Goal: Task Accomplishment & Management: Manage account settings

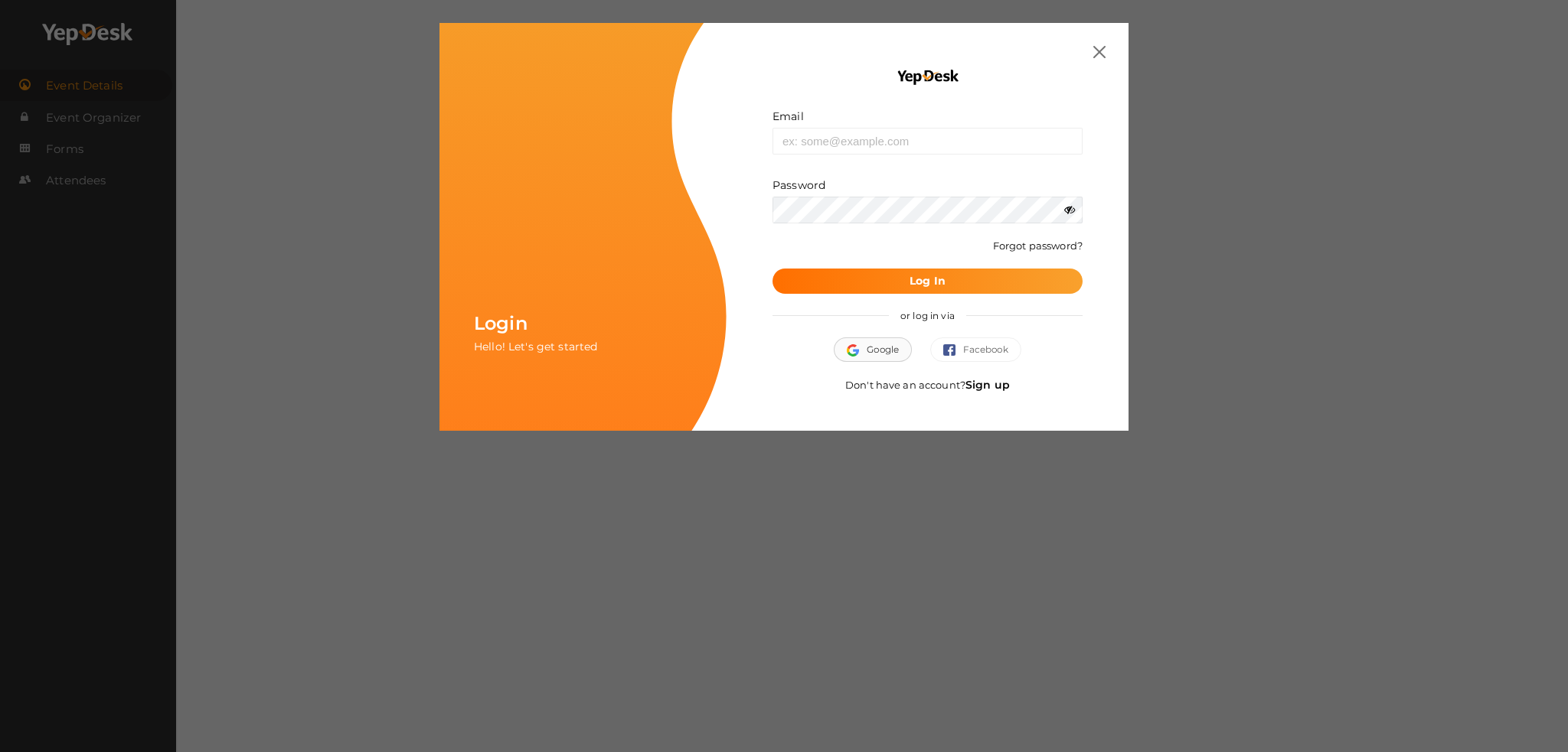
click at [865, 354] on button "Google" at bounding box center [872, 349] width 78 height 25
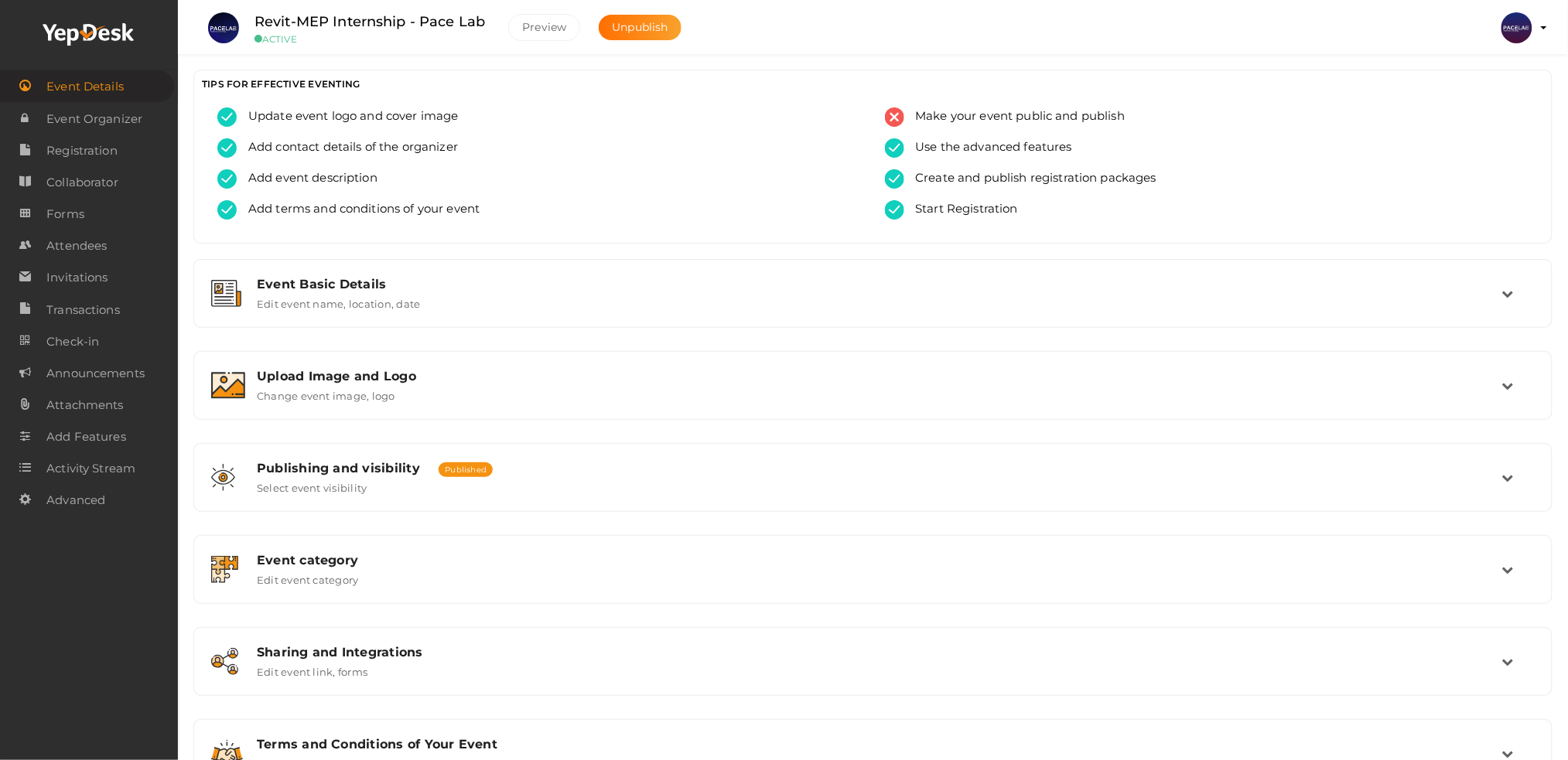
click at [1523, 28] on img at bounding box center [1516, 27] width 31 height 31
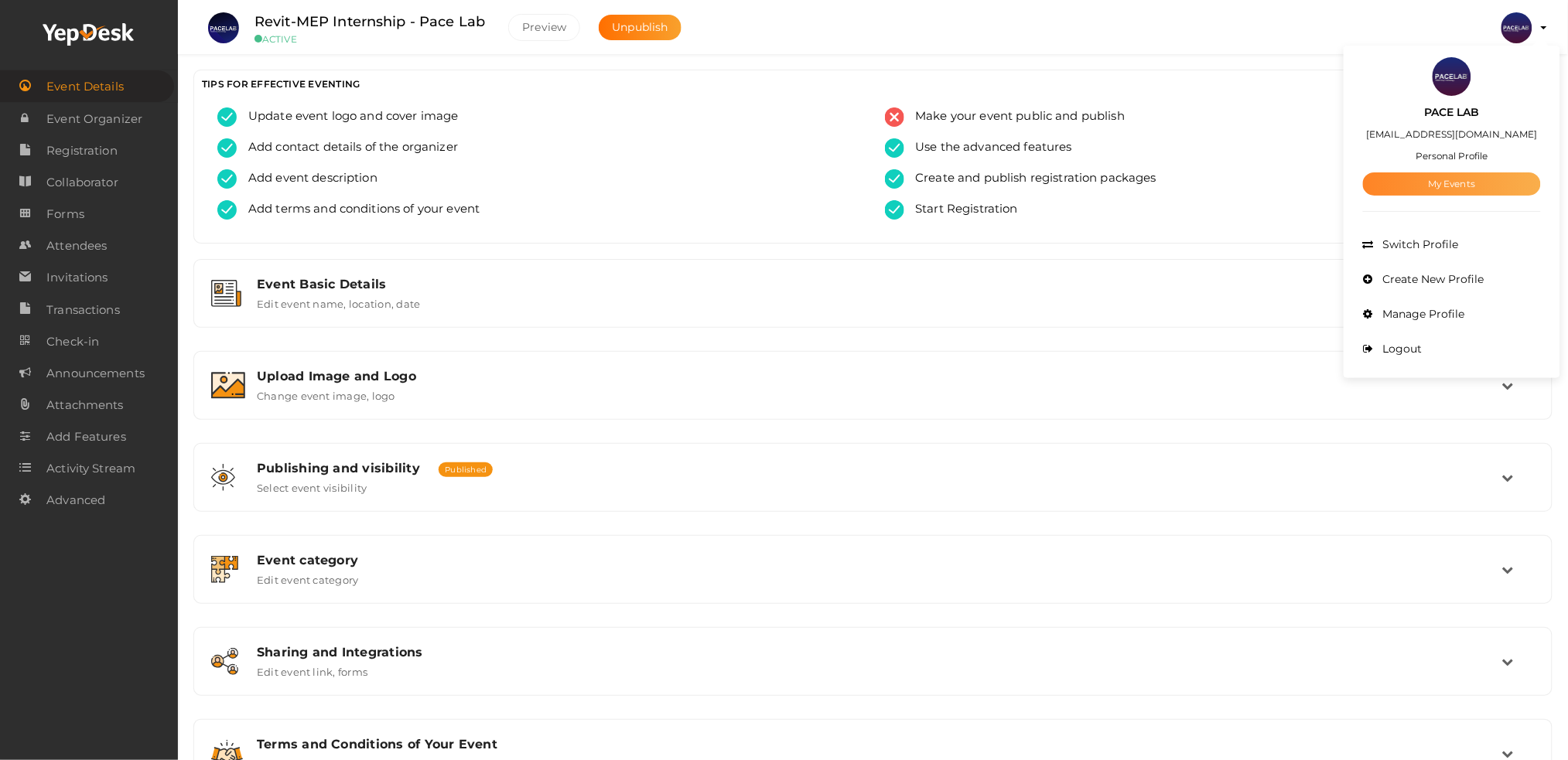
click at [1383, 185] on link "My Events" at bounding box center [1451, 184] width 178 height 23
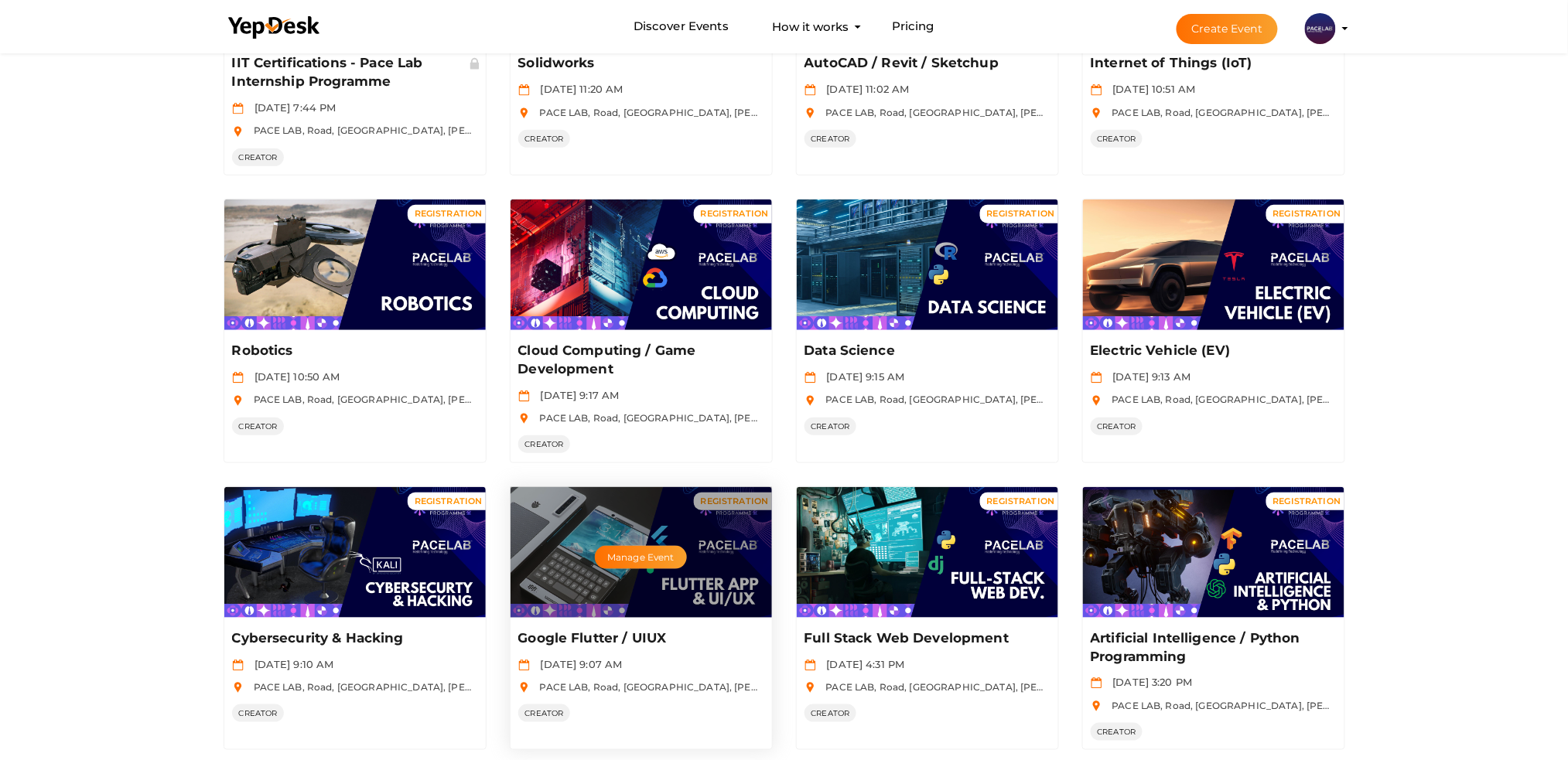
scroll to position [412, 0]
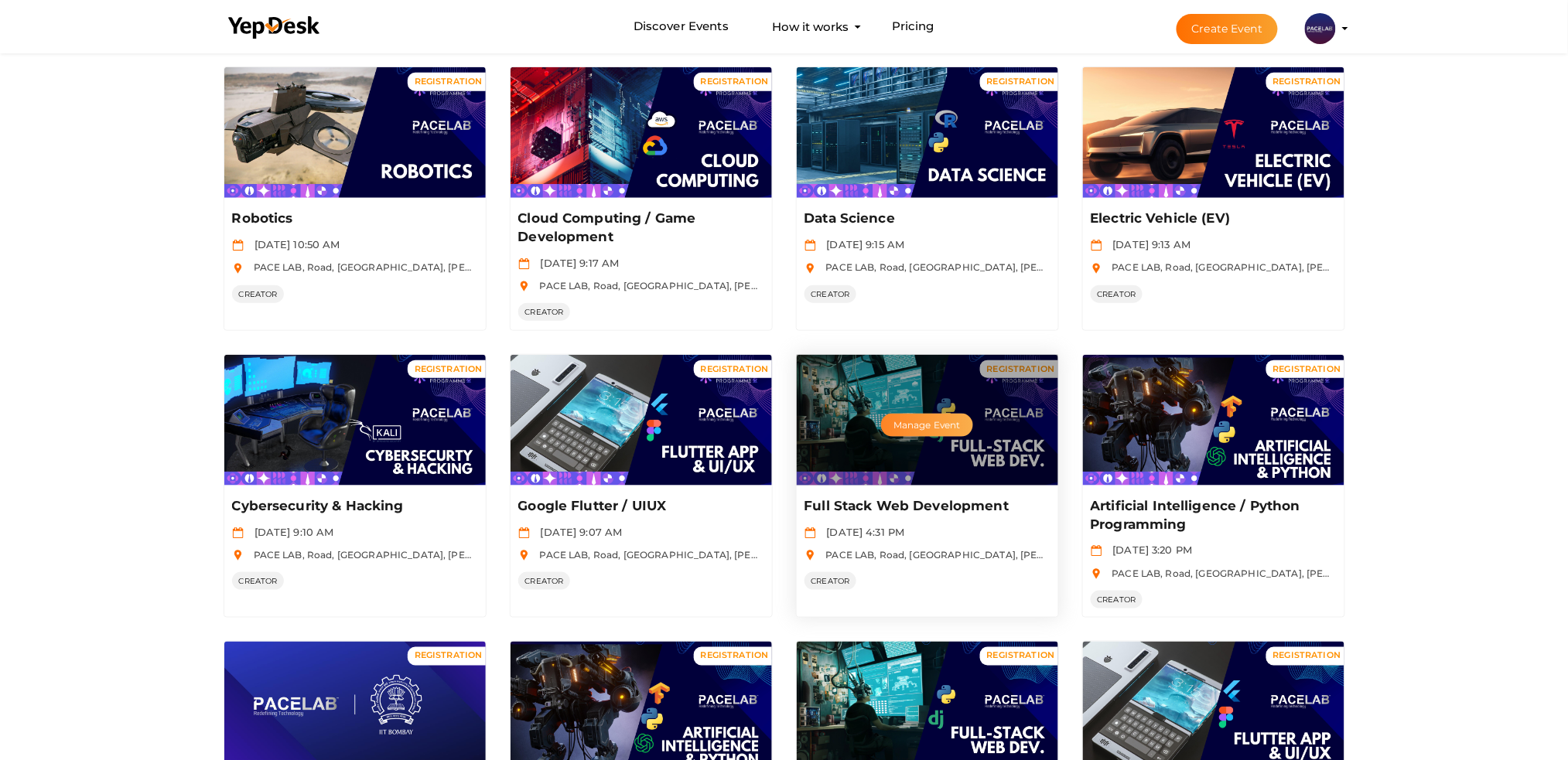
click at [906, 424] on button "Manage Event" at bounding box center [926, 424] width 91 height 23
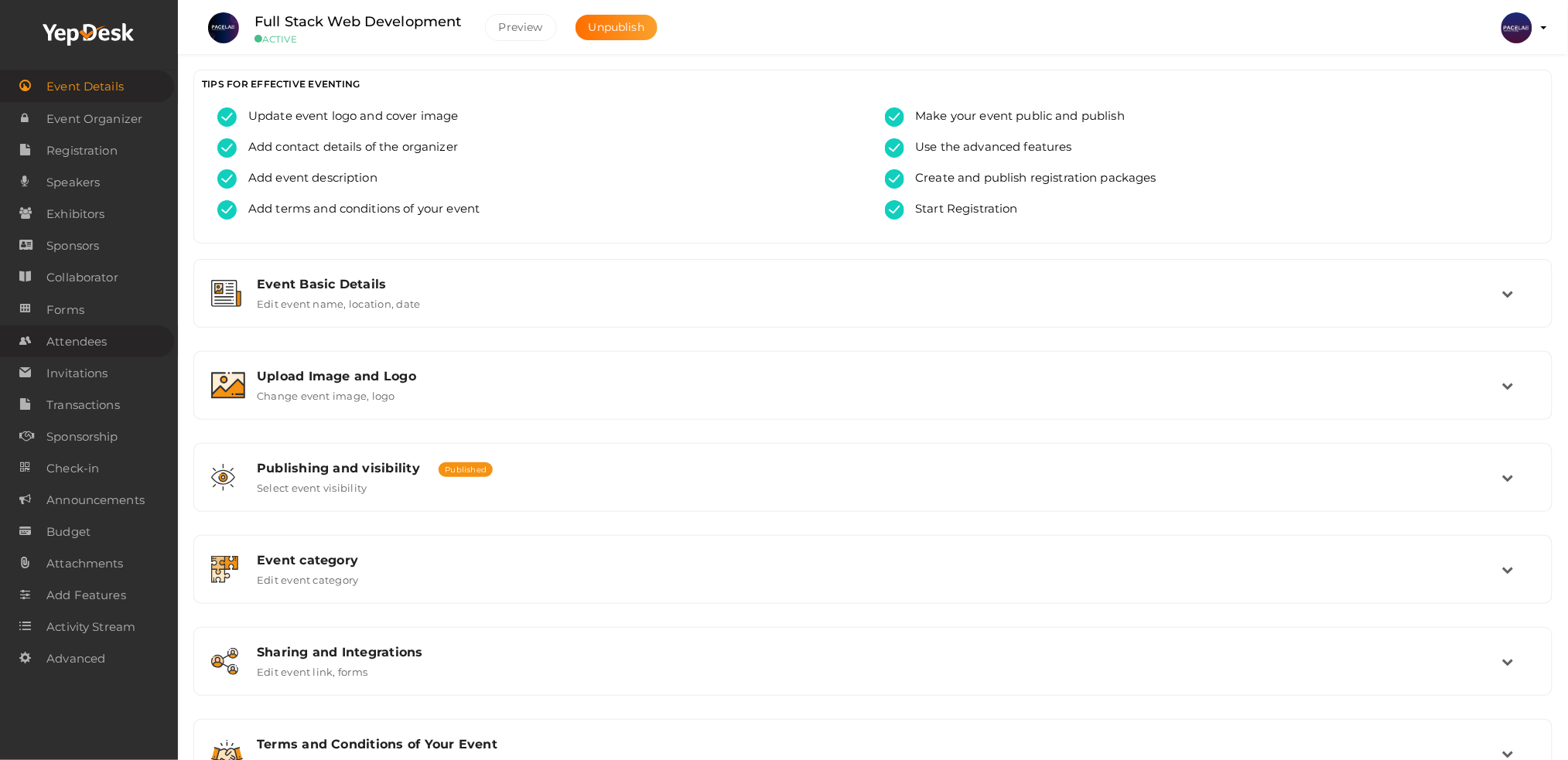
click at [87, 339] on span "Attendees" at bounding box center [76, 342] width 60 height 31
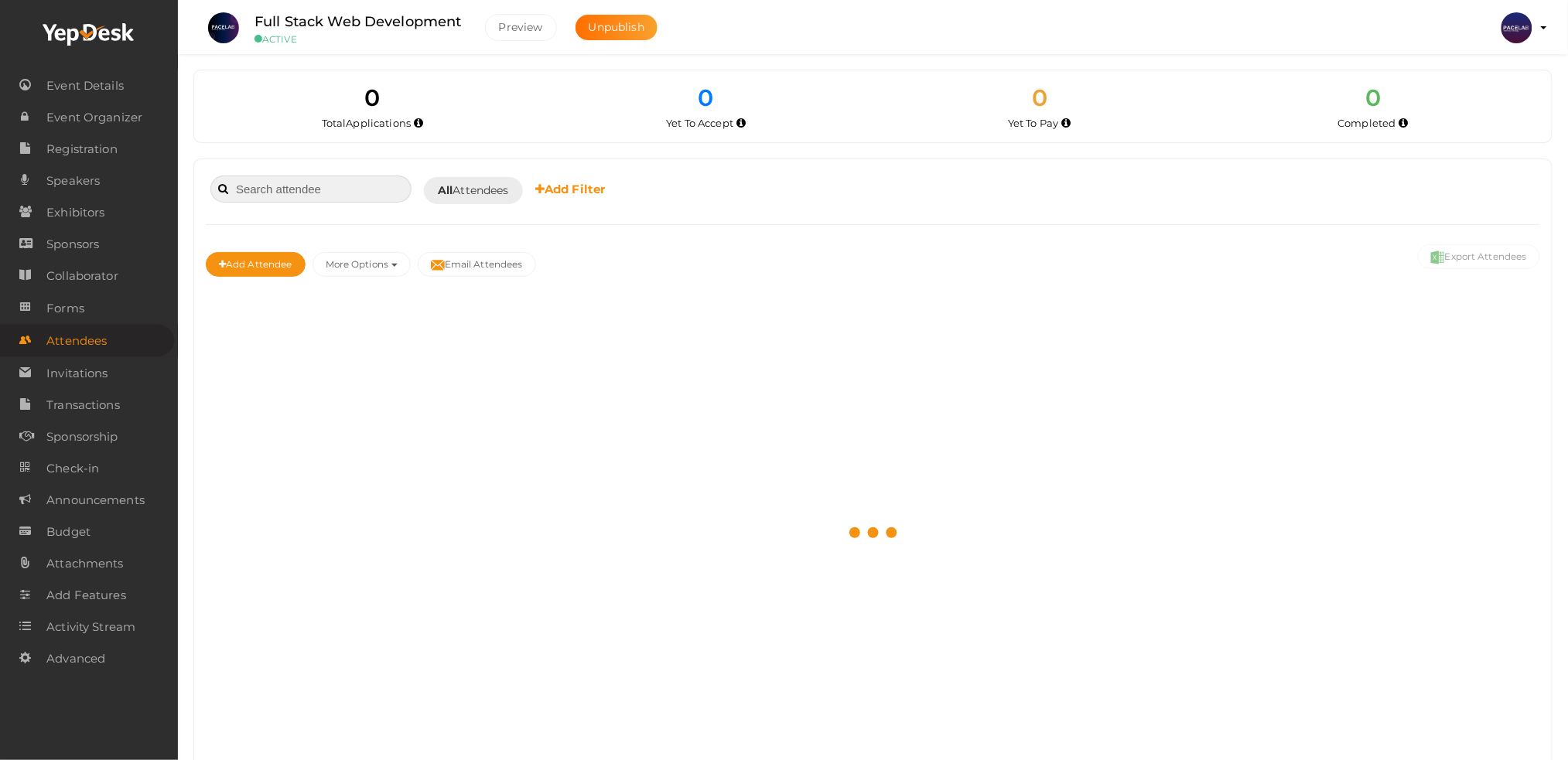
click at [326, 181] on input at bounding box center [311, 189] width 201 height 27
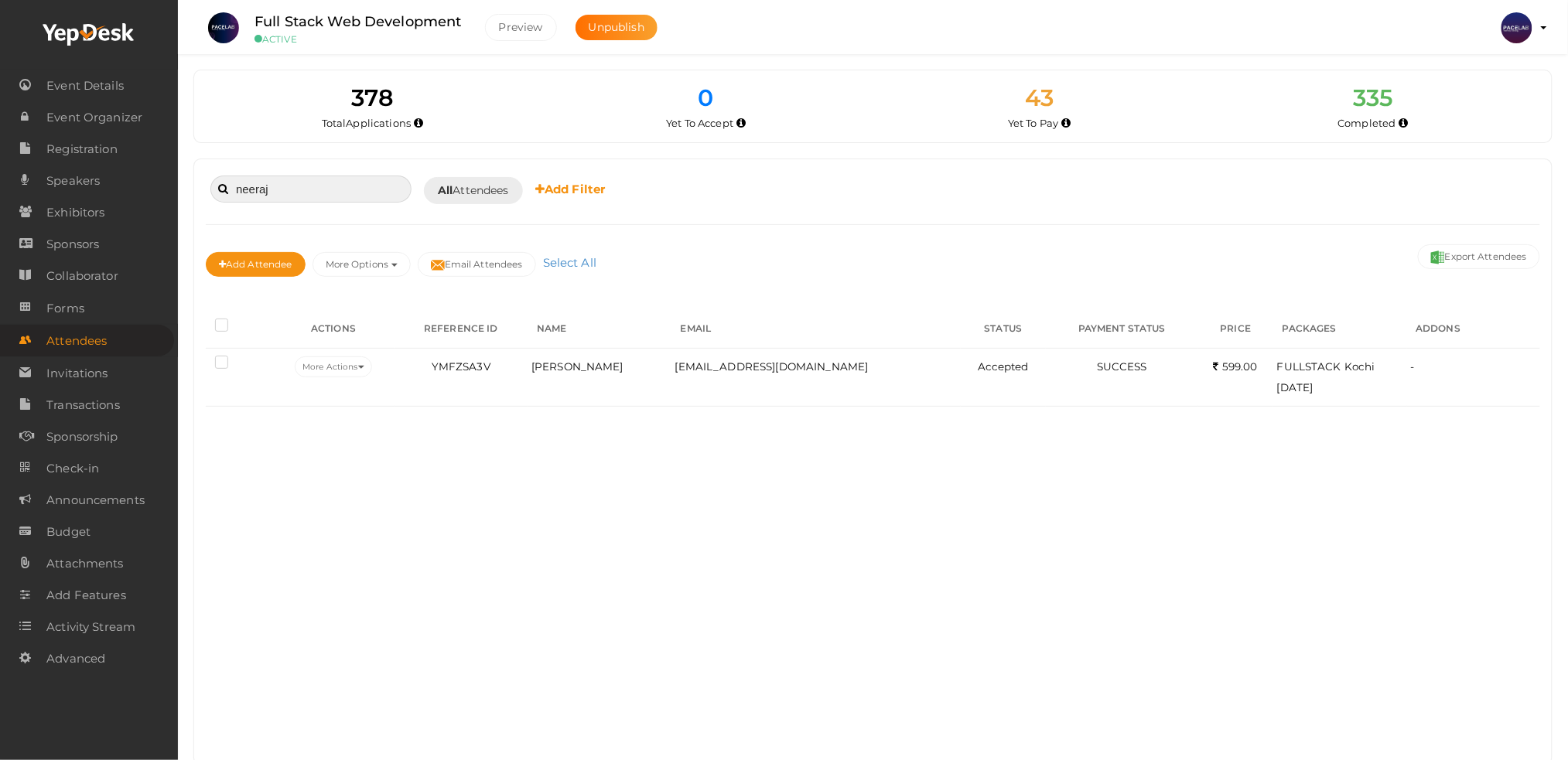
drag, startPoint x: 280, startPoint y: 187, endPoint x: 201, endPoint y: 198, distance: 79.8
click at [201, 198] on div "neeraj Booked for Today Today Tomorrow This Week Custom Date All Attendees All …" at bounding box center [872, 462] width 1357 height 605
type input "neeraj"
click at [1508, 27] on img at bounding box center [1516, 27] width 31 height 31
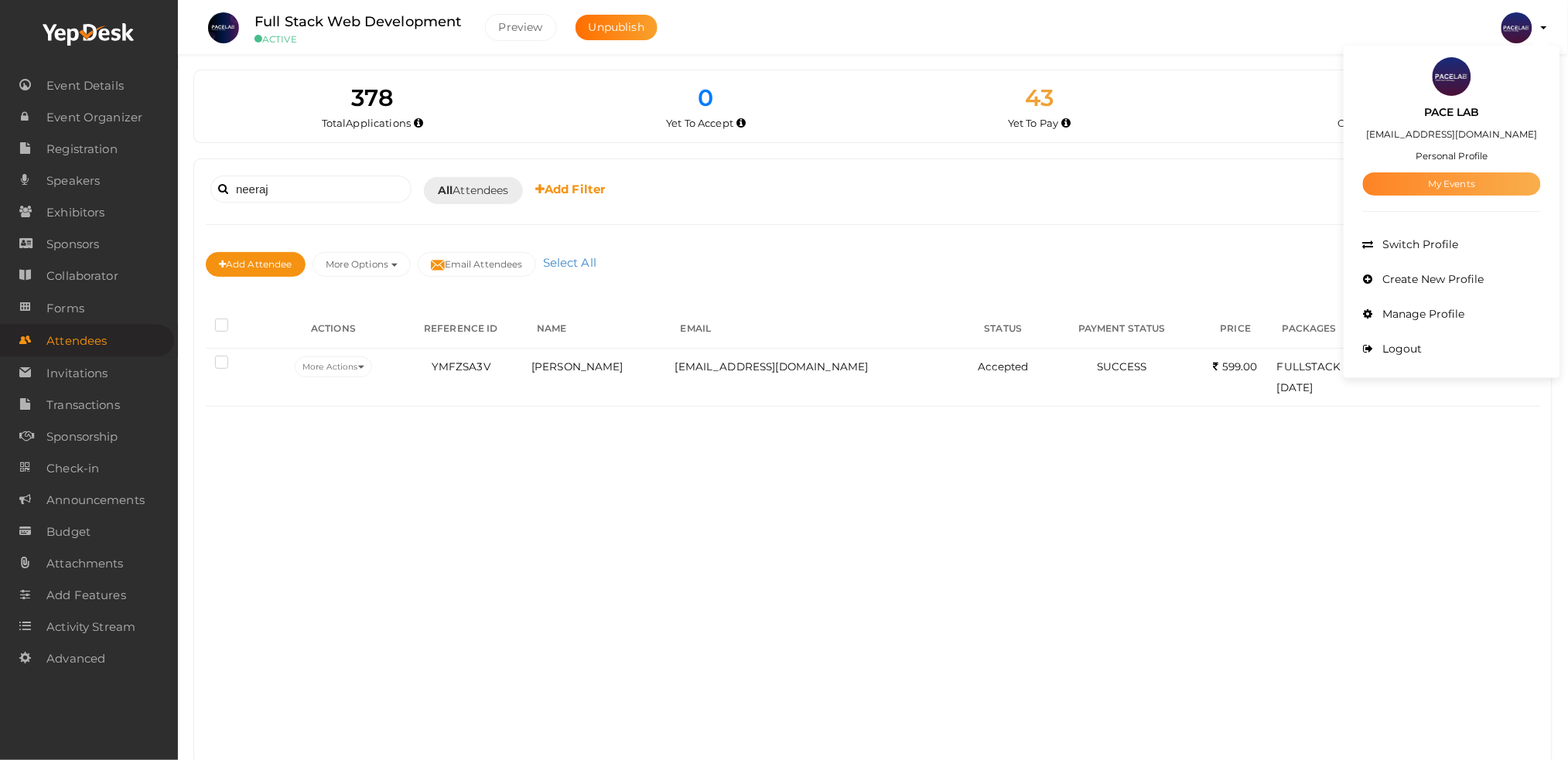
click at [1451, 185] on link "My Events" at bounding box center [1451, 184] width 178 height 23
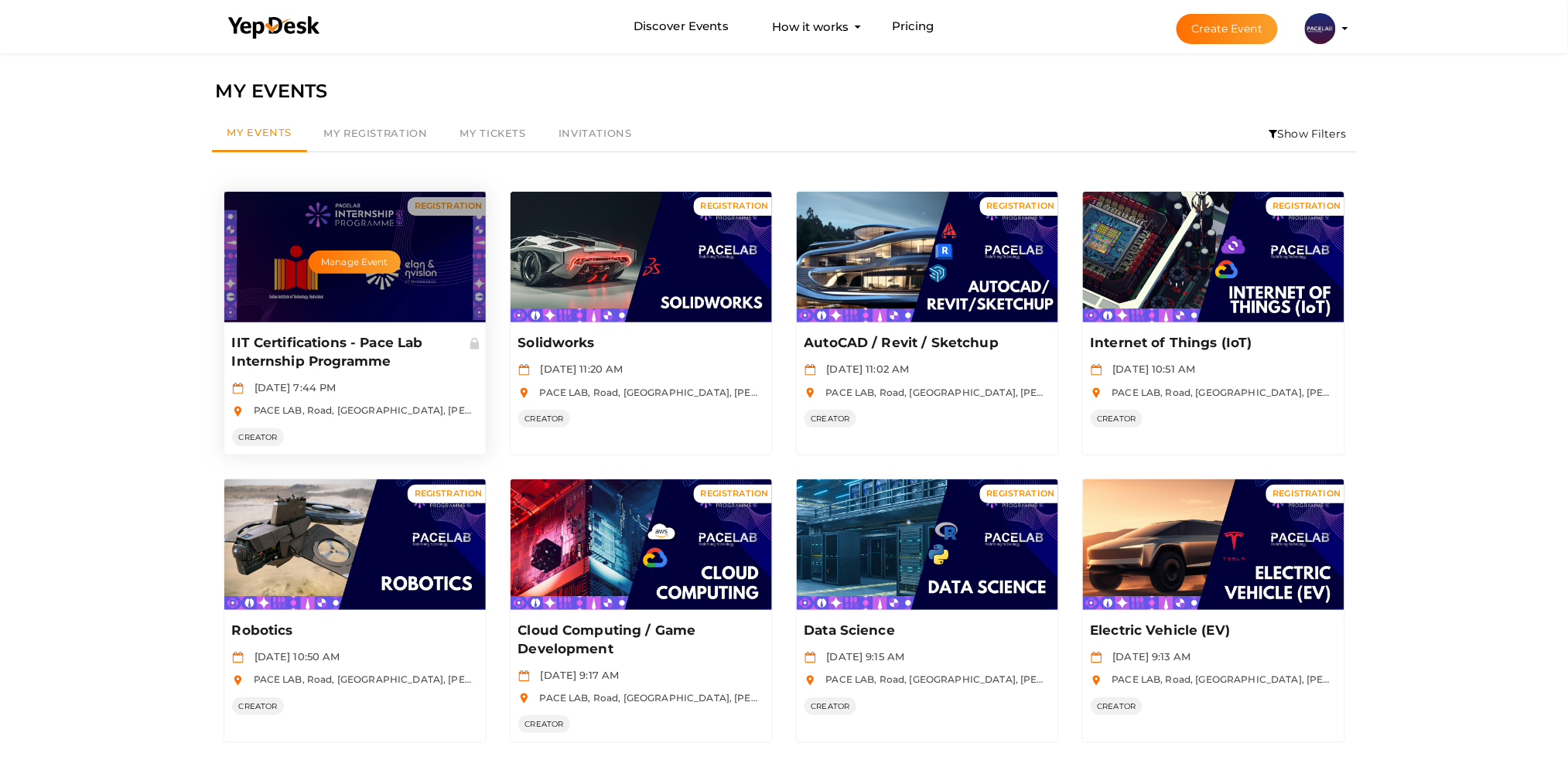
click at [430, 263] on div "Manage Event" at bounding box center [356, 257] width 262 height 131
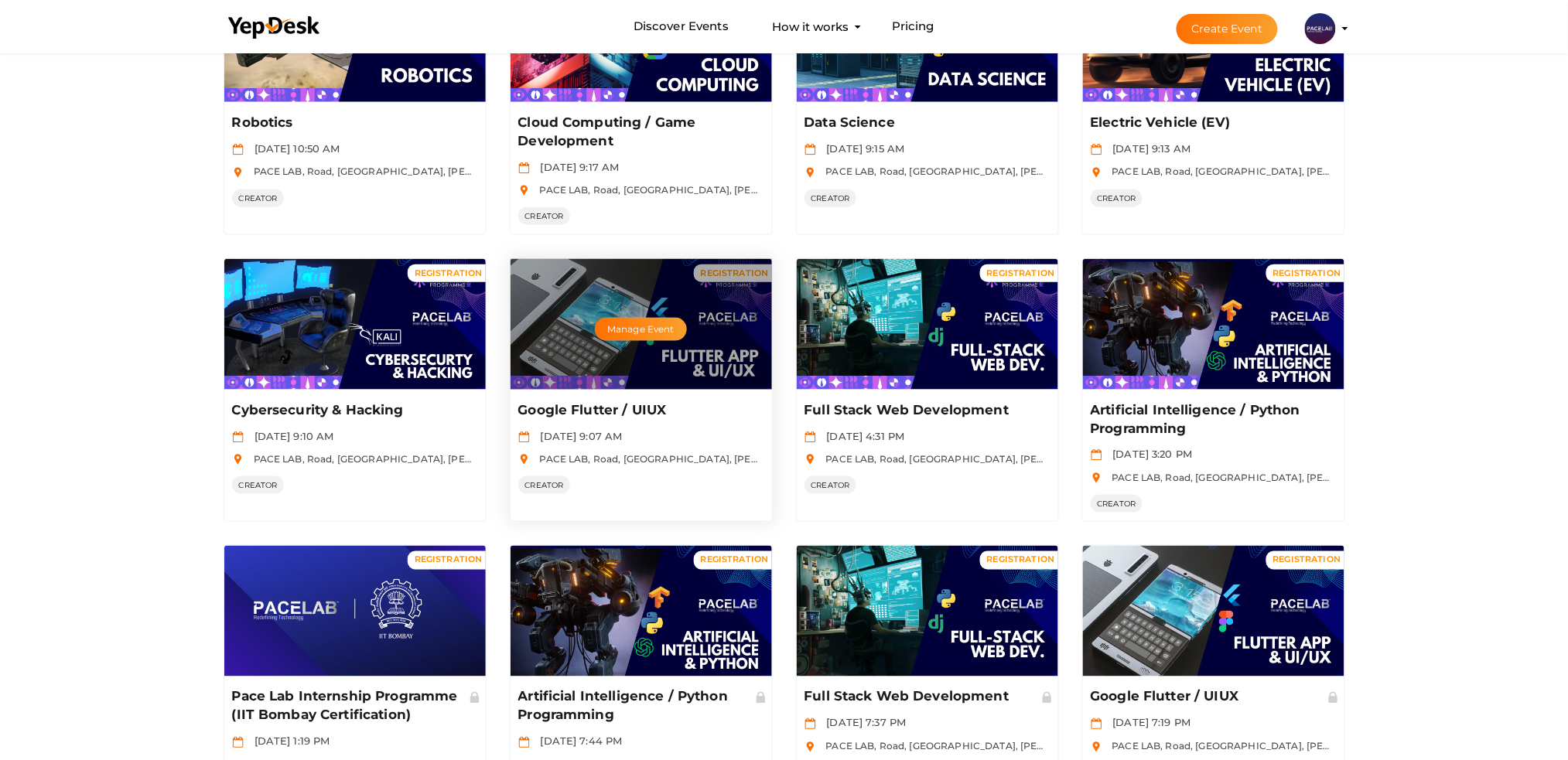
scroll to position [515, 0]
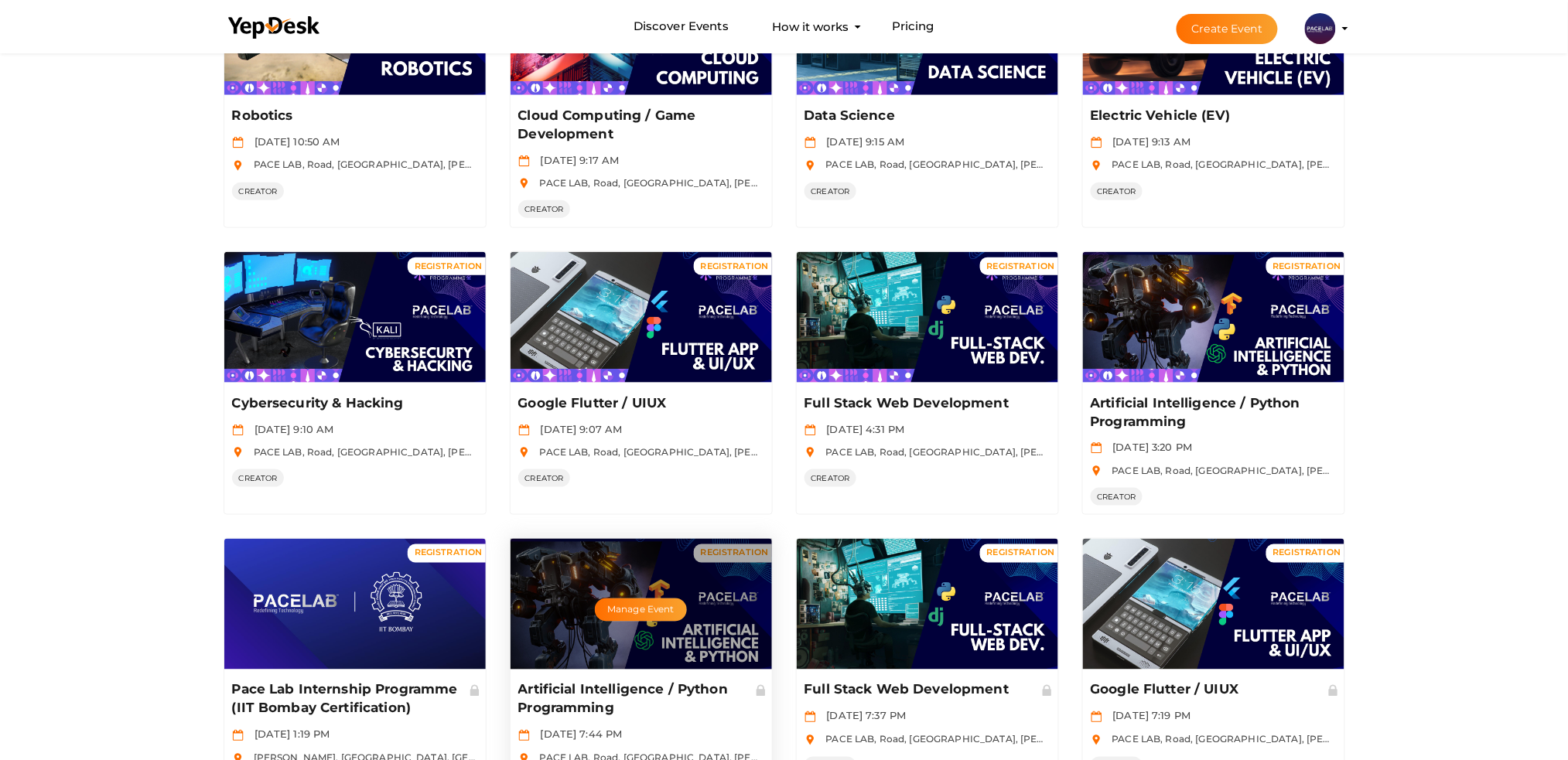
click at [608, 645] on div "Manage Event" at bounding box center [641, 604] width 262 height 131
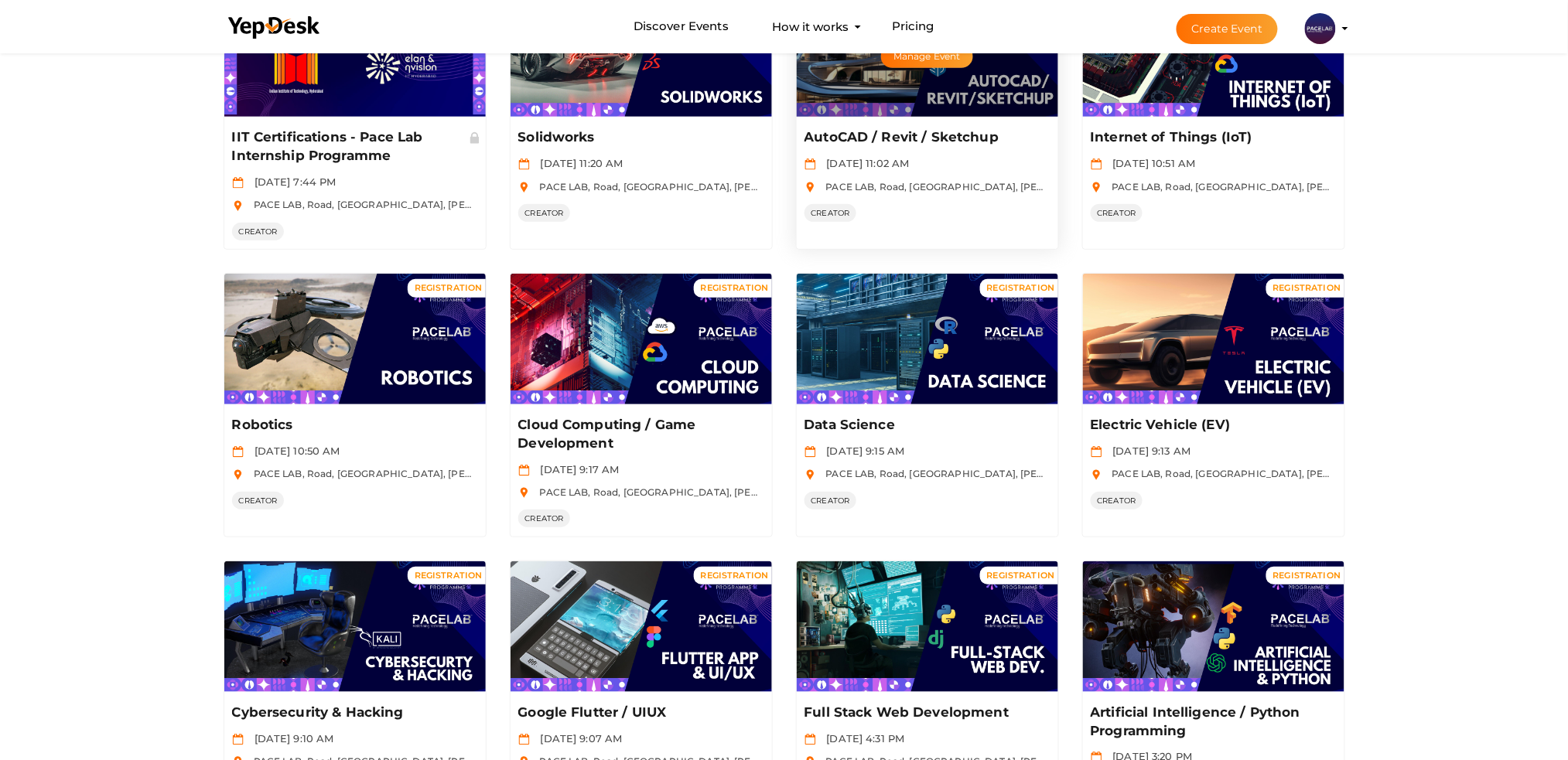
scroll to position [310, 0]
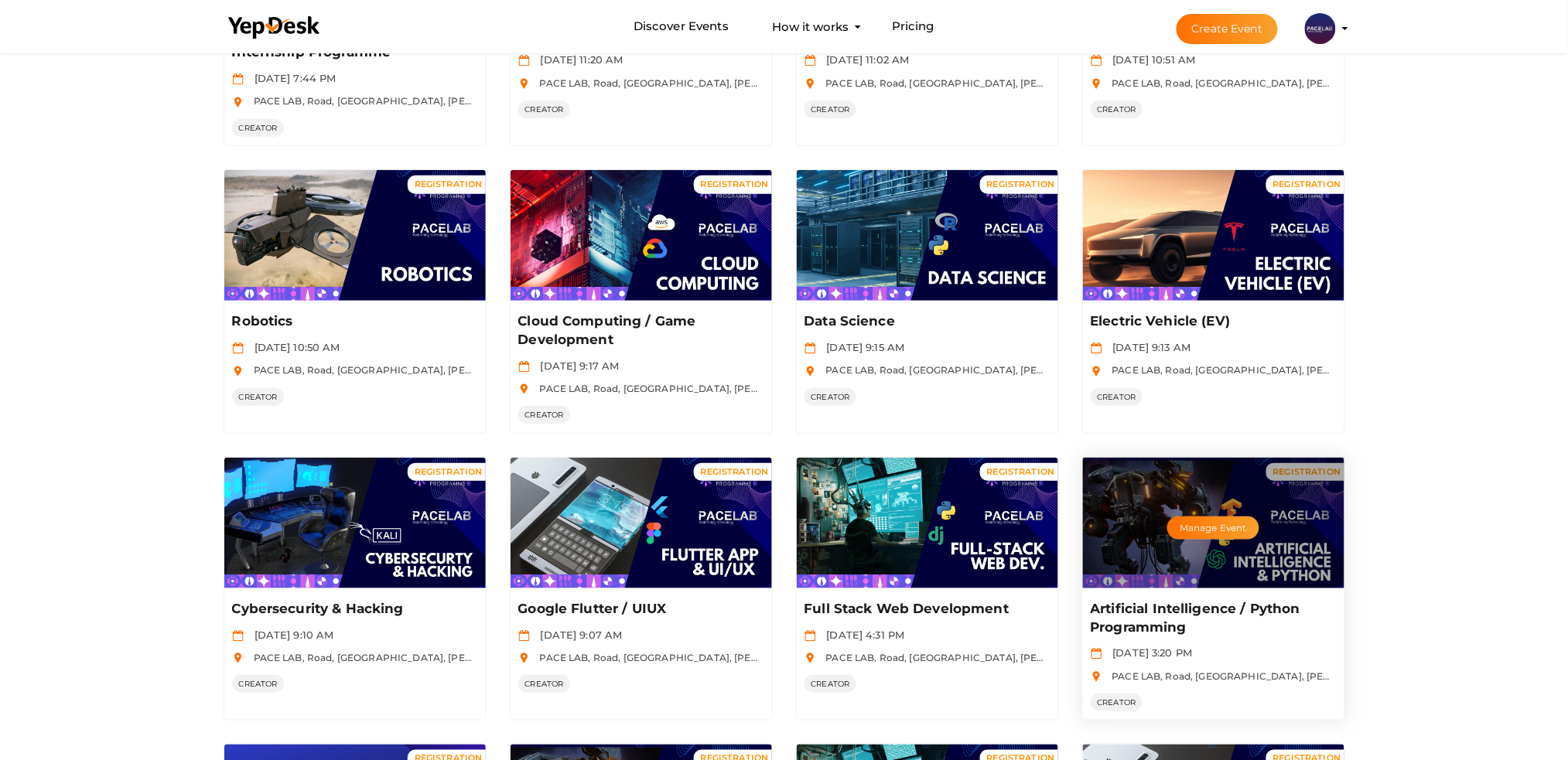
click at [1188, 512] on div "Manage Event" at bounding box center [1213, 522] width 262 height 131
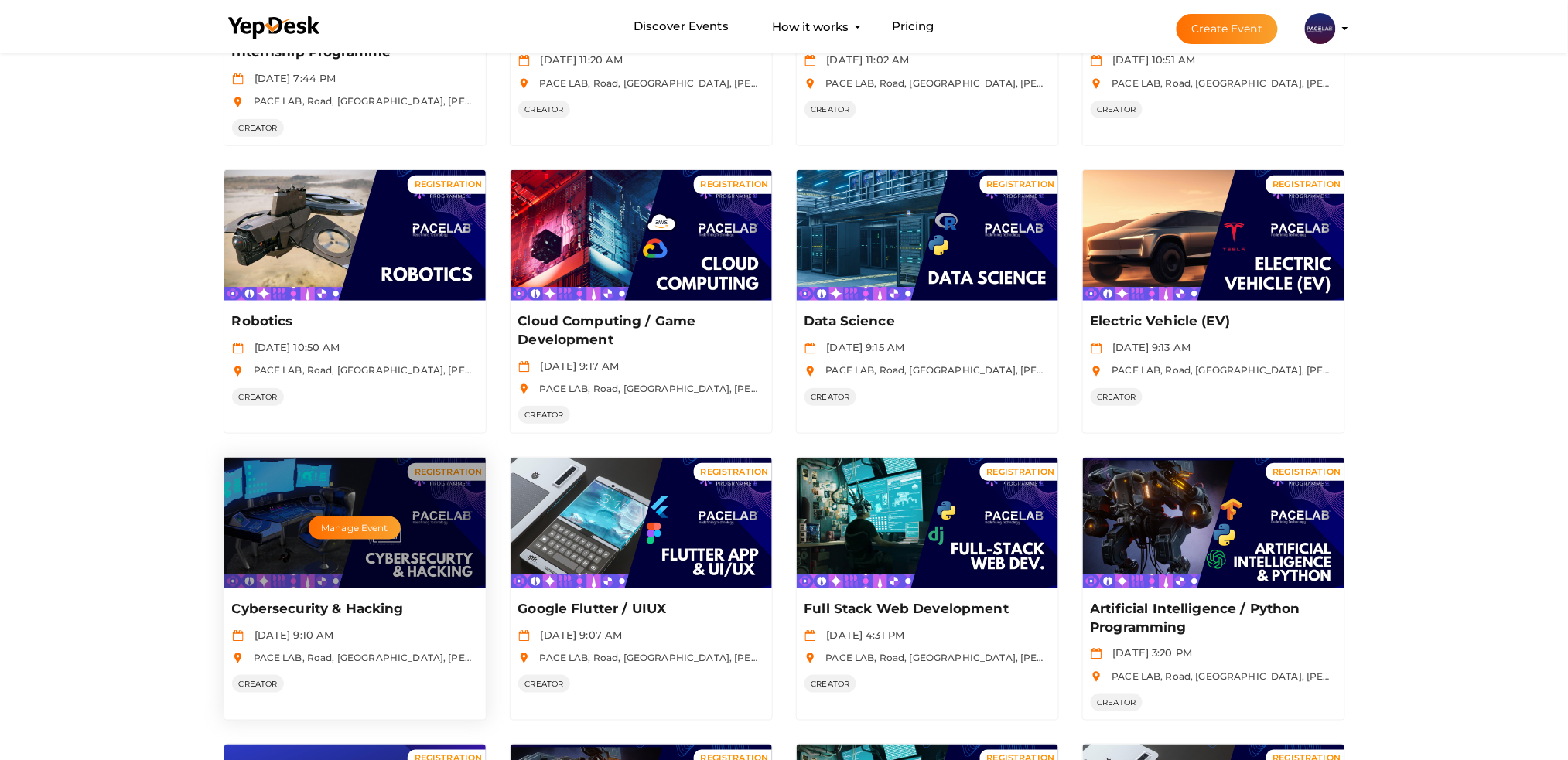
click at [337, 552] on div "Manage Event" at bounding box center [356, 522] width 262 height 131
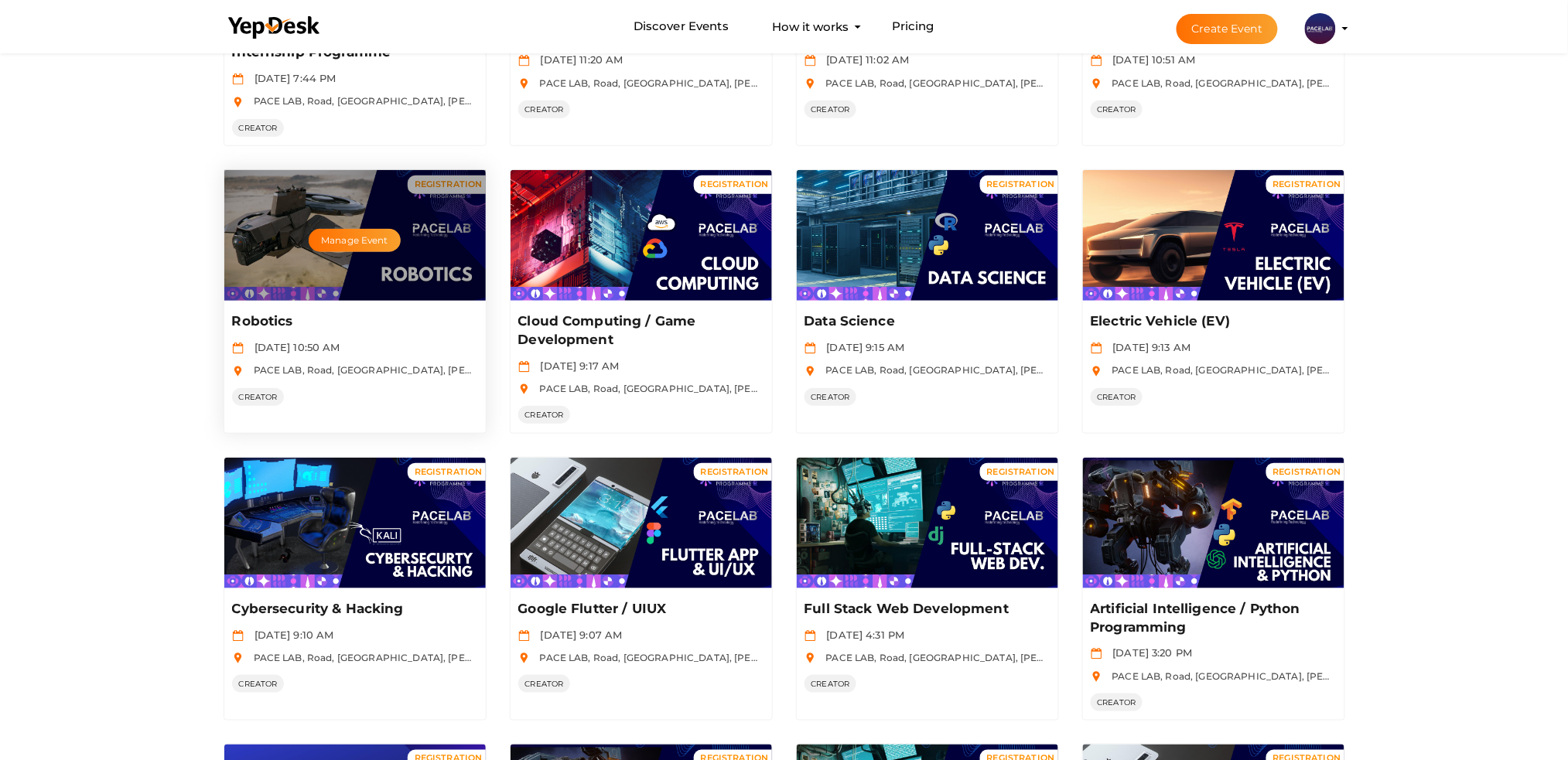
click at [364, 267] on div "Manage Event" at bounding box center [356, 235] width 262 height 131
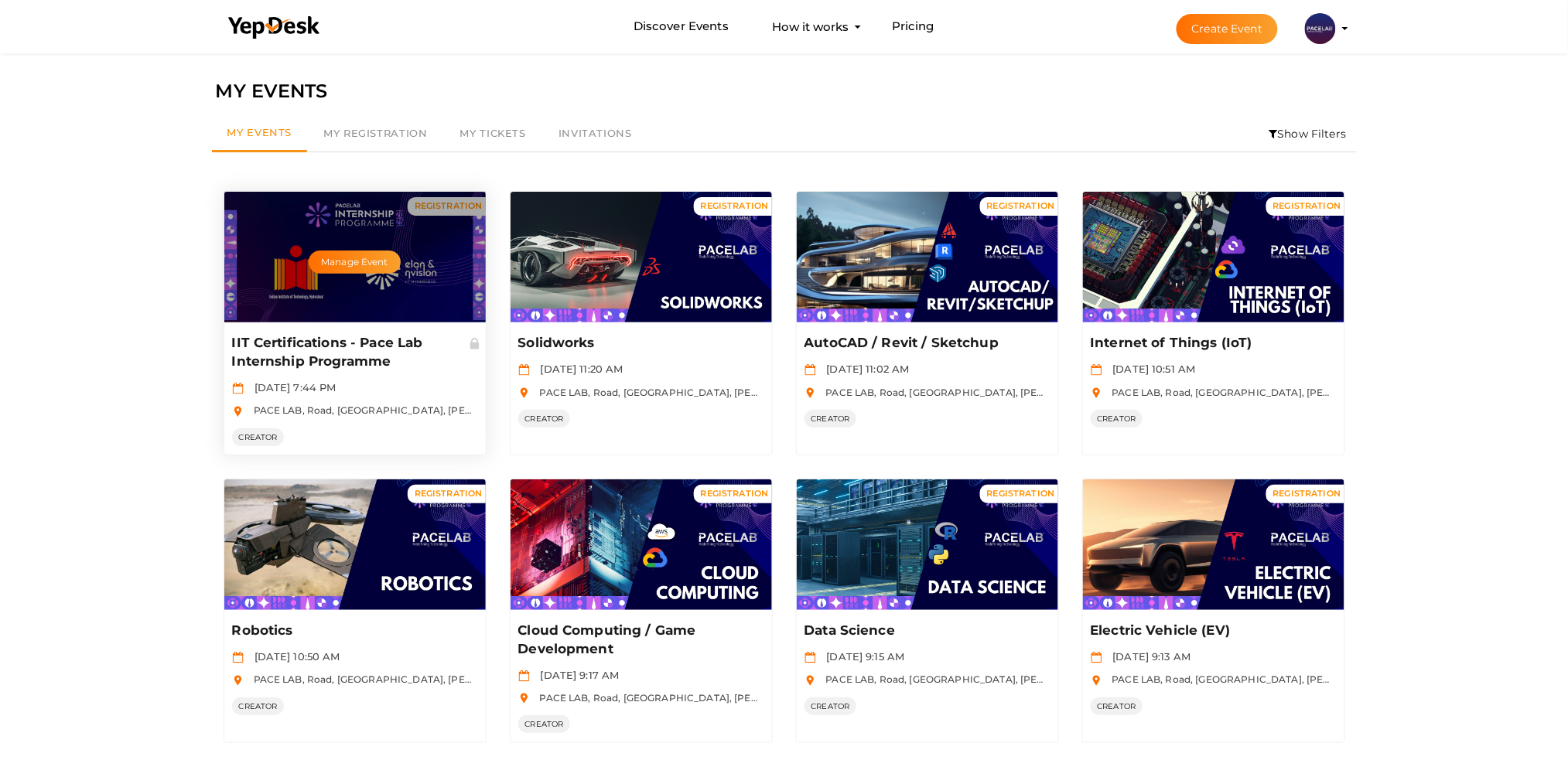
click at [356, 285] on div "Manage Event" at bounding box center [356, 257] width 262 height 131
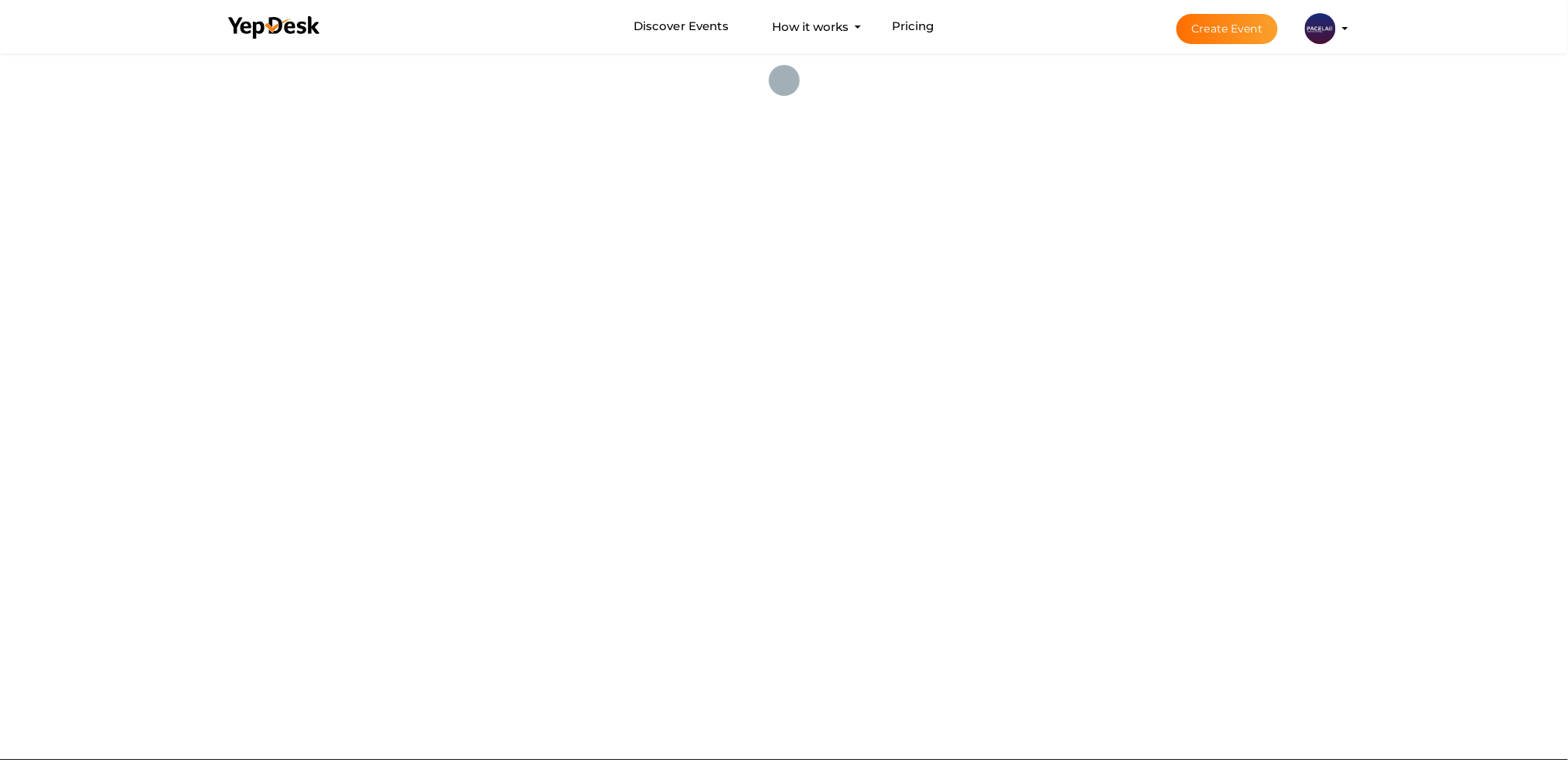
scroll to position [50, 0]
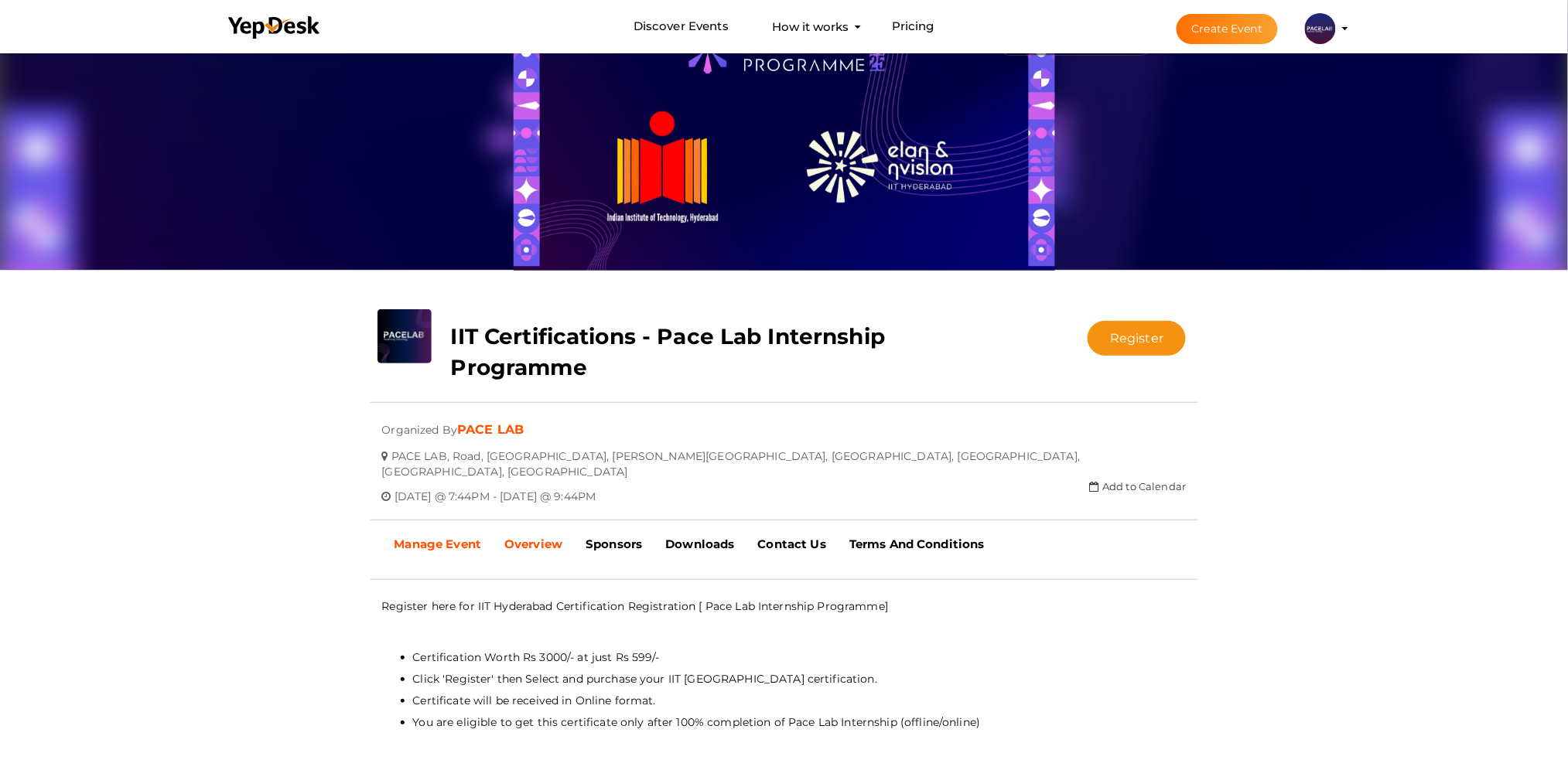
click at [460, 536] on b "Manage Event" at bounding box center [437, 543] width 87 height 15
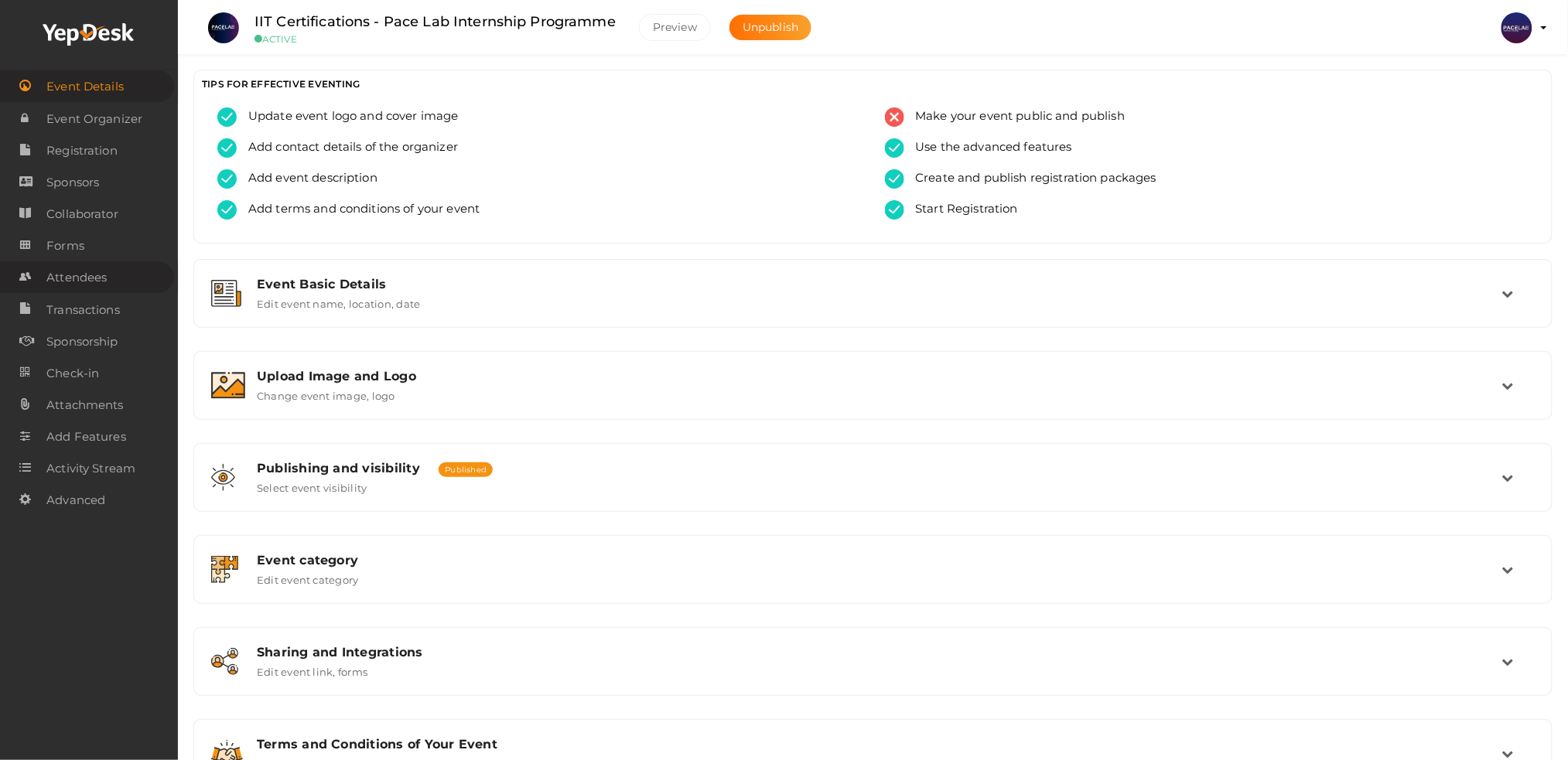
click at [113, 269] on link "Attendees" at bounding box center [87, 278] width 174 height 32
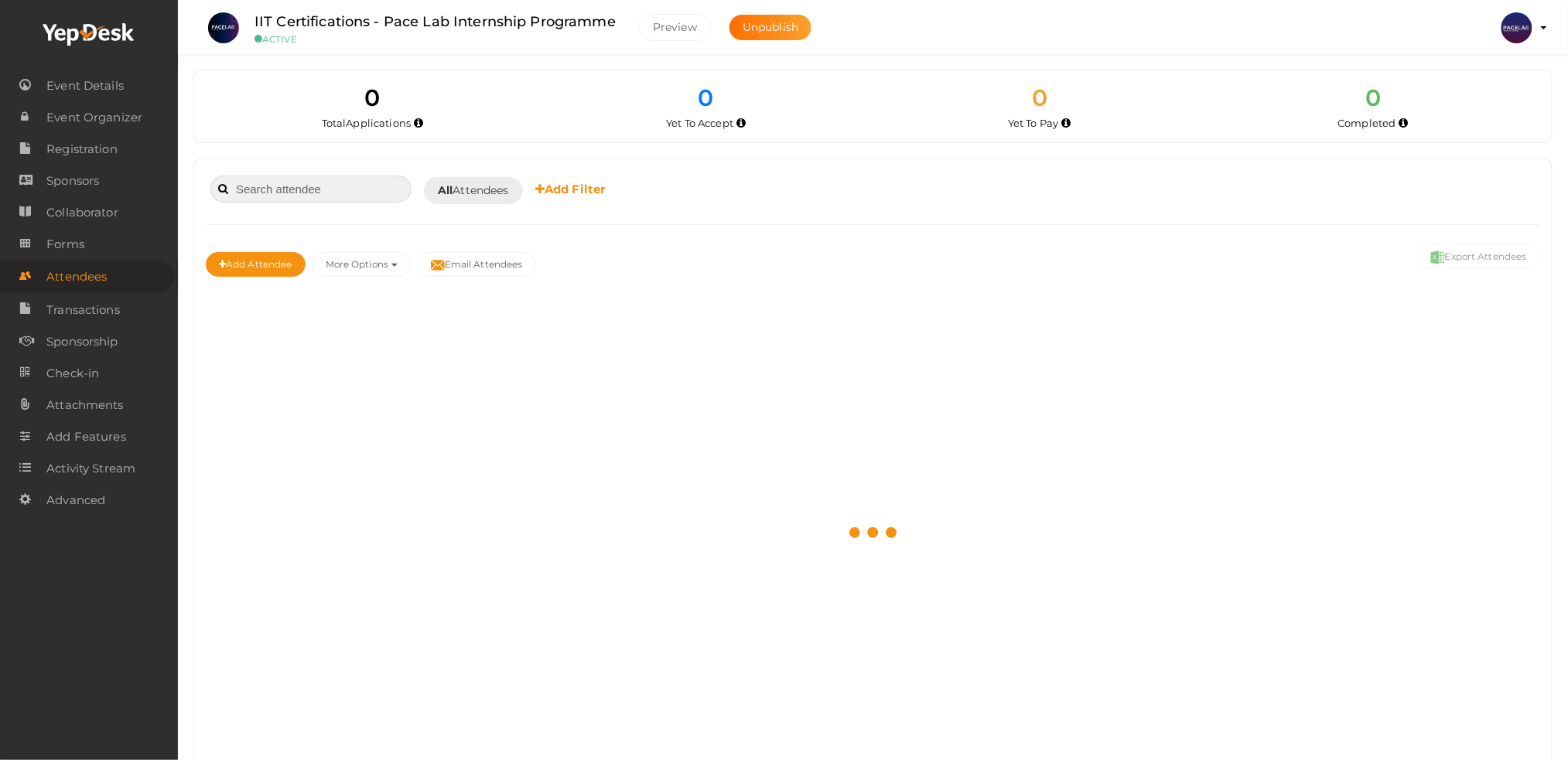
click at [361, 197] on input at bounding box center [311, 189] width 201 height 27
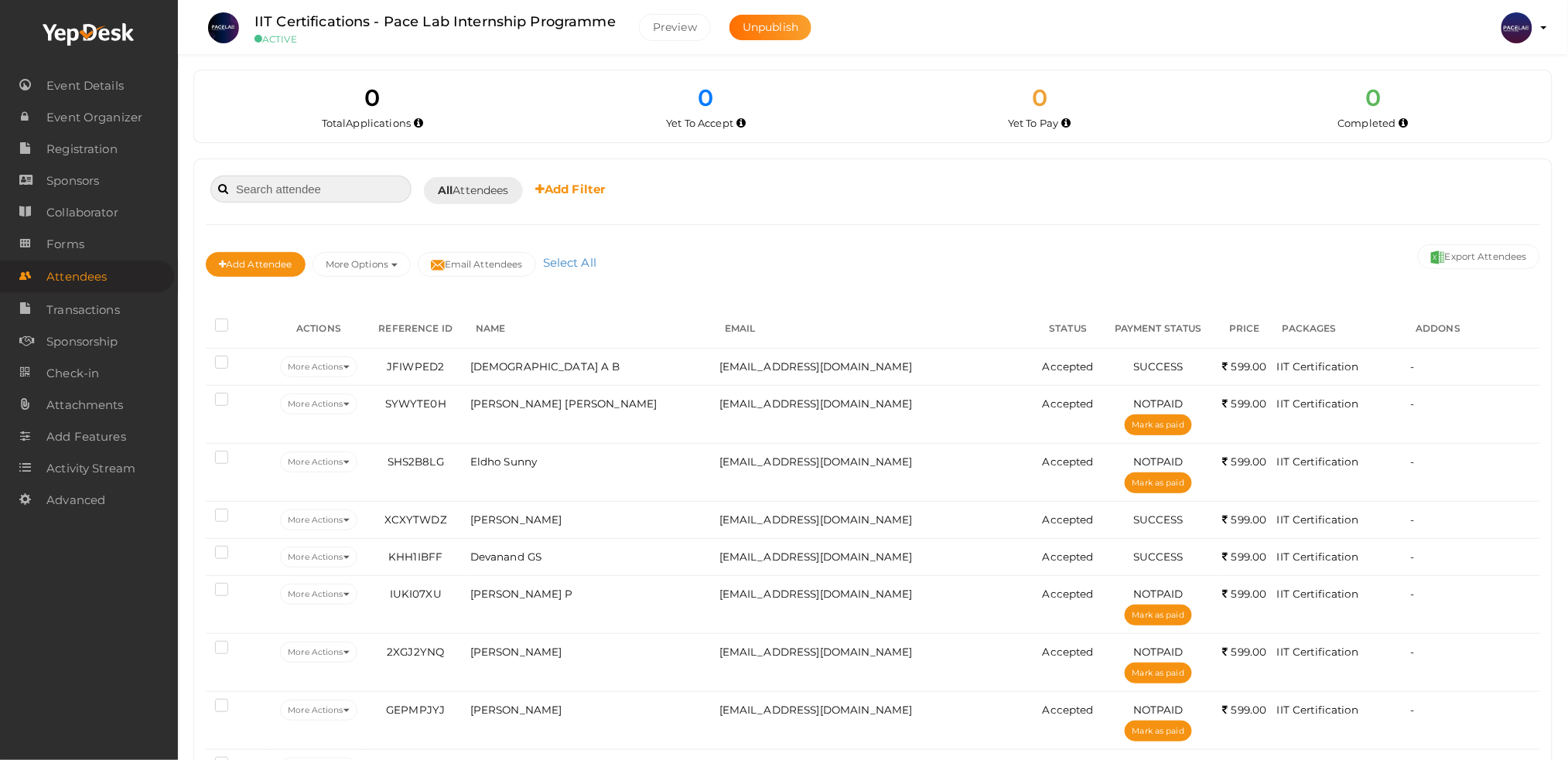
paste input "neeraj"
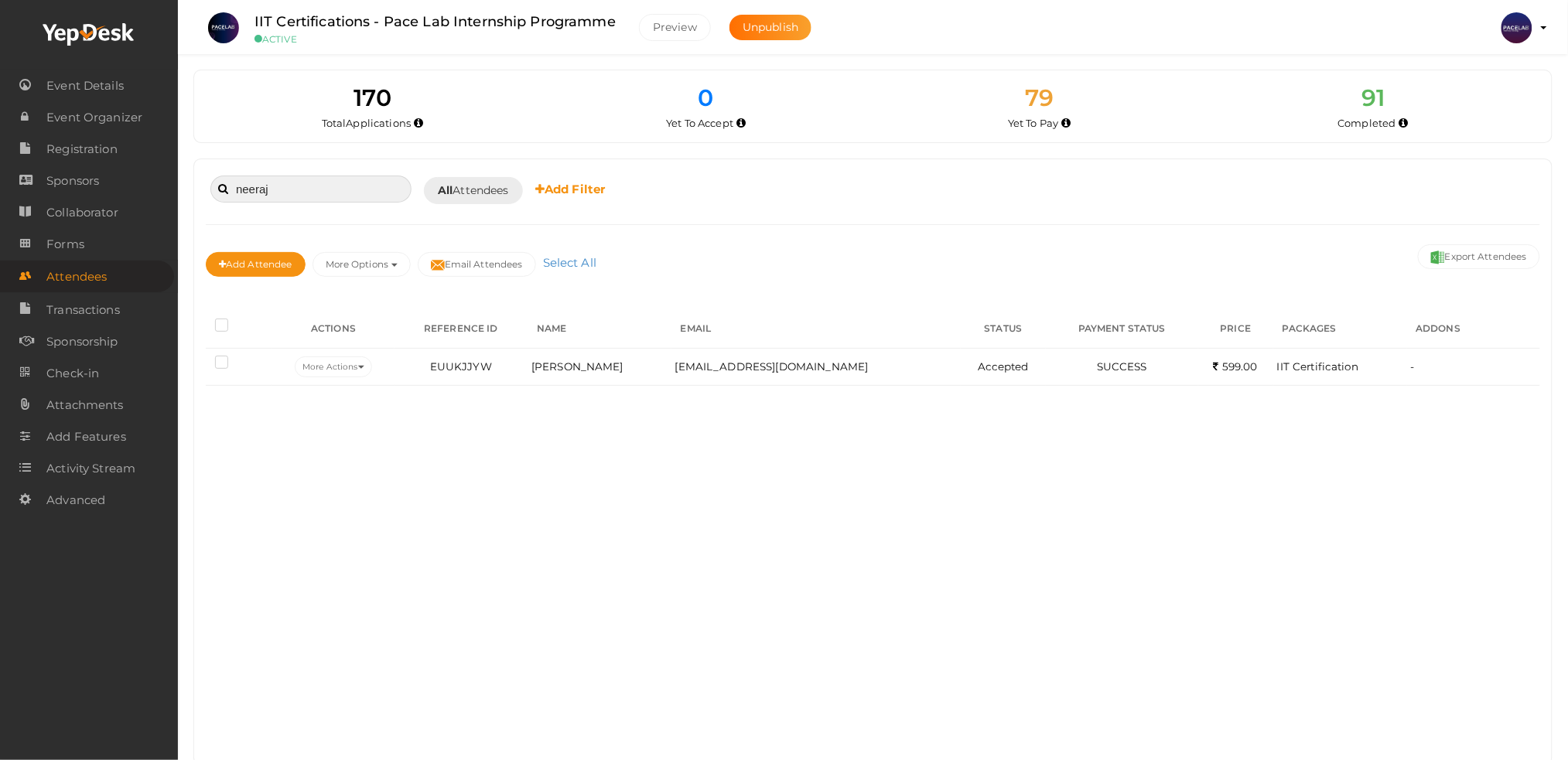
type input "neeraj"
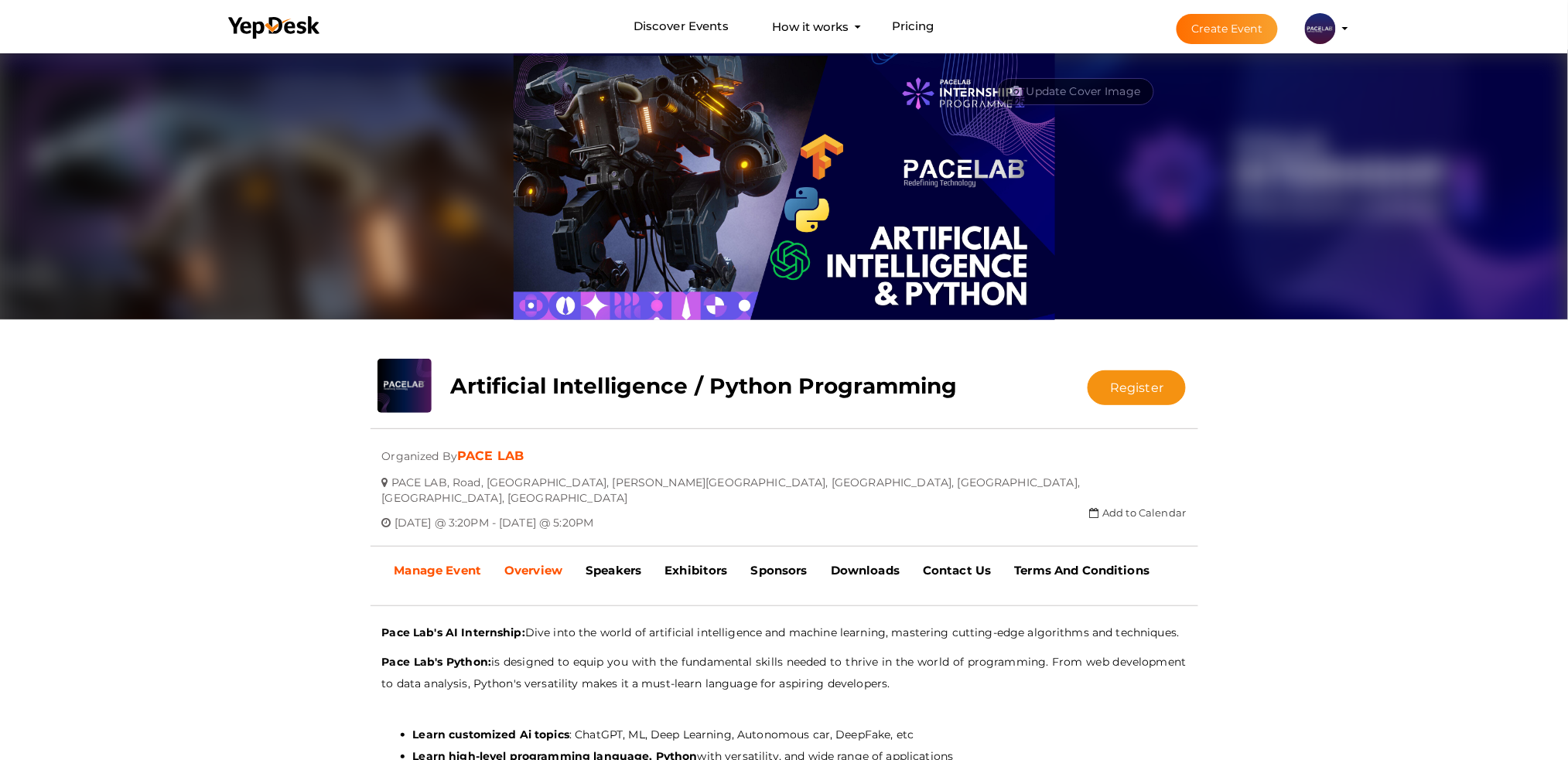
click at [426, 570] on link "Manage Event" at bounding box center [437, 570] width 111 height 39
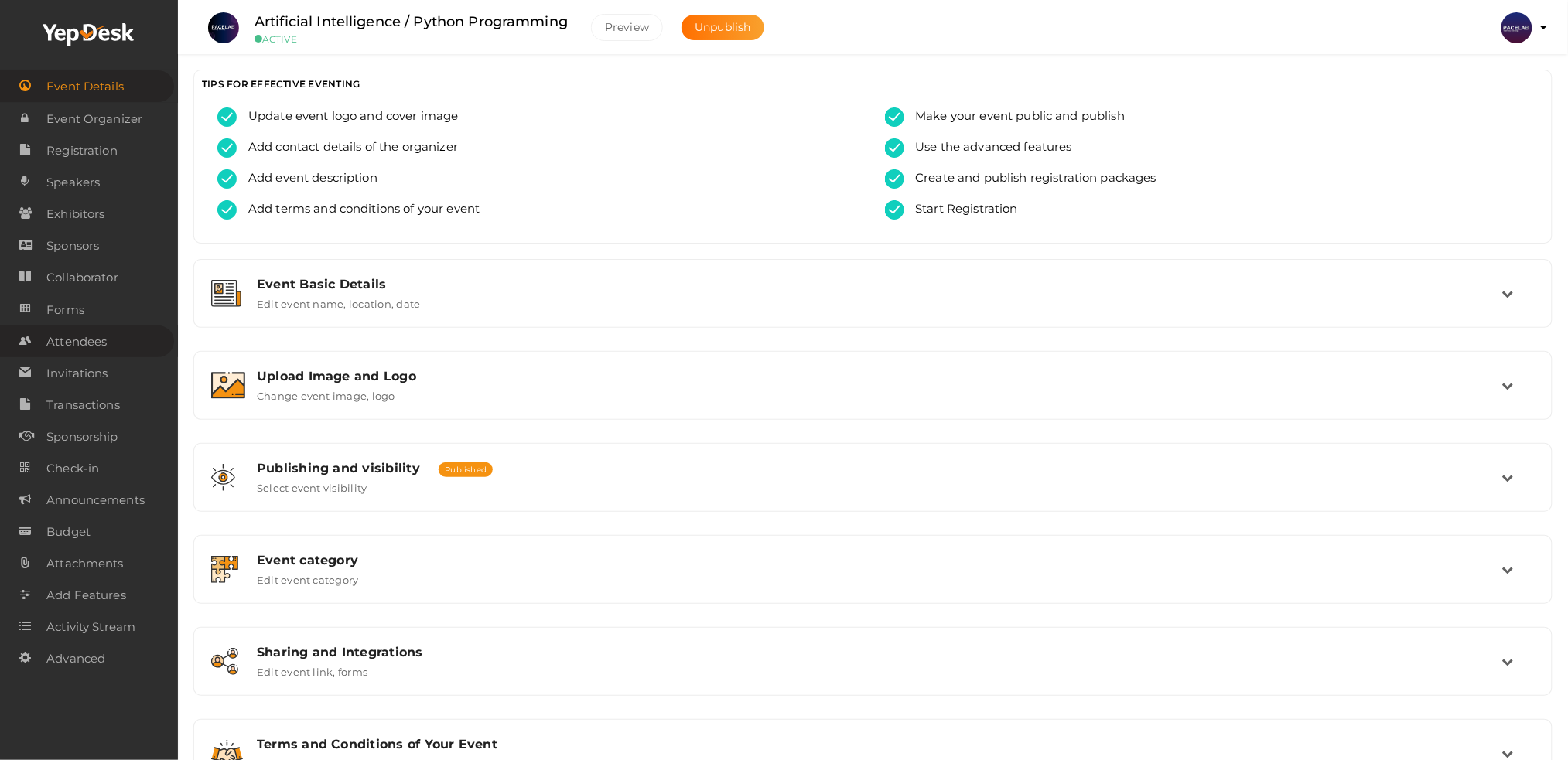
click at [108, 351] on link "Attendees" at bounding box center [87, 342] width 174 height 32
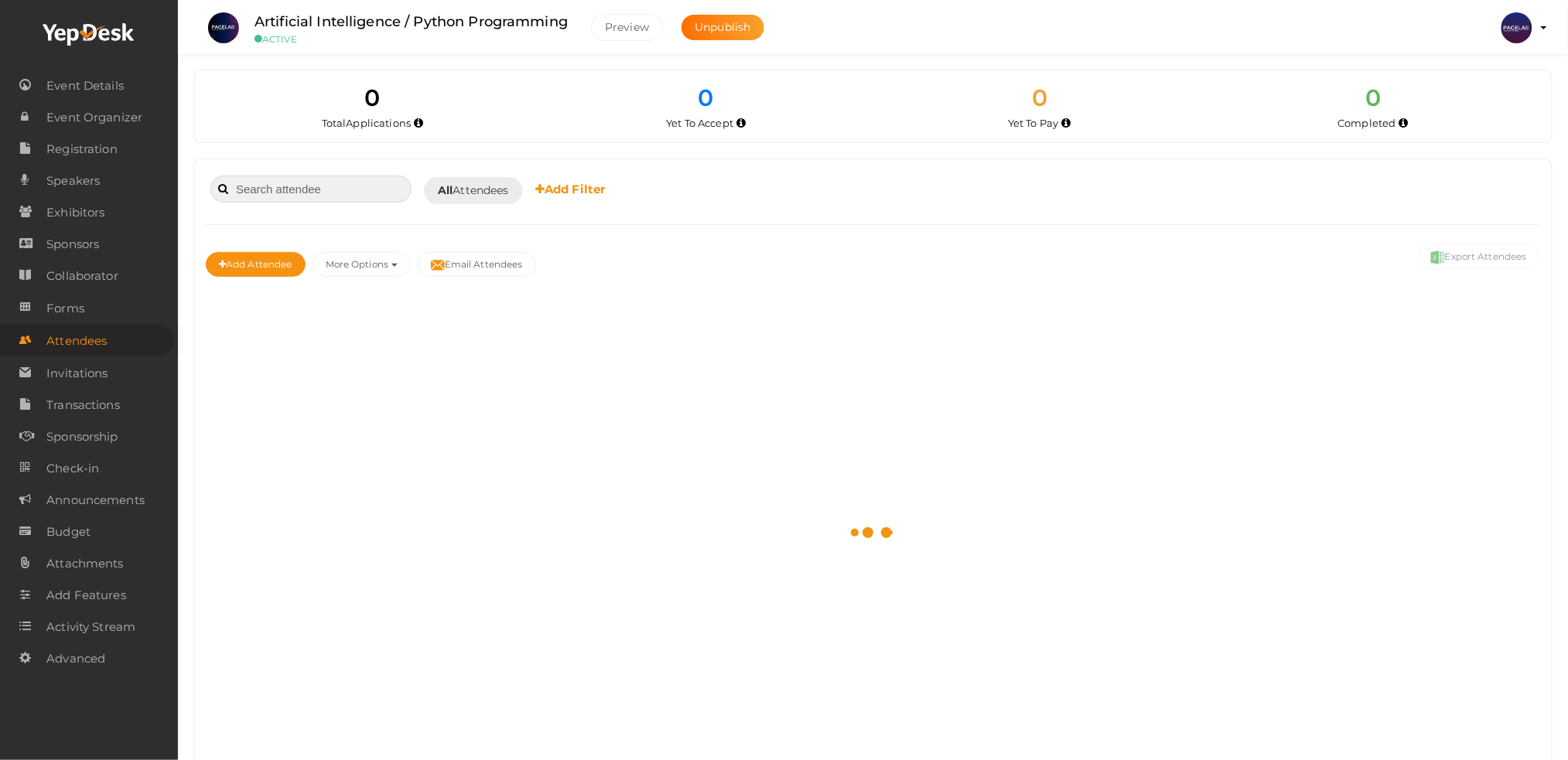
click at [348, 184] on input at bounding box center [311, 189] width 201 height 27
paste input "Aswath Krishnan"
drag, startPoint x: 352, startPoint y: 187, endPoint x: 913, endPoint y: 481, distance: 633.4
click at [913, 481] on div at bounding box center [873, 533] width 1334 height 453
click at [358, 190] on input "Aswath Krishnan" at bounding box center [311, 189] width 201 height 27
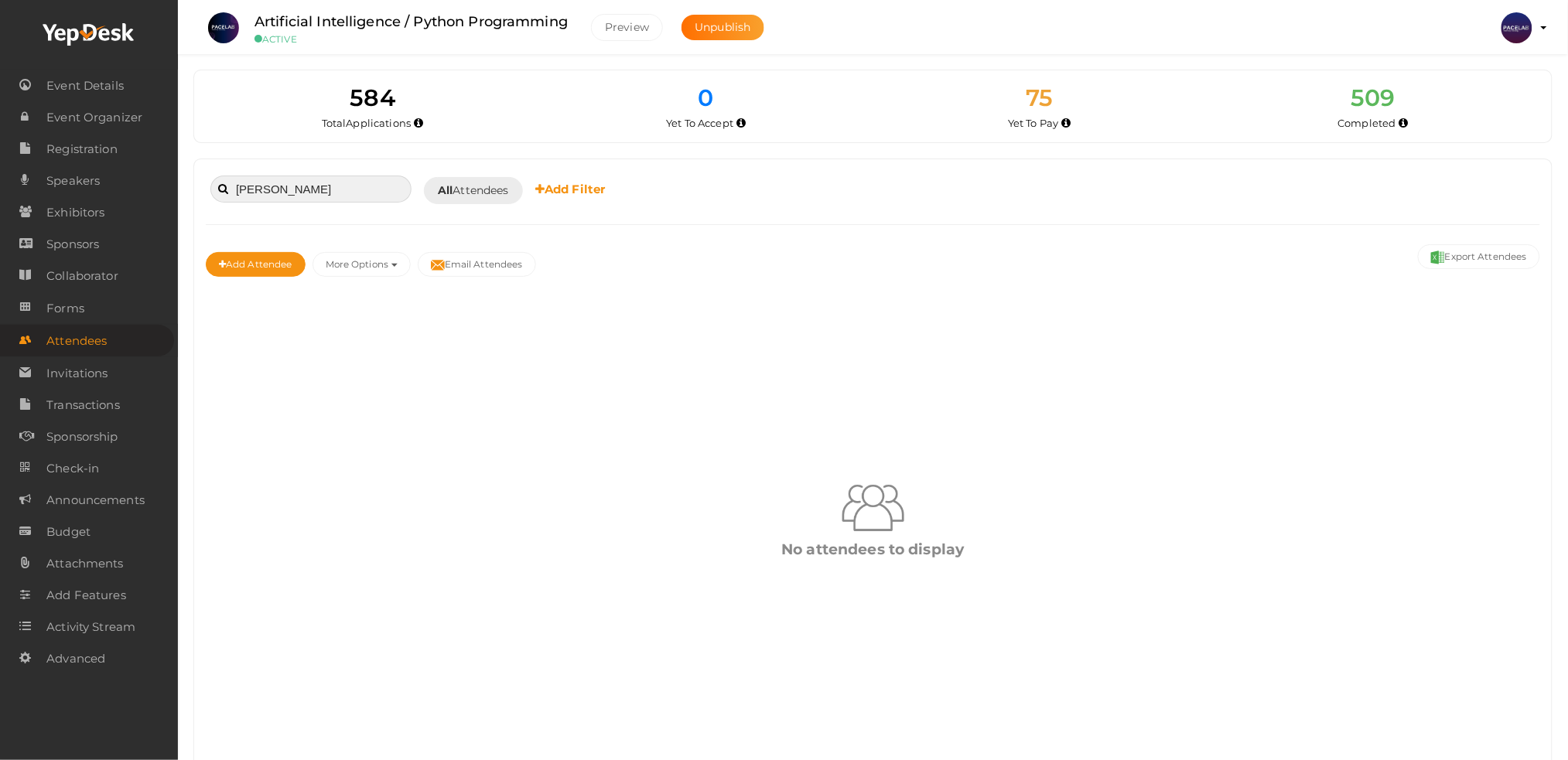
drag, startPoint x: 316, startPoint y: 190, endPoint x: 198, endPoint y: 188, distance: 118.0
click at [198, 188] on div "Aswath Krishnan Booked for Today Today Tomorrow This Week Custom Date All Atten…" at bounding box center [872, 465] width 1357 height 611
type input "n"
paste input "9207488017"
type input "9207488017"
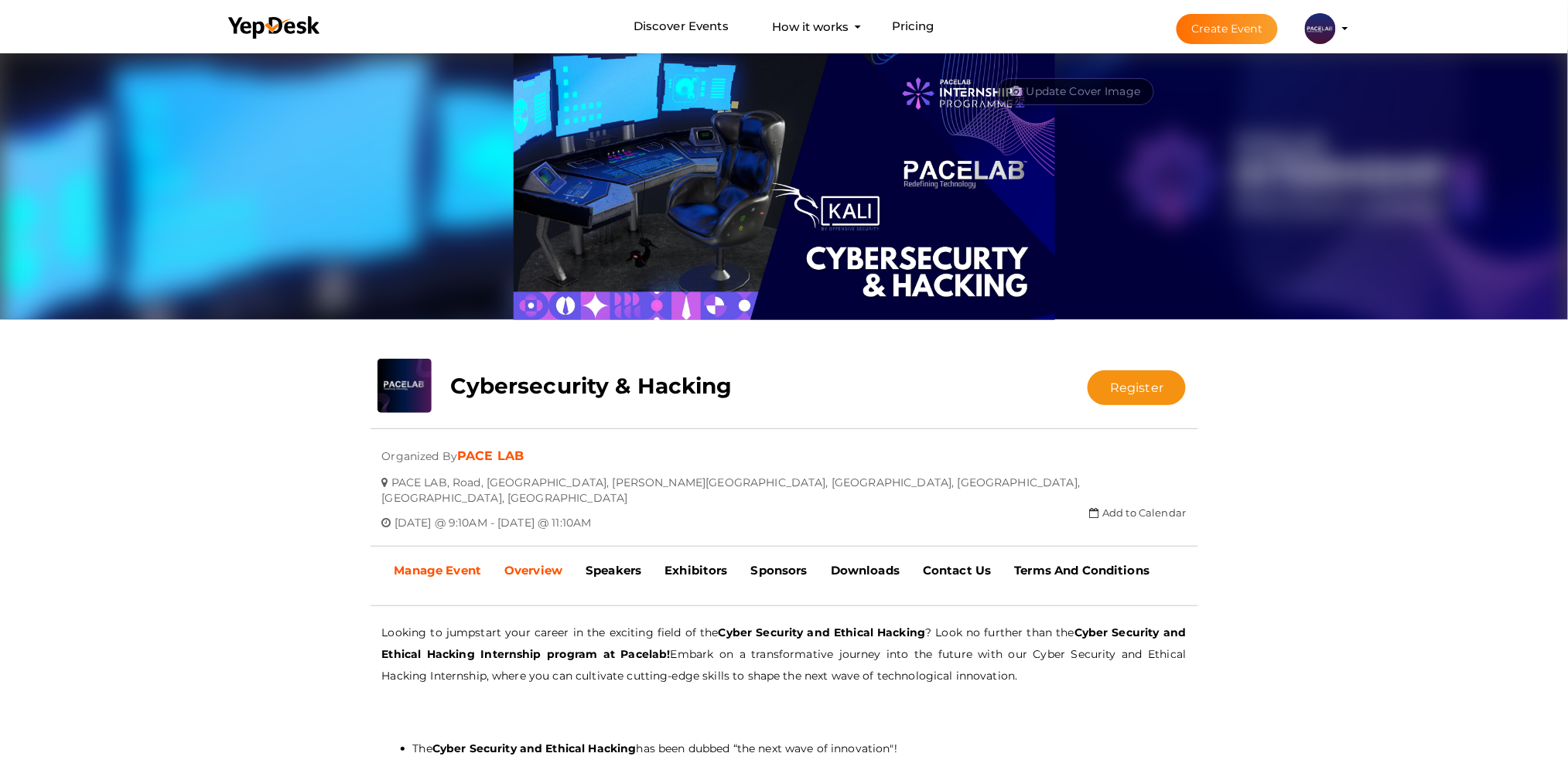
click at [435, 563] on b "Manage Event" at bounding box center [437, 570] width 87 height 15
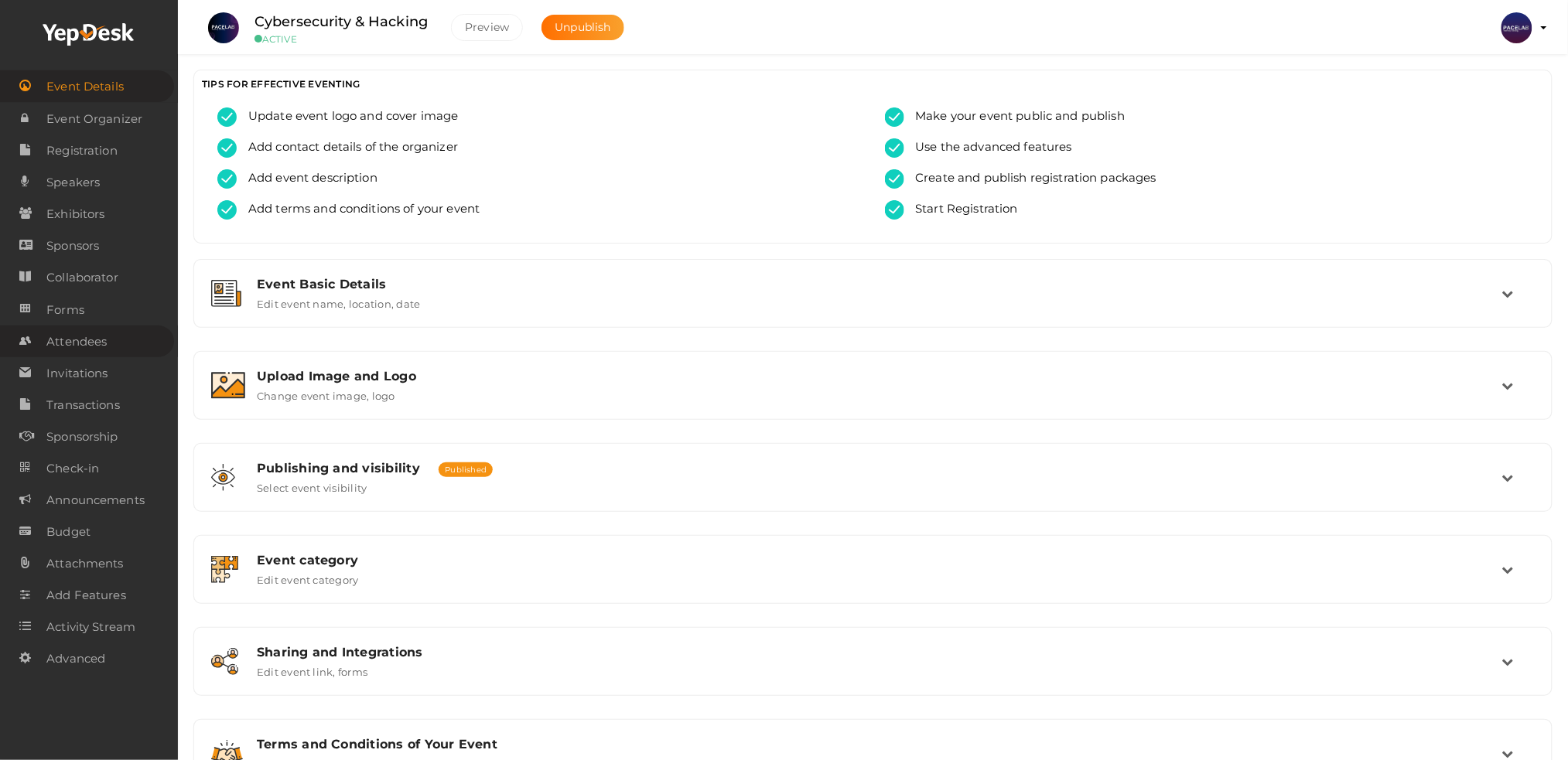
click at [120, 331] on link "Attendees" at bounding box center [87, 342] width 174 height 32
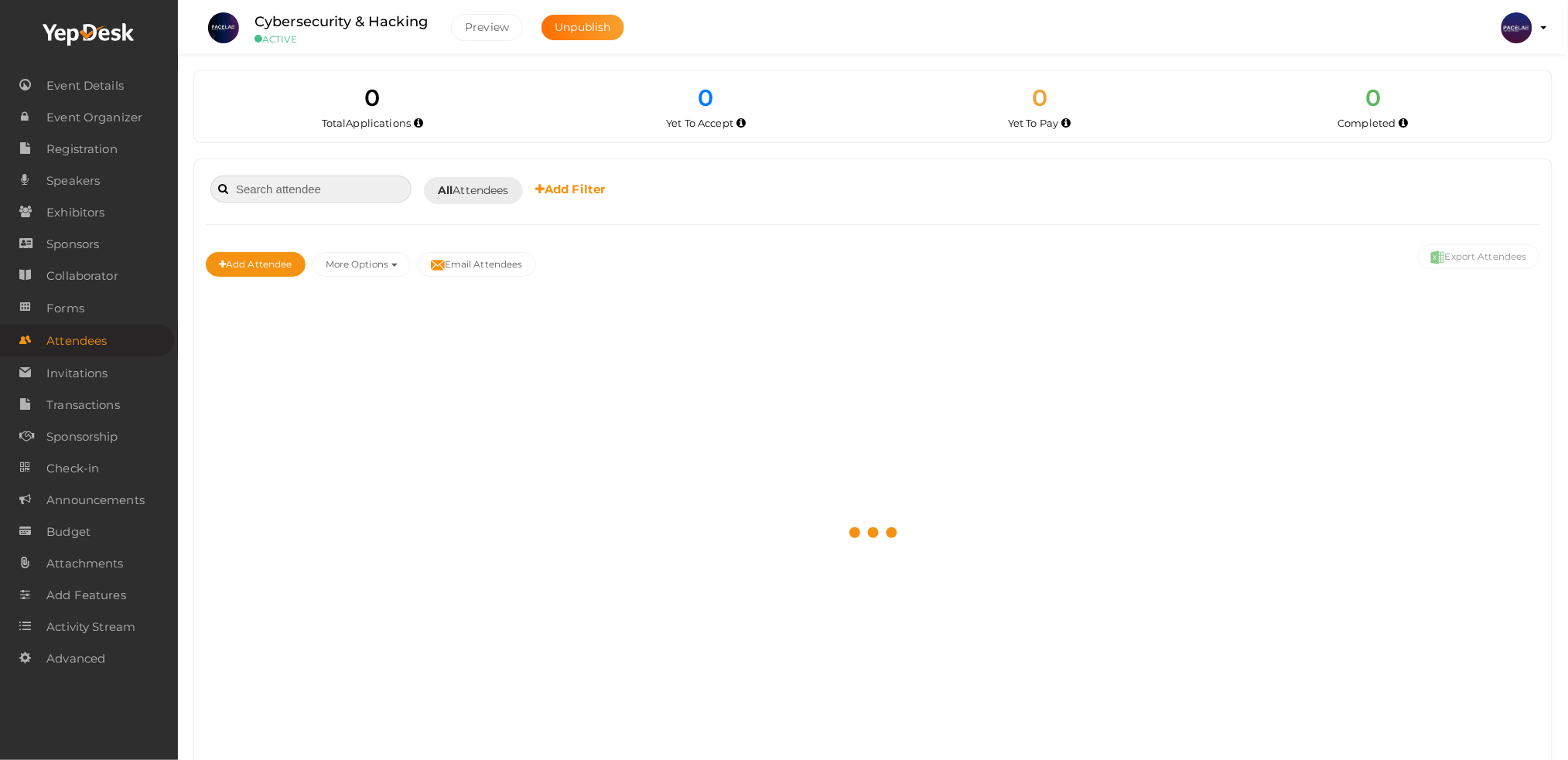
click at [282, 194] on input at bounding box center [311, 189] width 201 height 27
paste input "Akhil Anil"
type input "Akhil Anil"
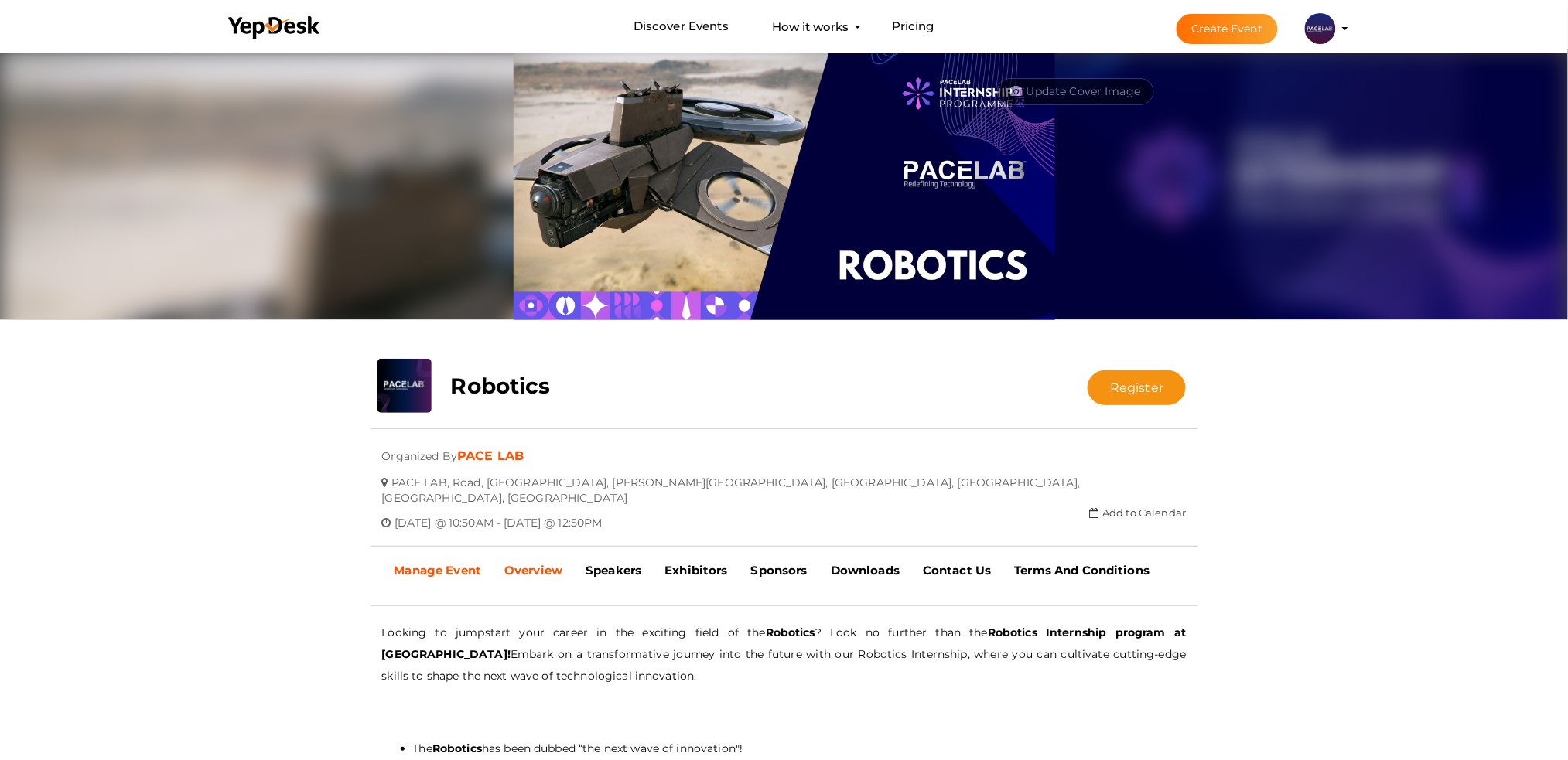
click at [467, 563] on b "Manage Event" at bounding box center [437, 570] width 87 height 15
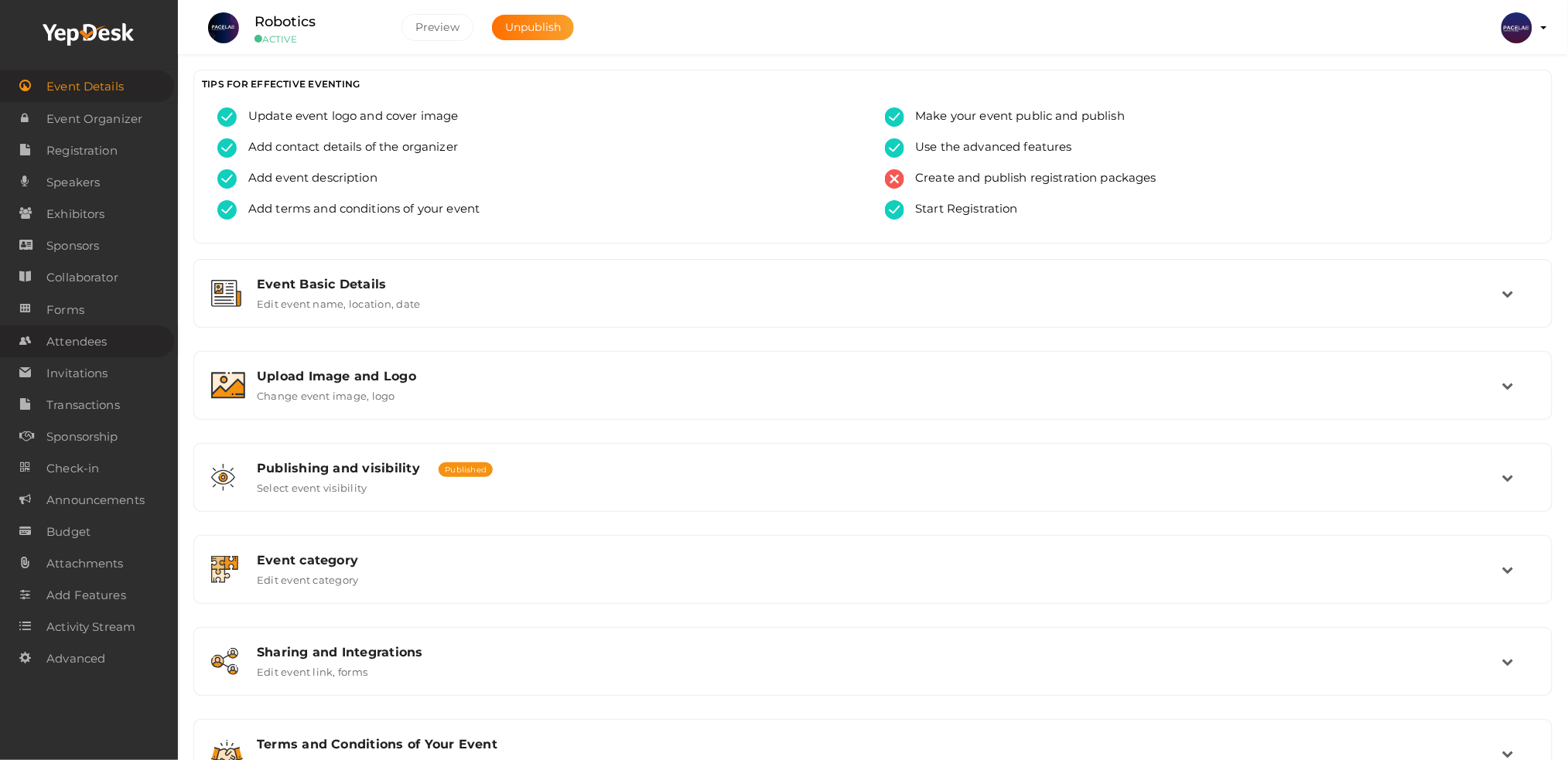
click at [129, 330] on link "Attendees" at bounding box center [87, 342] width 174 height 32
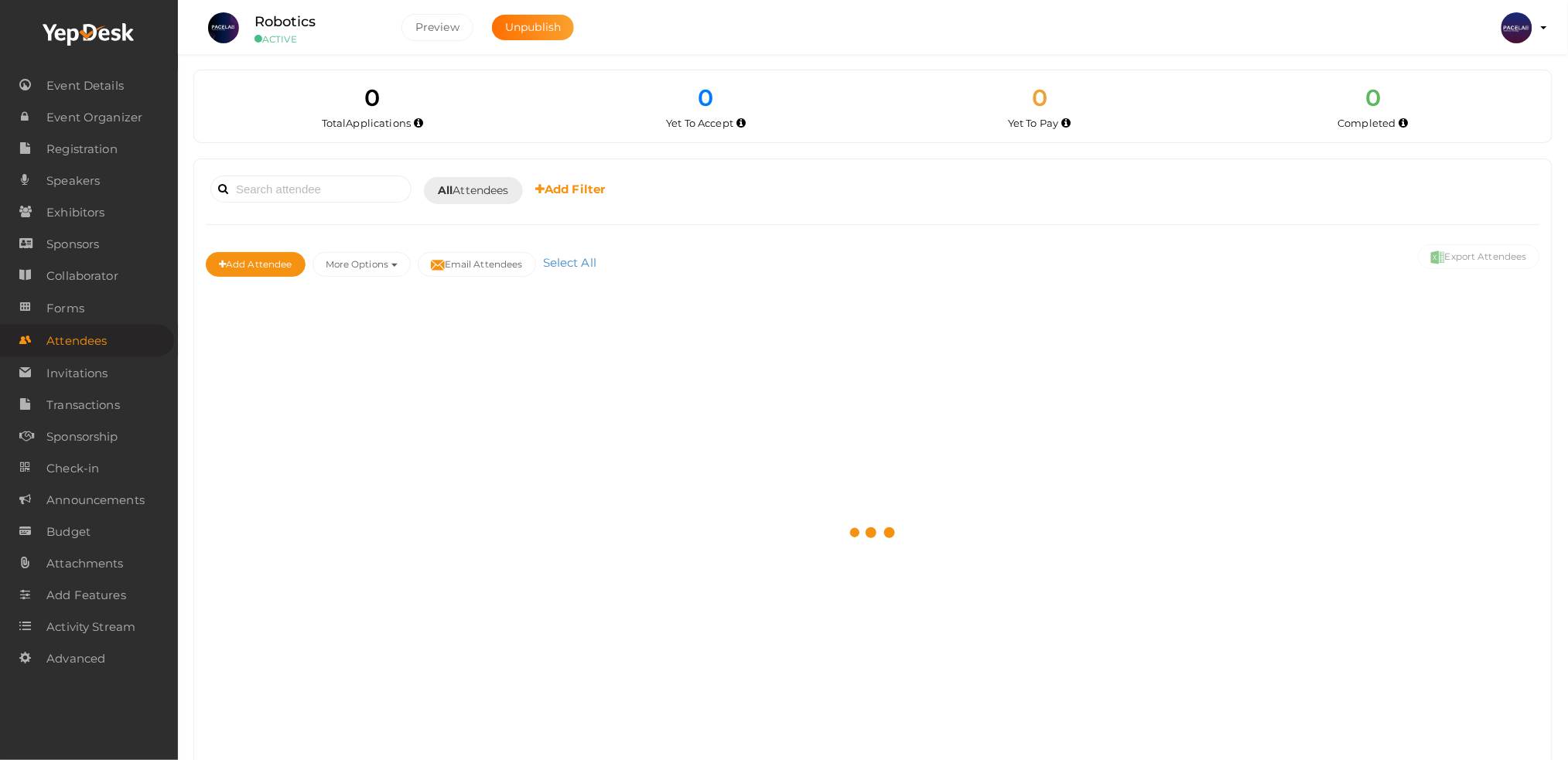
click at [327, 204] on div "Booked for Today Today Tomorrow This Week Custom Date All Attendees All Yet to …" at bounding box center [873, 190] width 1334 height 38
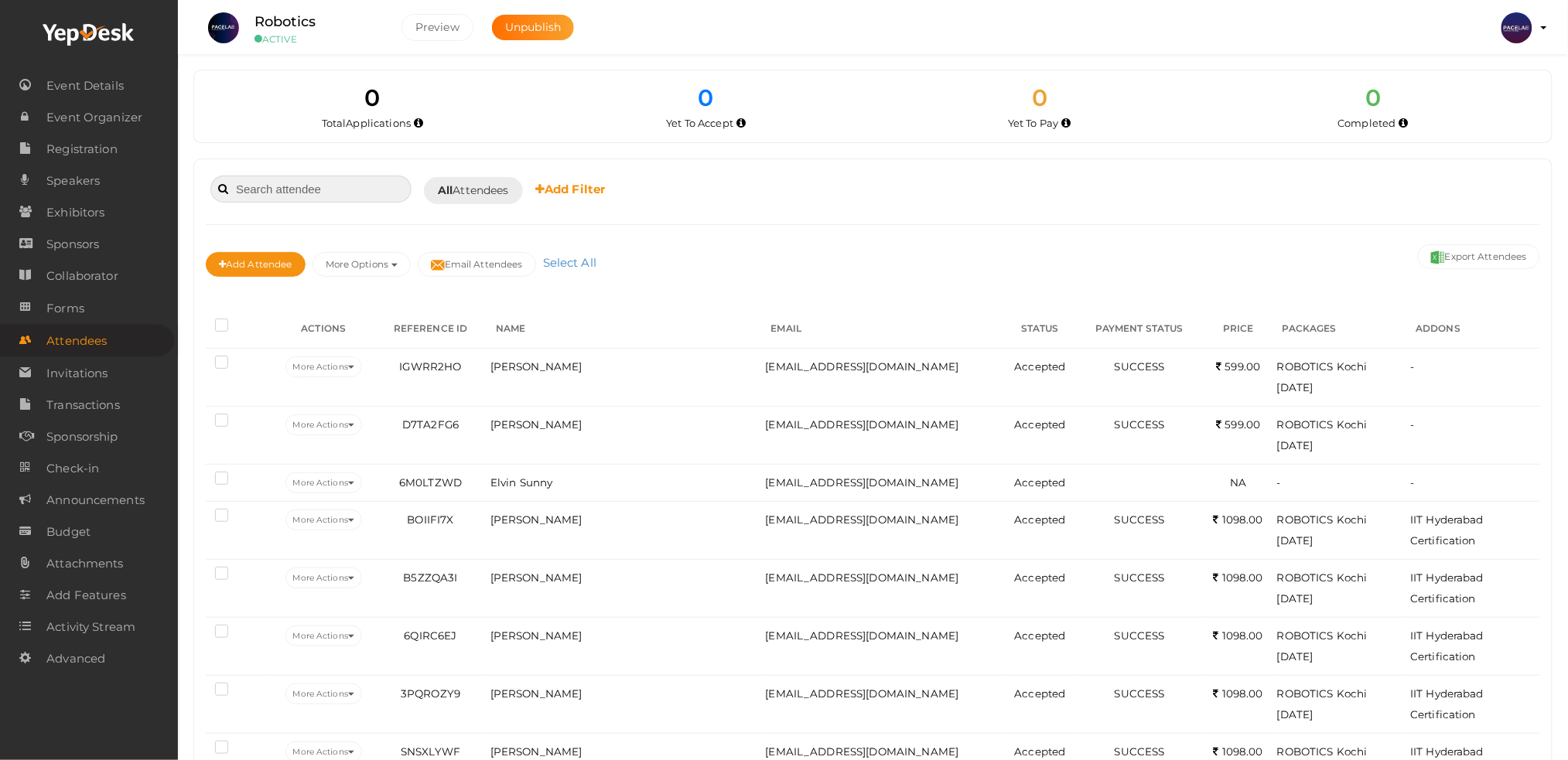
click at [324, 197] on input at bounding box center [311, 189] width 201 height 27
paste input "Mohammed ahsan k"
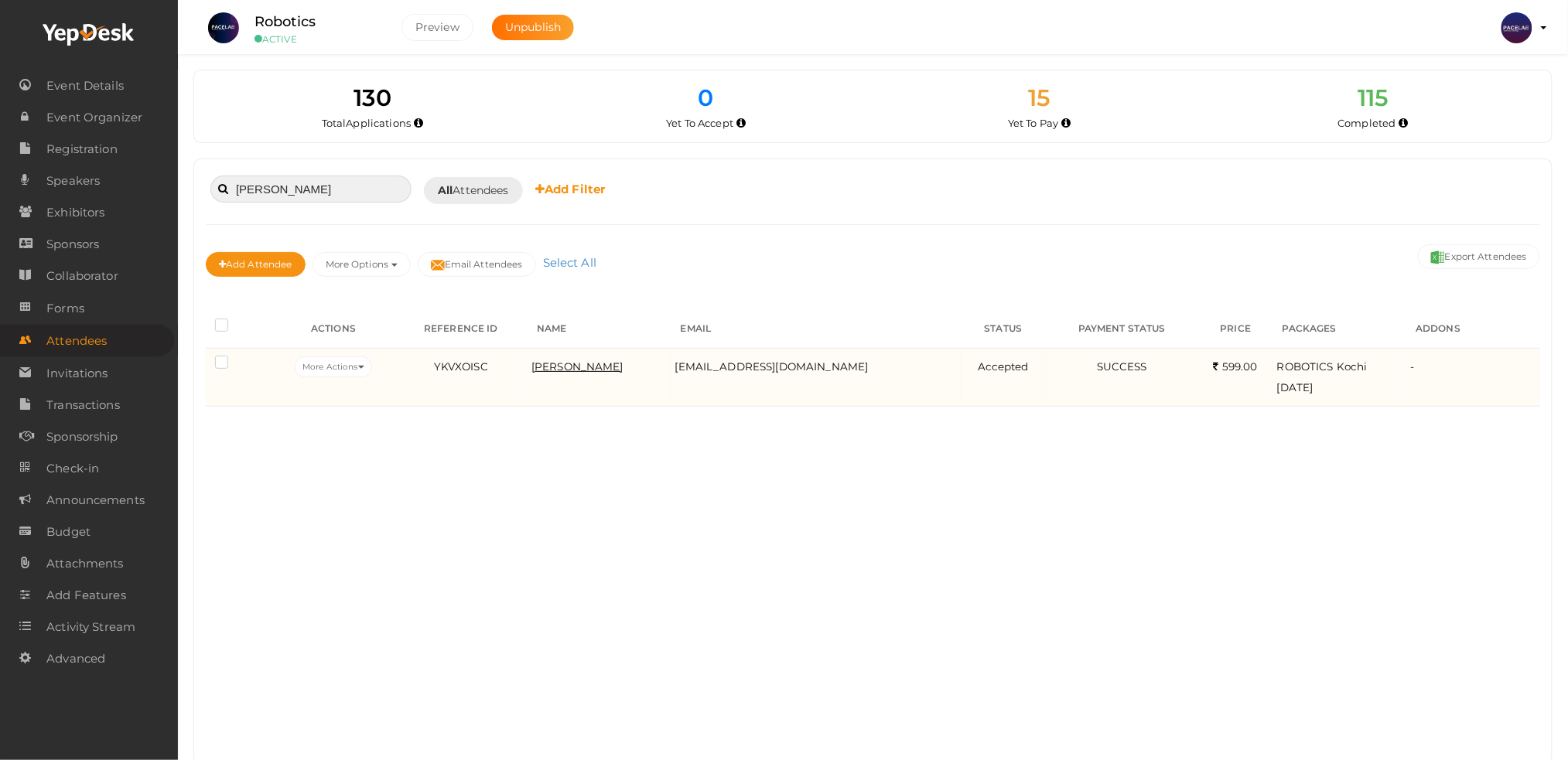
type input "Mohammed ahsan"
click at [608, 364] on span "Mohammed Ahsan" at bounding box center [577, 367] width 92 height 12
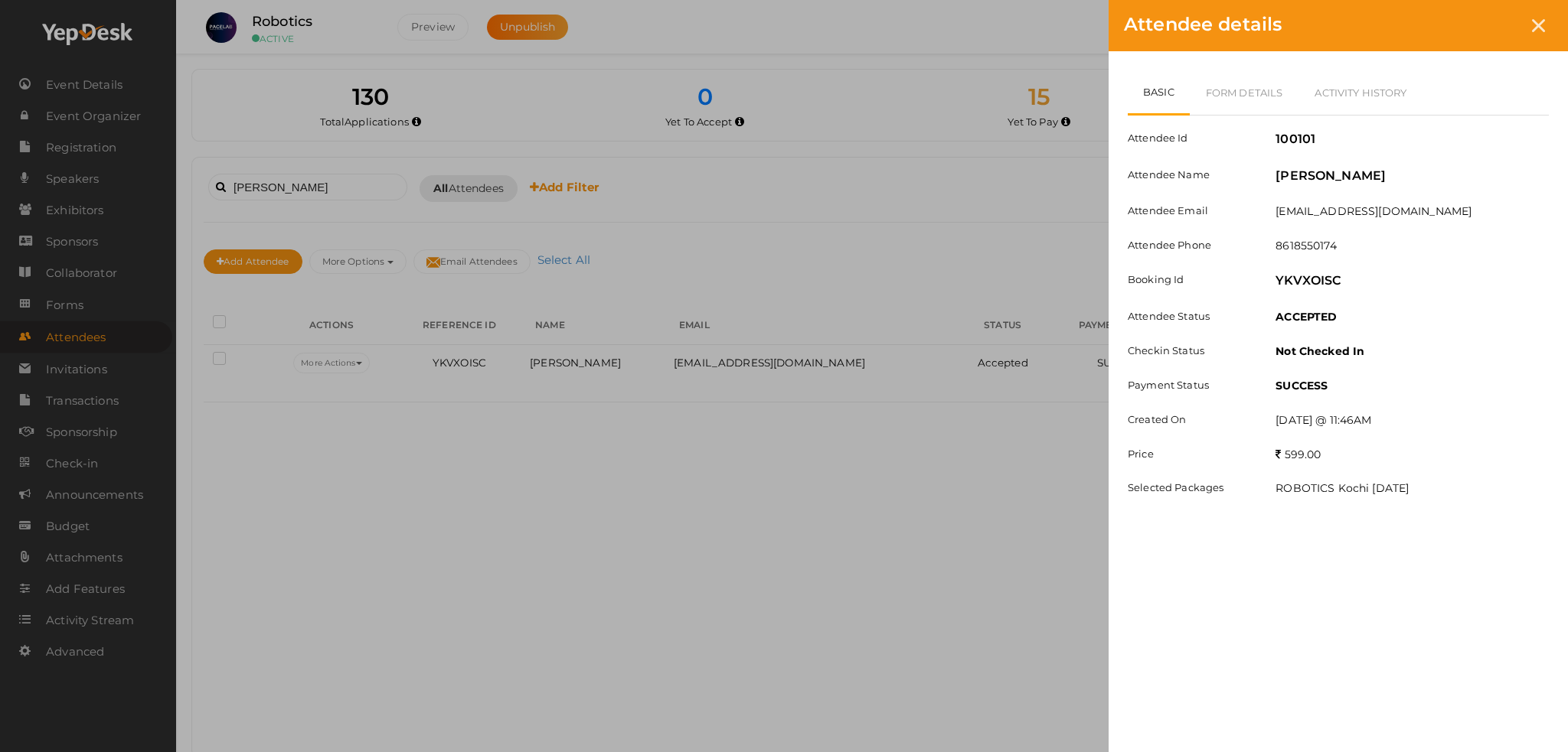
drag, startPoint x: 1274, startPoint y: 181, endPoint x: 1407, endPoint y: 181, distance: 133.0
click at [1407, 181] on div "Mohammed Ahsan" at bounding box center [1412, 179] width 297 height 22
copy label "Mohammed Ahsan"
click at [1535, 26] on icon at bounding box center [1537, 25] width 13 height 13
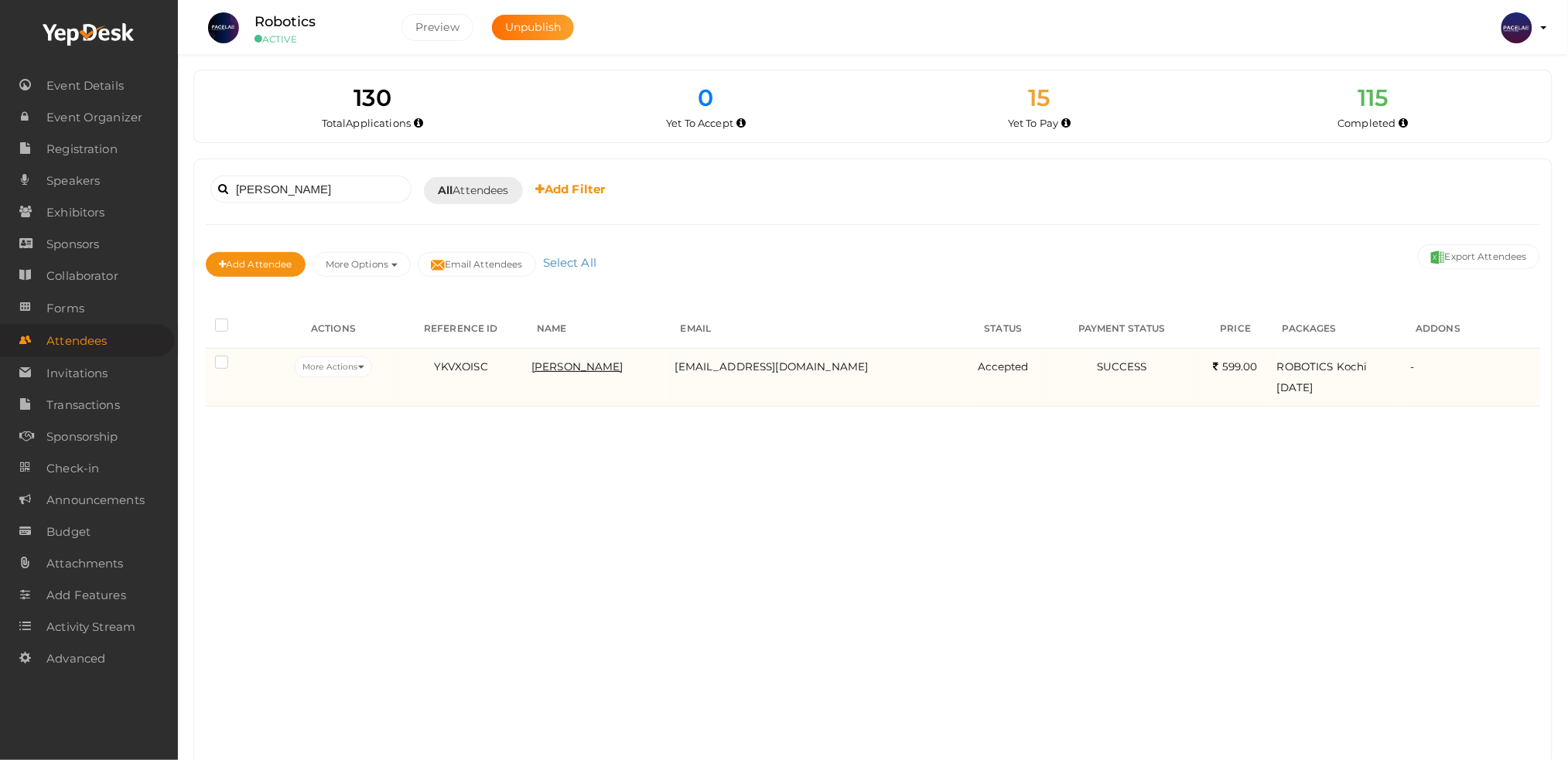
click at [603, 362] on span "Mohammed Ahsan" at bounding box center [577, 367] width 92 height 12
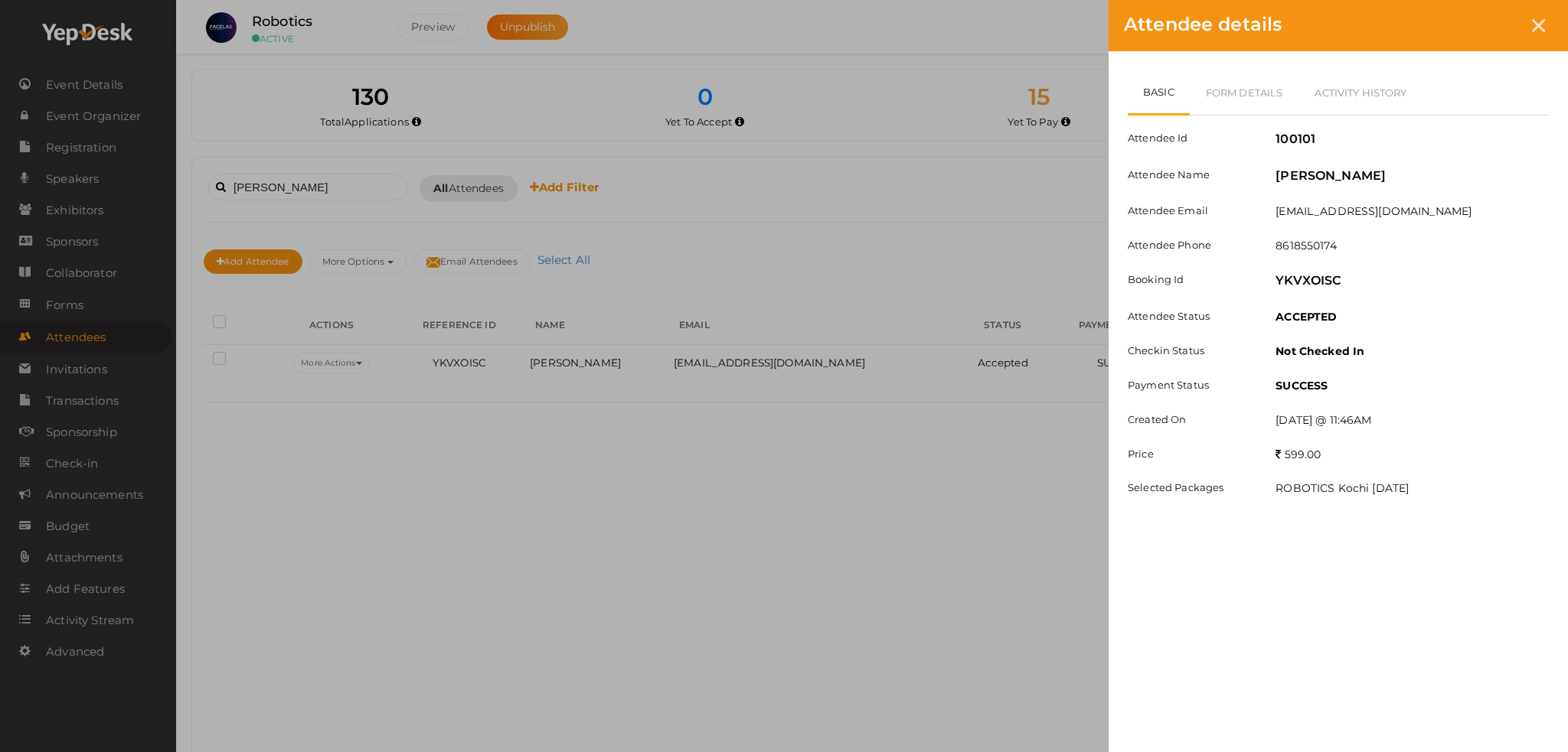
click at [1233, 66] on div "Basic Form Details Activity History Attendee Id 100101 Attendee Name Mohammed A…" at bounding box center [1338, 298] width 460 height 494
click at [1237, 73] on link "Form Details" at bounding box center [1244, 92] width 110 height 44
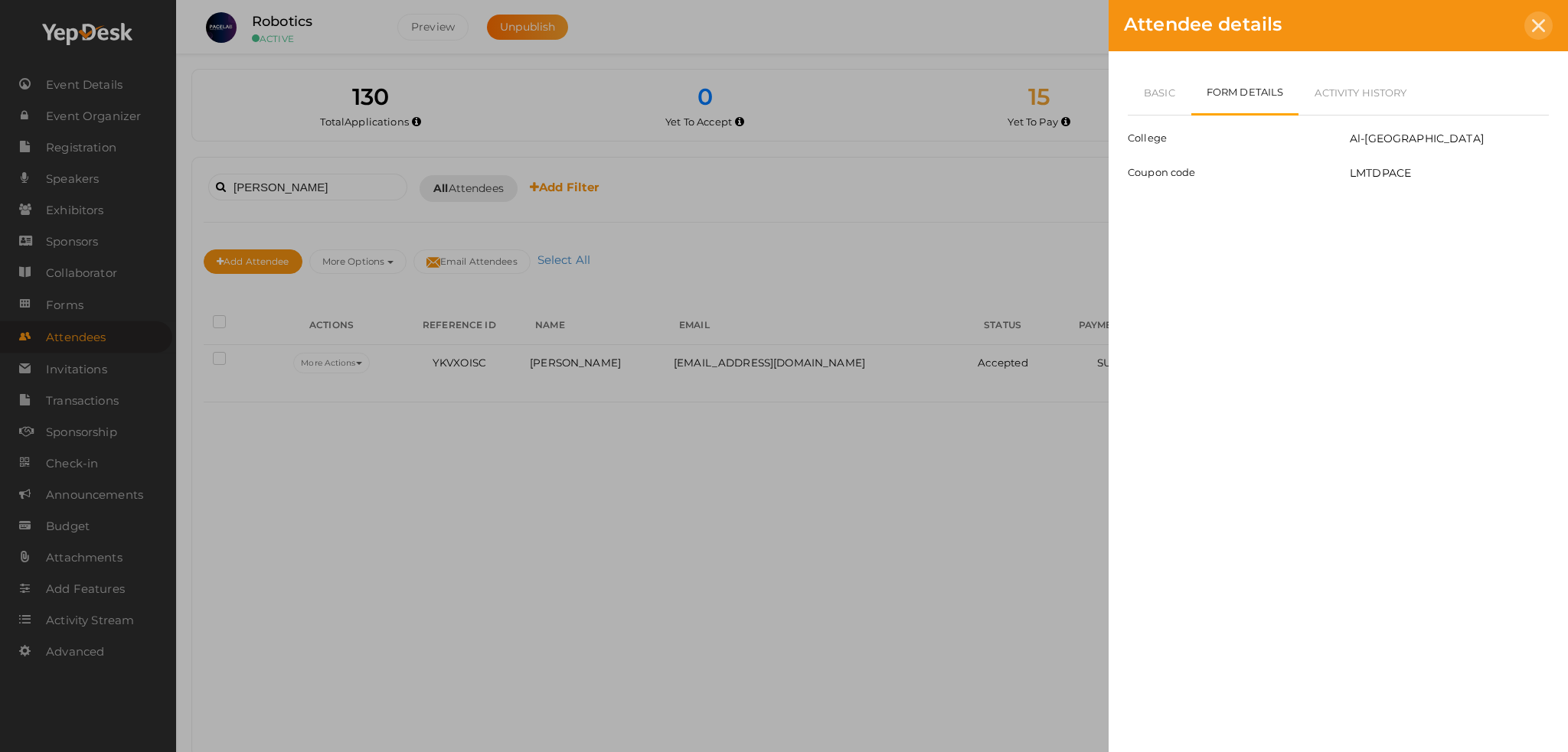
click at [1534, 23] on icon at bounding box center [1537, 25] width 13 height 13
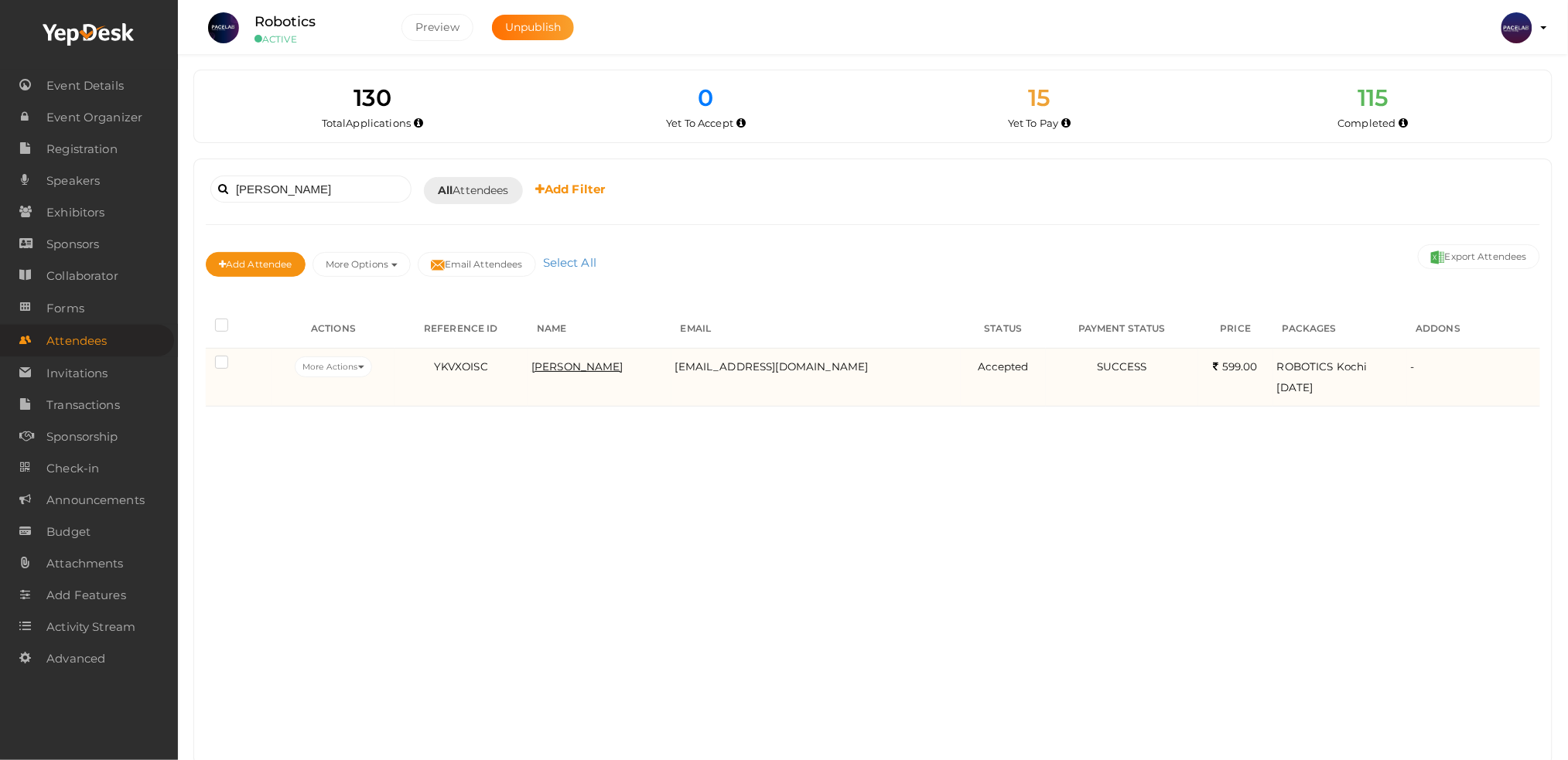
click at [623, 372] on span "Mohammed Ahsan" at bounding box center [577, 367] width 92 height 12
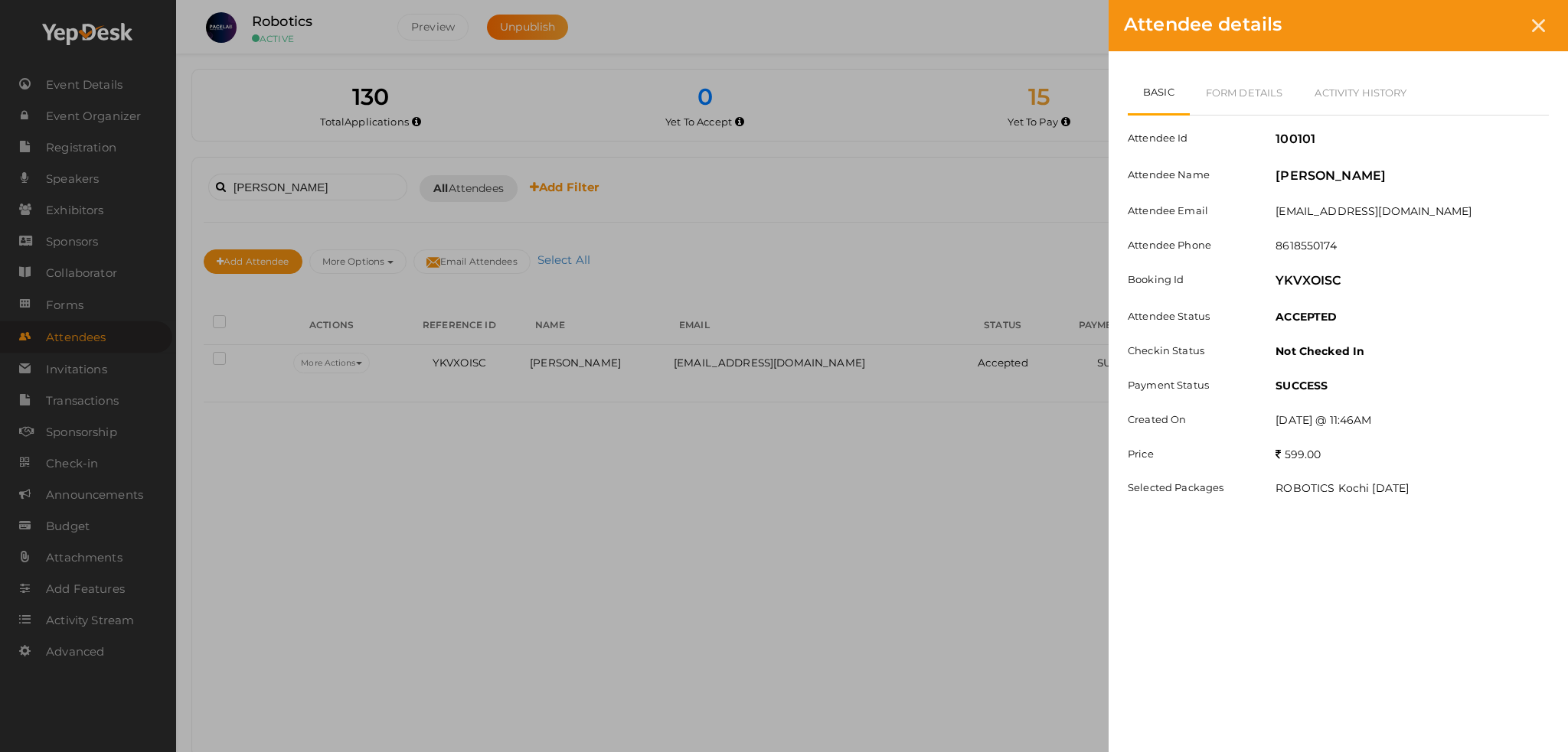
drag, startPoint x: 1271, startPoint y: 173, endPoint x: 1422, endPoint y: 174, distance: 151.0
click at [1422, 174] on div "Mohammed Ahsan" at bounding box center [1412, 179] width 297 height 22
copy label "Mohammed Ahsan"
click at [1538, 25] on icon at bounding box center [1537, 25] width 13 height 13
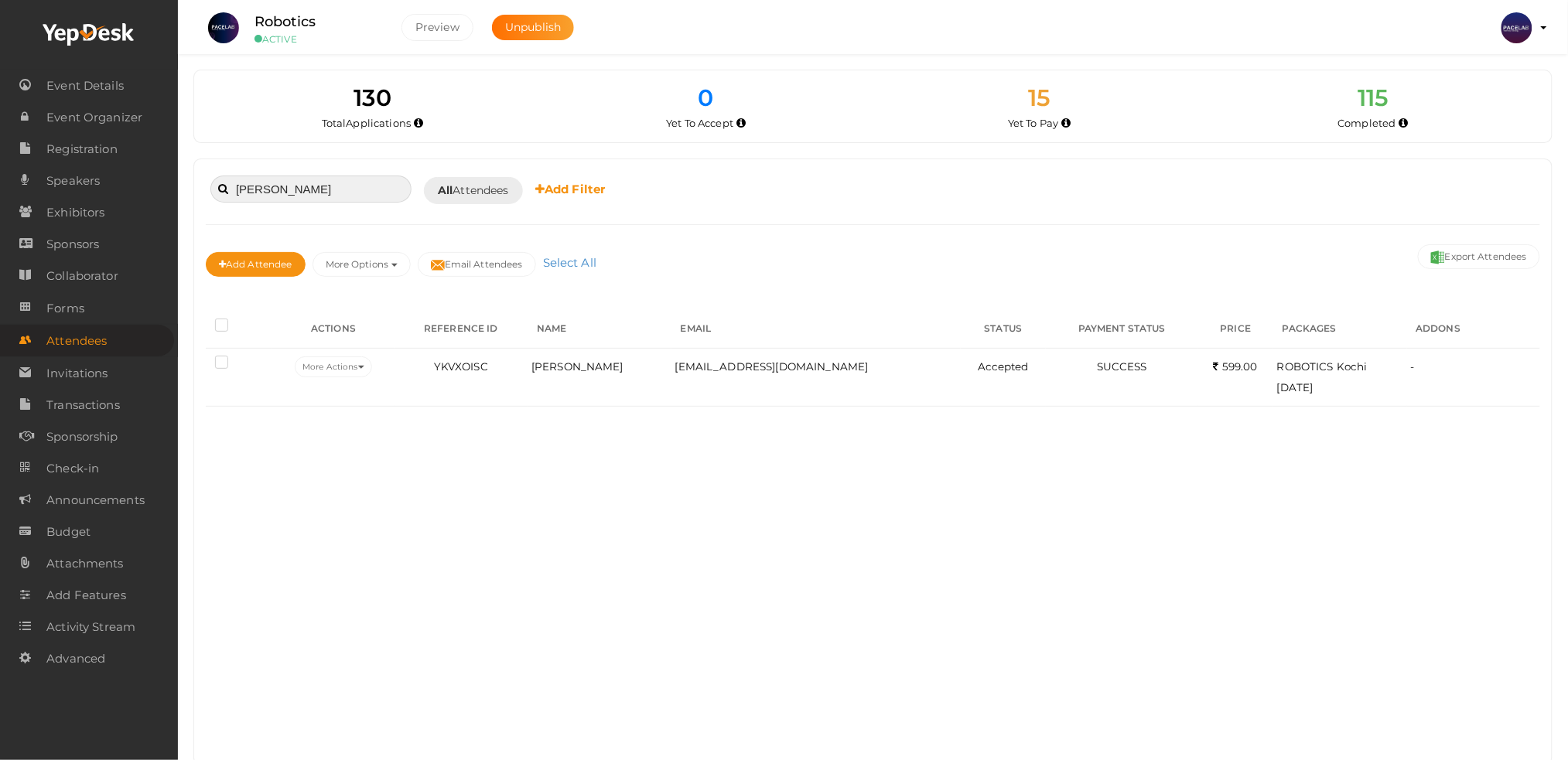
drag, startPoint x: 355, startPoint y: 184, endPoint x: 184, endPoint y: 187, distance: 171.0
click at [184, 187] on div "130 Total Applications 0 Total Tickets Sold 15 Yet To Pay 0 Yet To Accept 15 Ye…" at bounding box center [872, 398] width 1389 height 797
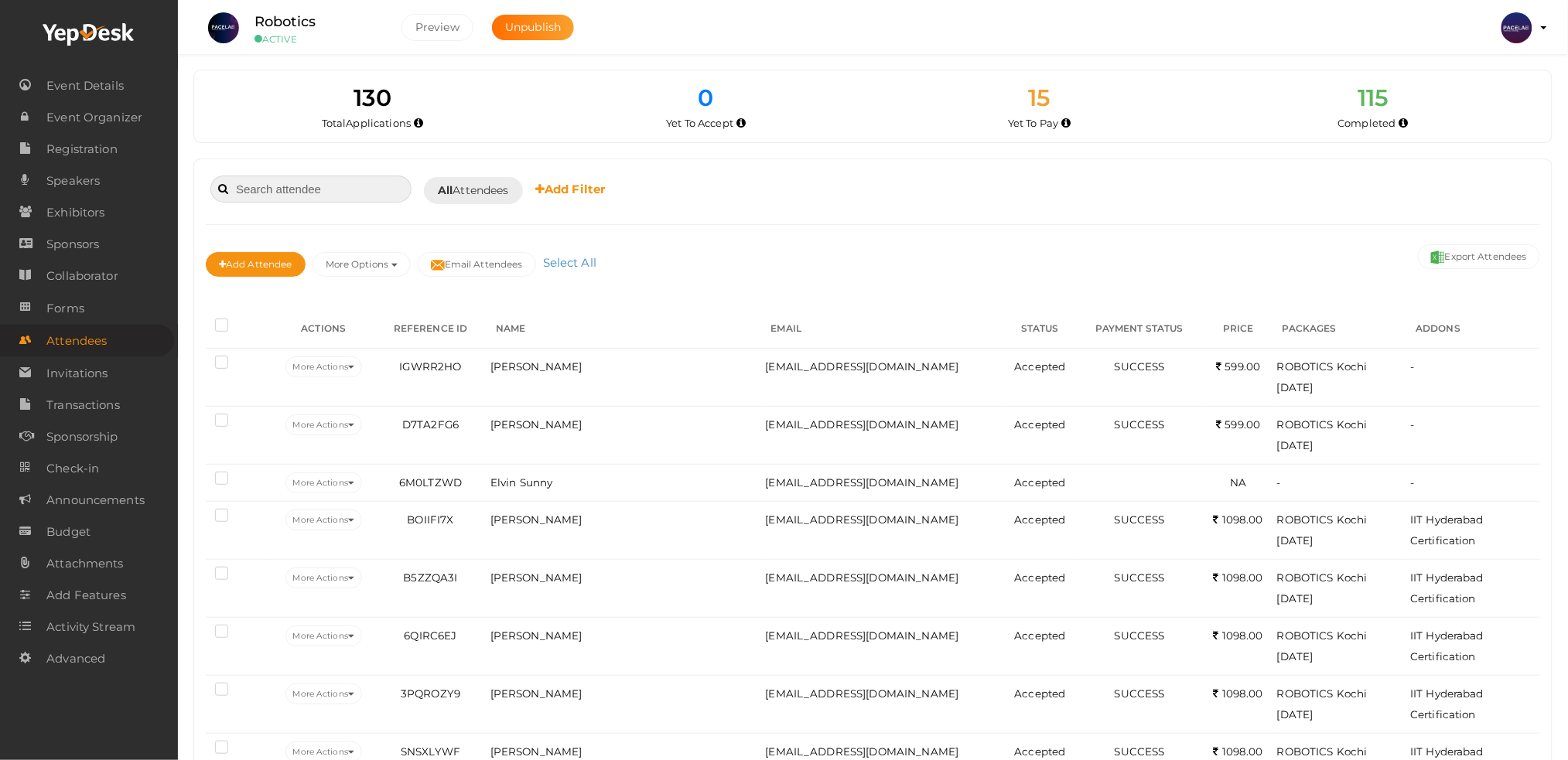
click at [304, 187] on input at bounding box center [311, 189] width 201 height 27
paste input "Mohammed Aashi"
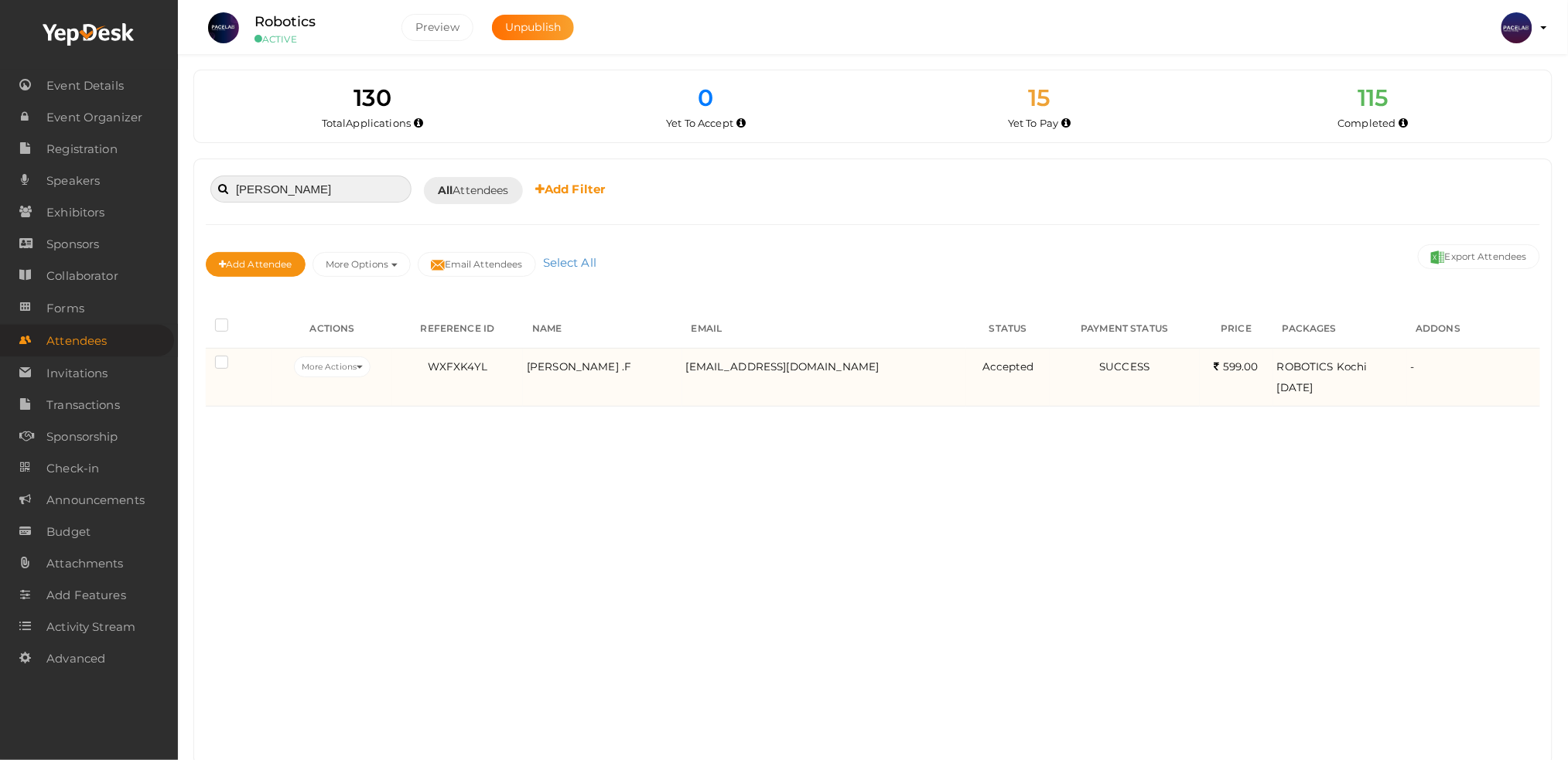
type input "Mohammed Aashi"
click at [578, 375] on td "Mohammed Aashir .F" at bounding box center [602, 377] width 160 height 58
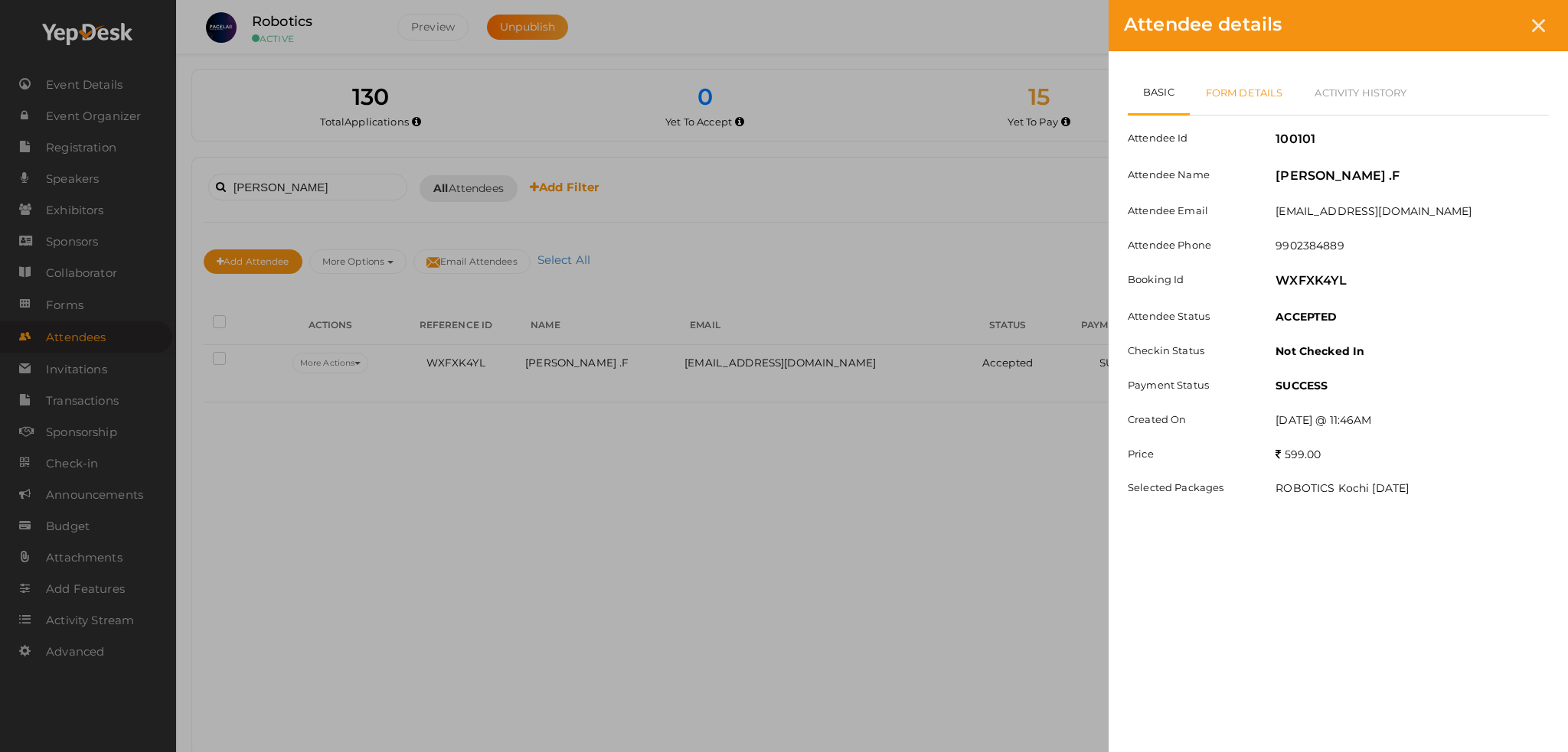
click at [1203, 80] on link "Form Details" at bounding box center [1244, 92] width 110 height 44
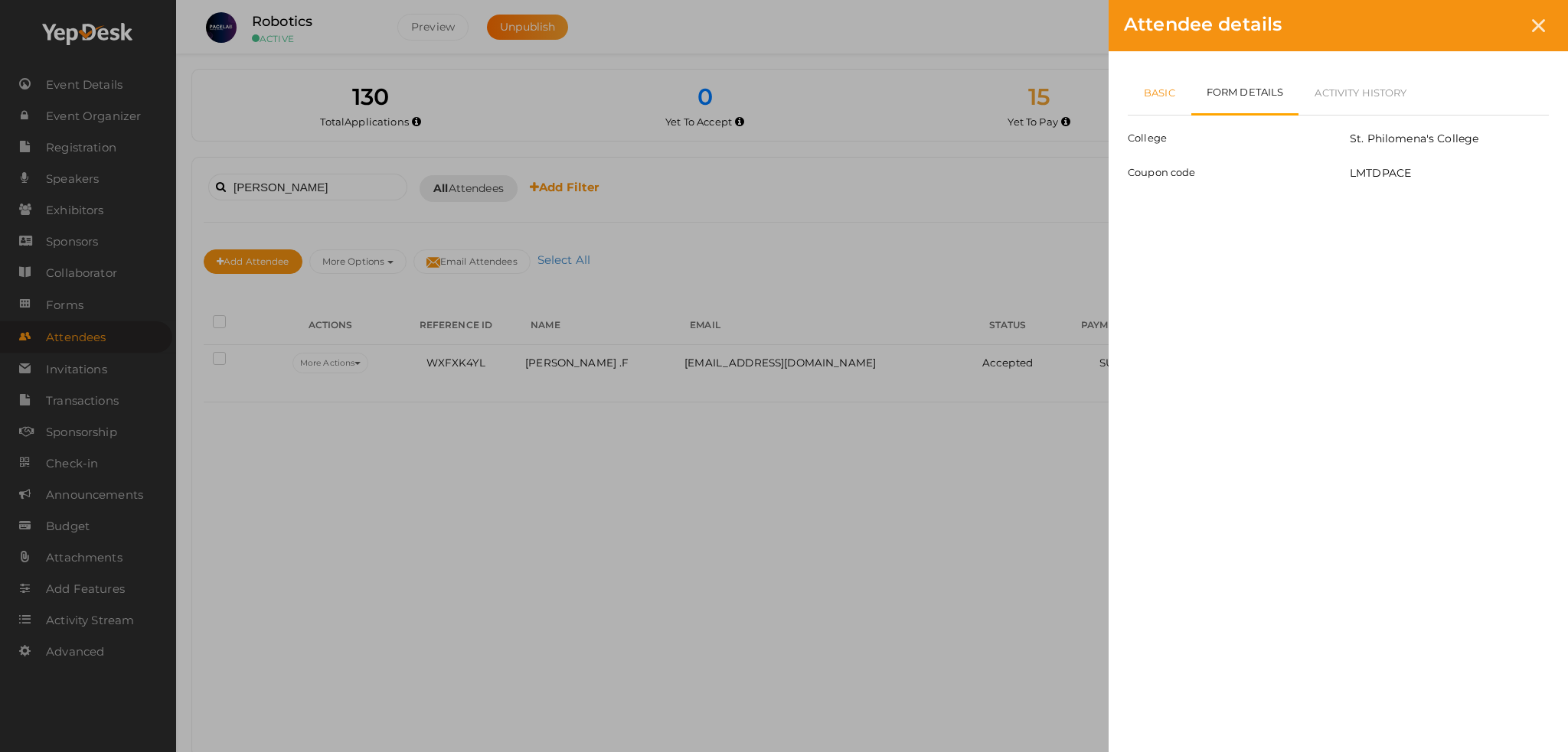
click at [1155, 81] on link "Basic" at bounding box center [1160, 92] width 63 height 44
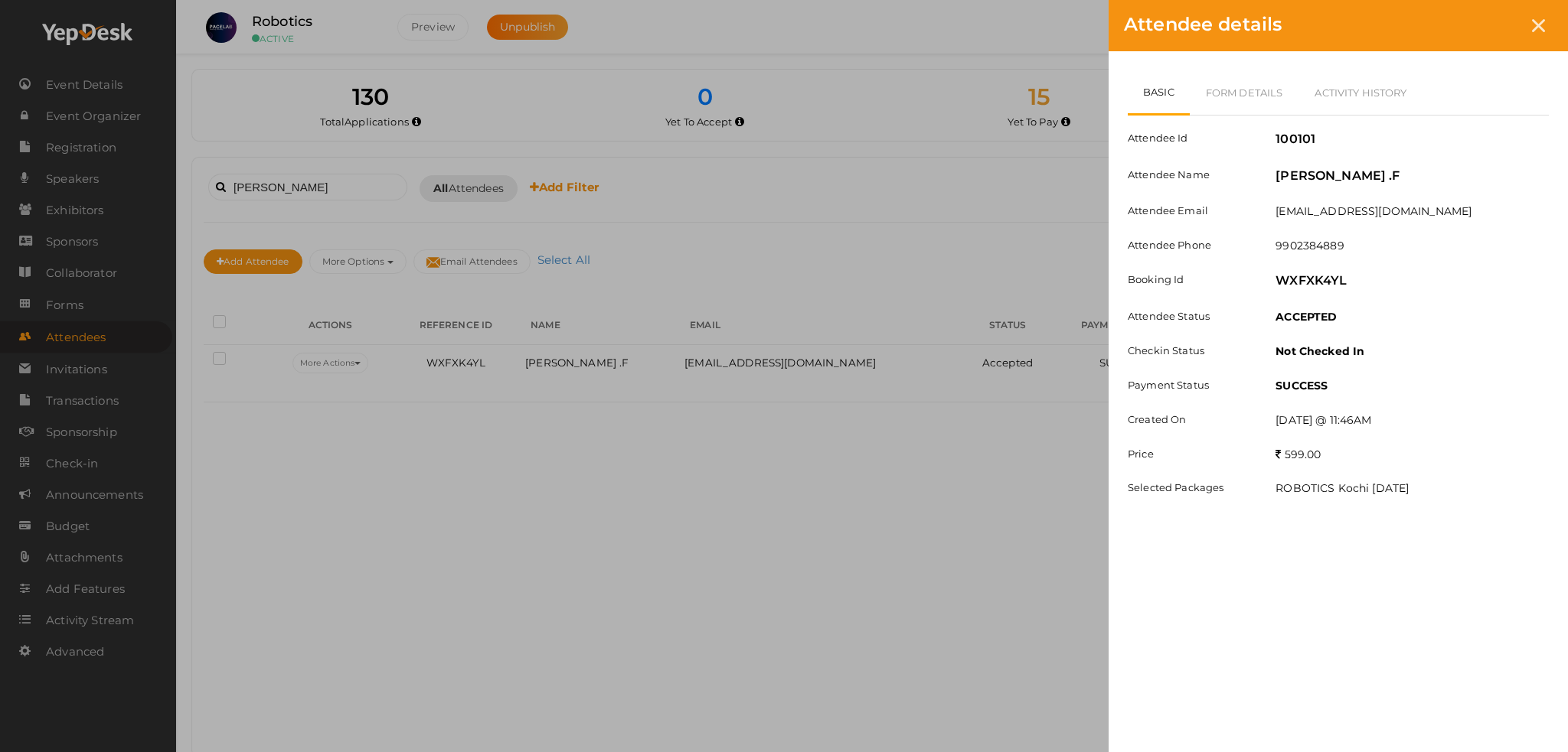
drag, startPoint x: 1270, startPoint y: 179, endPoint x: 1431, endPoint y: 179, distance: 161.0
click at [1431, 179] on div "Mohammed Aashir .F" at bounding box center [1412, 179] width 297 height 22
copy label "Mohammed Aashir .F"
click at [1270, 335] on div "Attendee Id 100101 Attendee Name Mohammed Aashir .F Attendee Email aashirjr733@…" at bounding box center [1339, 313] width 421 height 395
drag, startPoint x: 1271, startPoint y: 245, endPoint x: 1363, endPoint y: 244, distance: 92.0
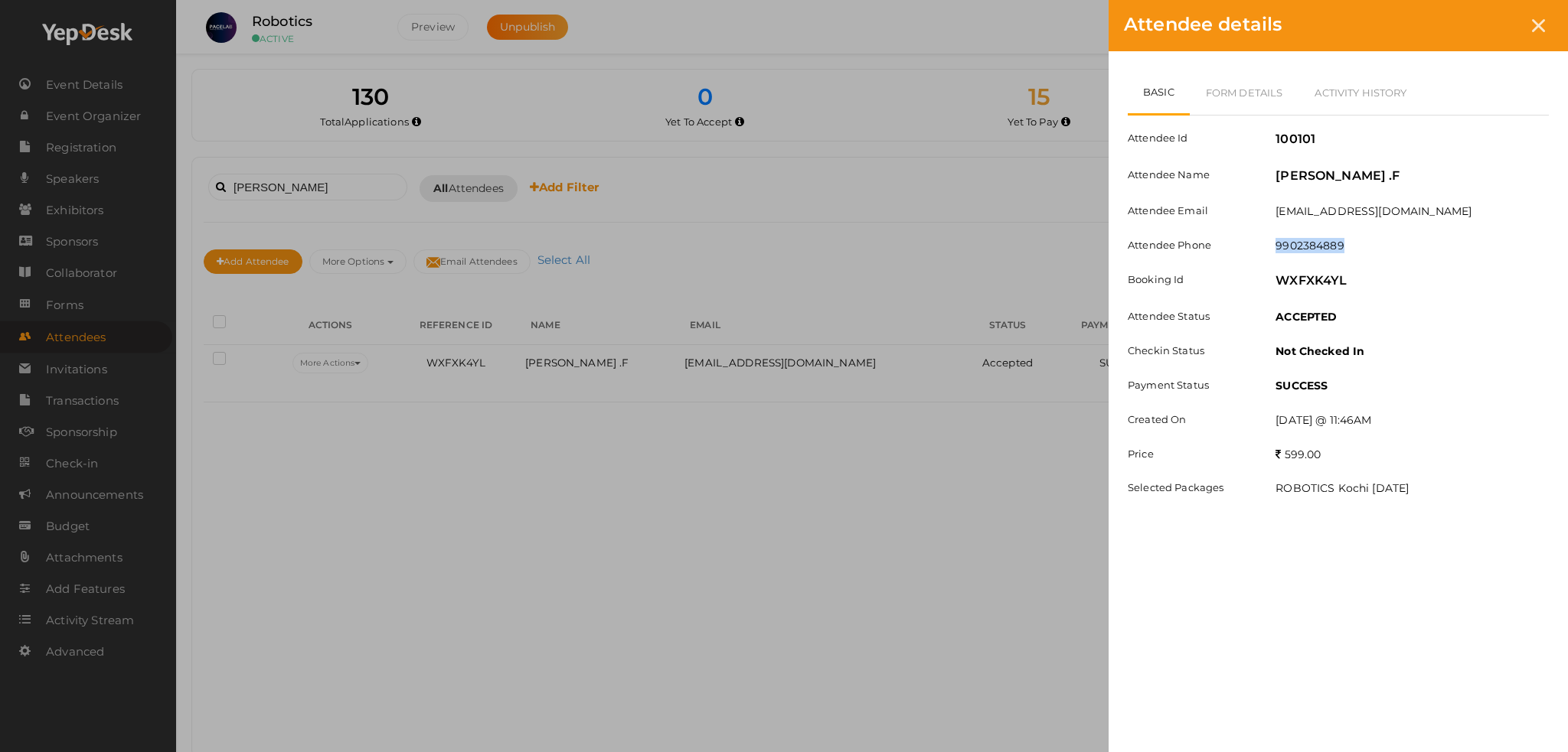
click at [1363, 244] on div "9902384889" at bounding box center [1412, 247] width 297 height 19
copy label "9902384889"
click at [1248, 84] on link "Form Details" at bounding box center [1244, 92] width 110 height 44
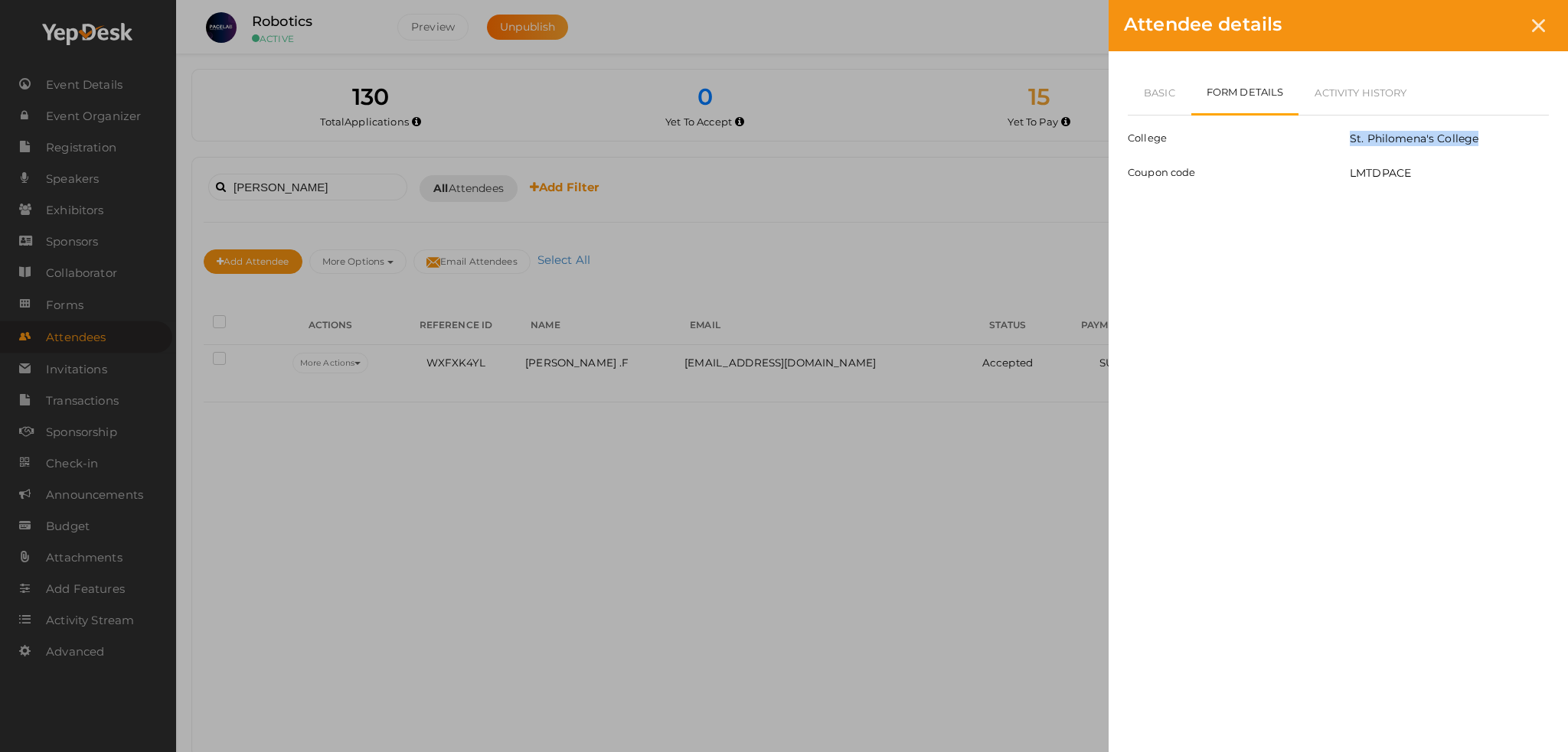
drag, startPoint x: 1346, startPoint y: 137, endPoint x: 1524, endPoint y: 126, distance: 178.3
click at [1524, 126] on div "College St. Philomena's College Coupon code LMTDPACE" at bounding box center [1339, 150] width 421 height 69
copy label "St. Philomena's College"
click at [1547, 26] on div at bounding box center [1538, 26] width 29 height 29
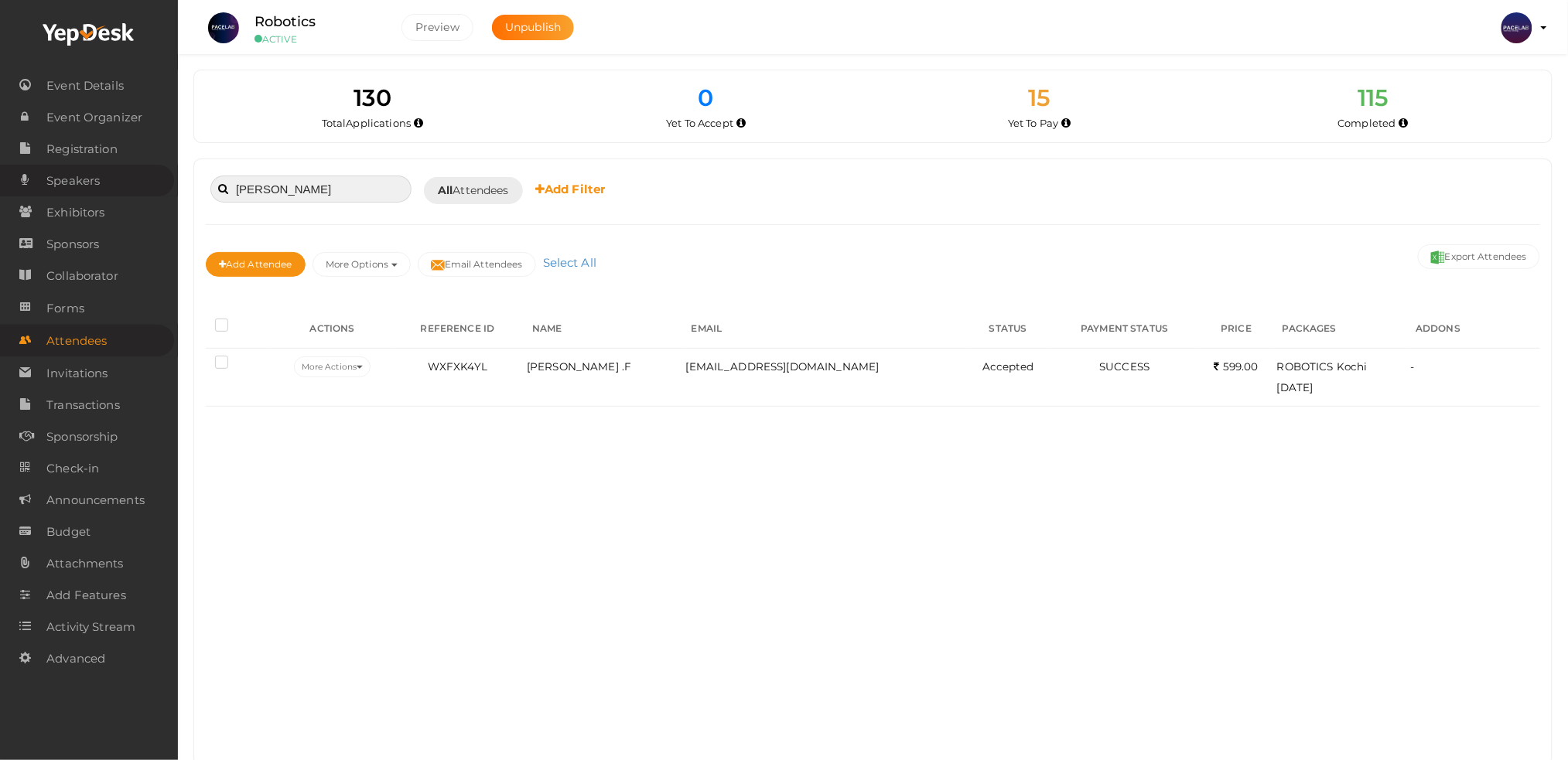
drag, startPoint x: 341, startPoint y: 187, endPoint x: 161, endPoint y: 187, distance: 180.0
click at [161, 187] on body "Discover Events How it works Powerful Registration / Ticketing Start selling yo…" at bounding box center [784, 380] width 1568 height 760
paste input "MOHAMMED AHSAN"
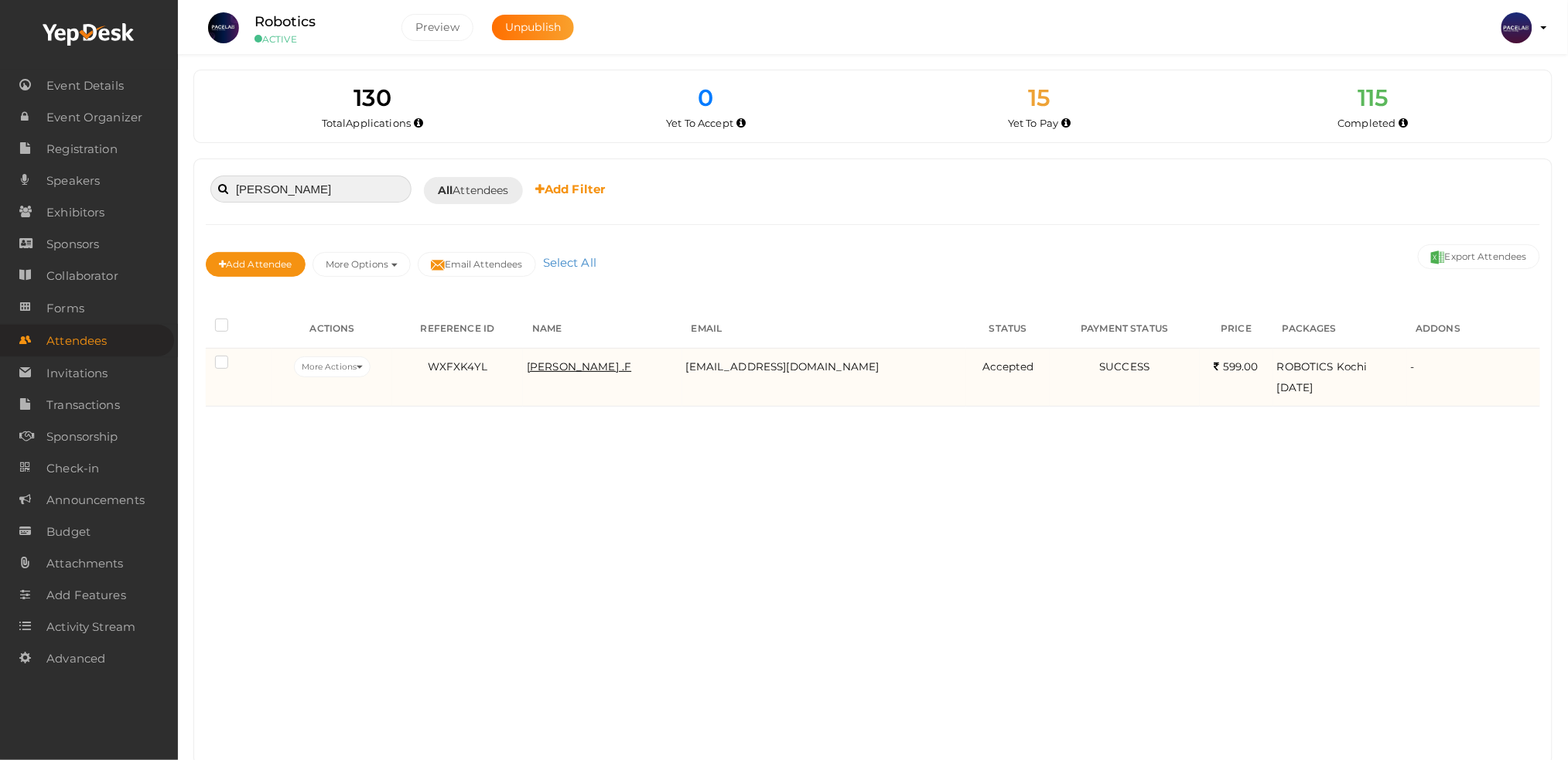
type input "MOHAMMED AHSAN"
click at [609, 362] on span "Mohammed Aashir .F" at bounding box center [578, 367] width 105 height 12
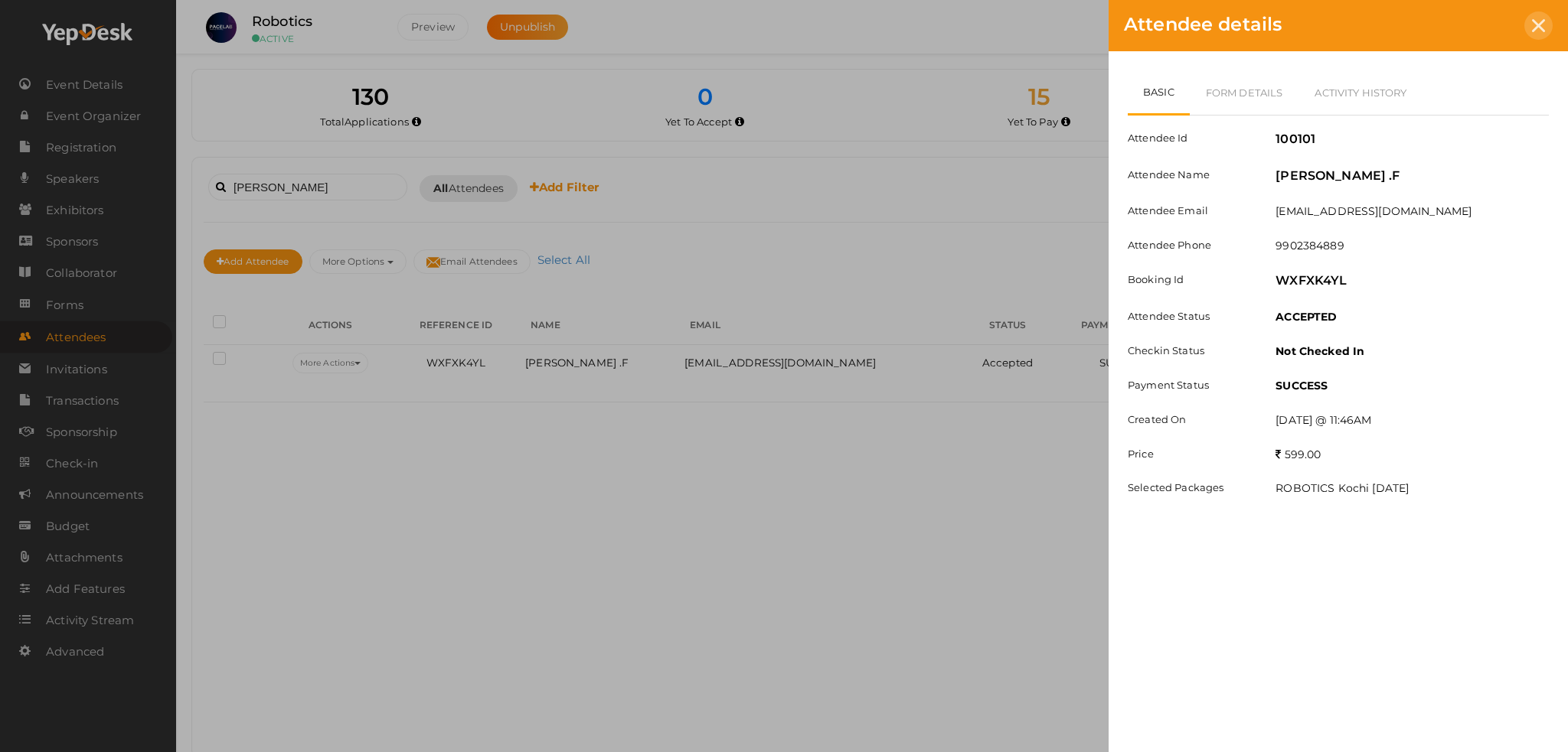
click at [1541, 36] on div at bounding box center [1538, 26] width 29 height 29
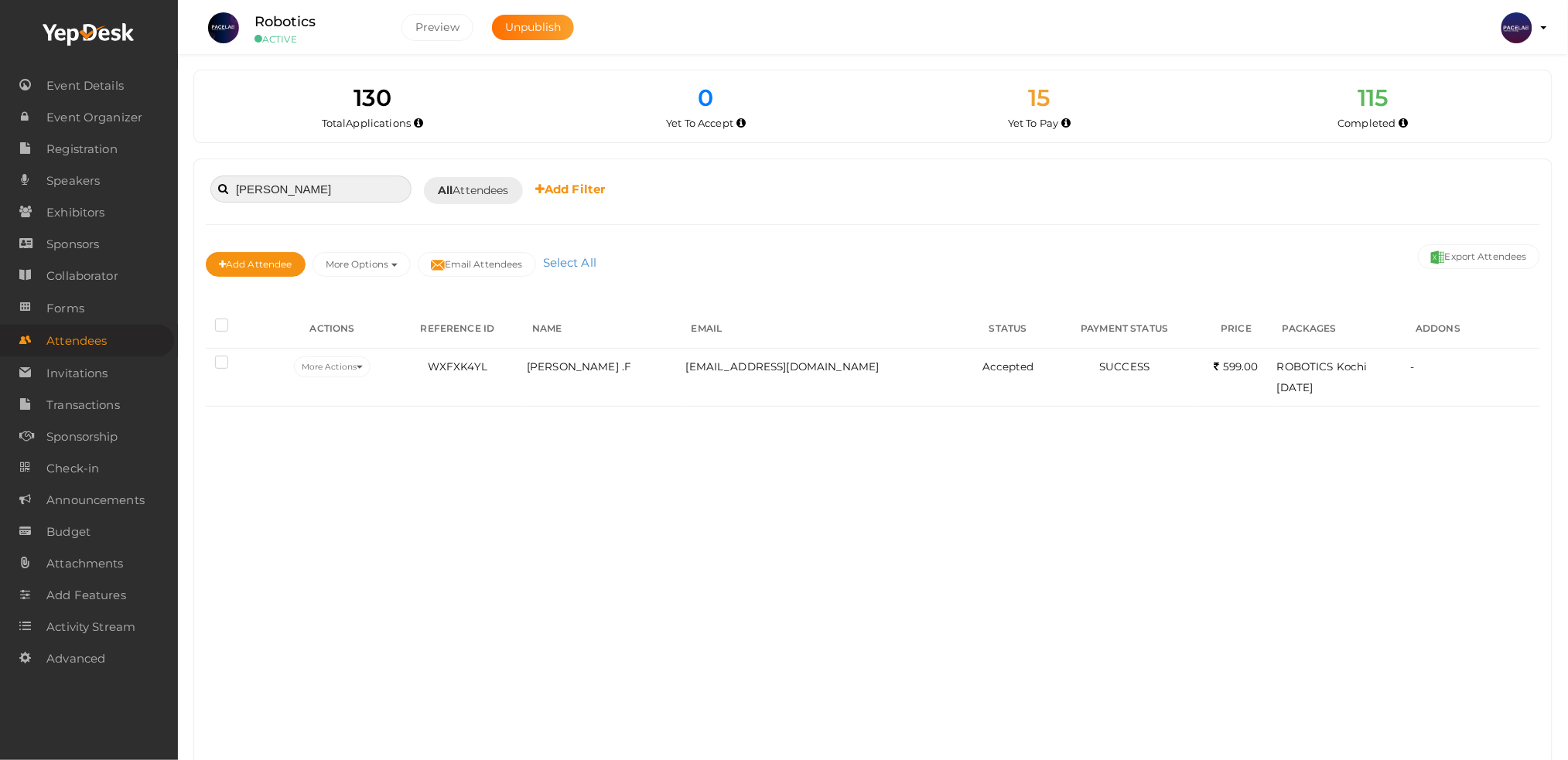
click at [362, 189] on input "MOHAMMED AHSAN" at bounding box center [311, 189] width 201 height 27
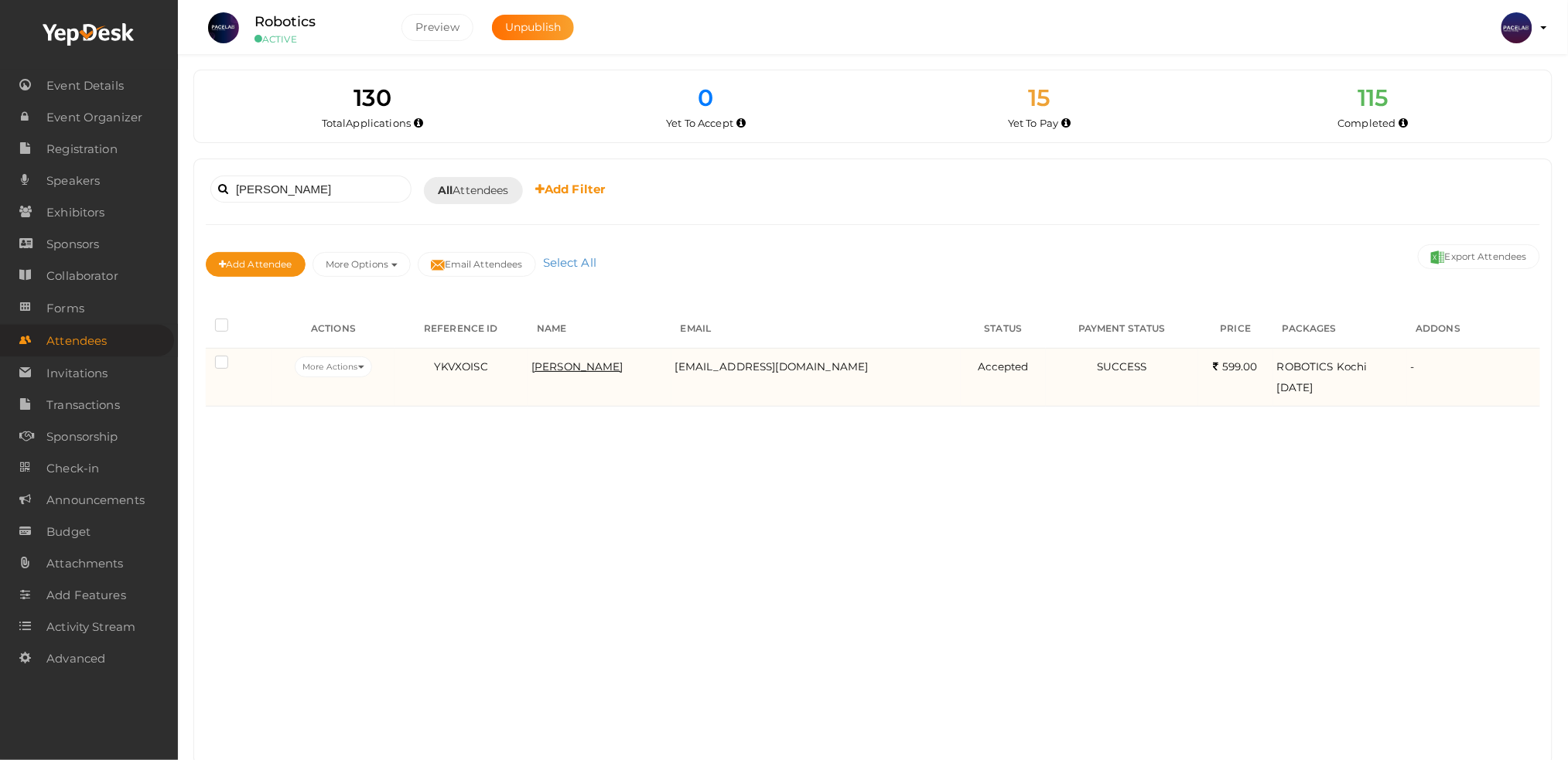
drag, startPoint x: 546, startPoint y: 363, endPoint x: 561, endPoint y: 362, distance: 15.0
click at [553, 362] on tr "More Actions Edit Attendee Delete Attendee Resend Confirmation" at bounding box center [873, 377] width 1334 height 58
click at [622, 362] on span "Mohammed Ahsan" at bounding box center [577, 367] width 92 height 12
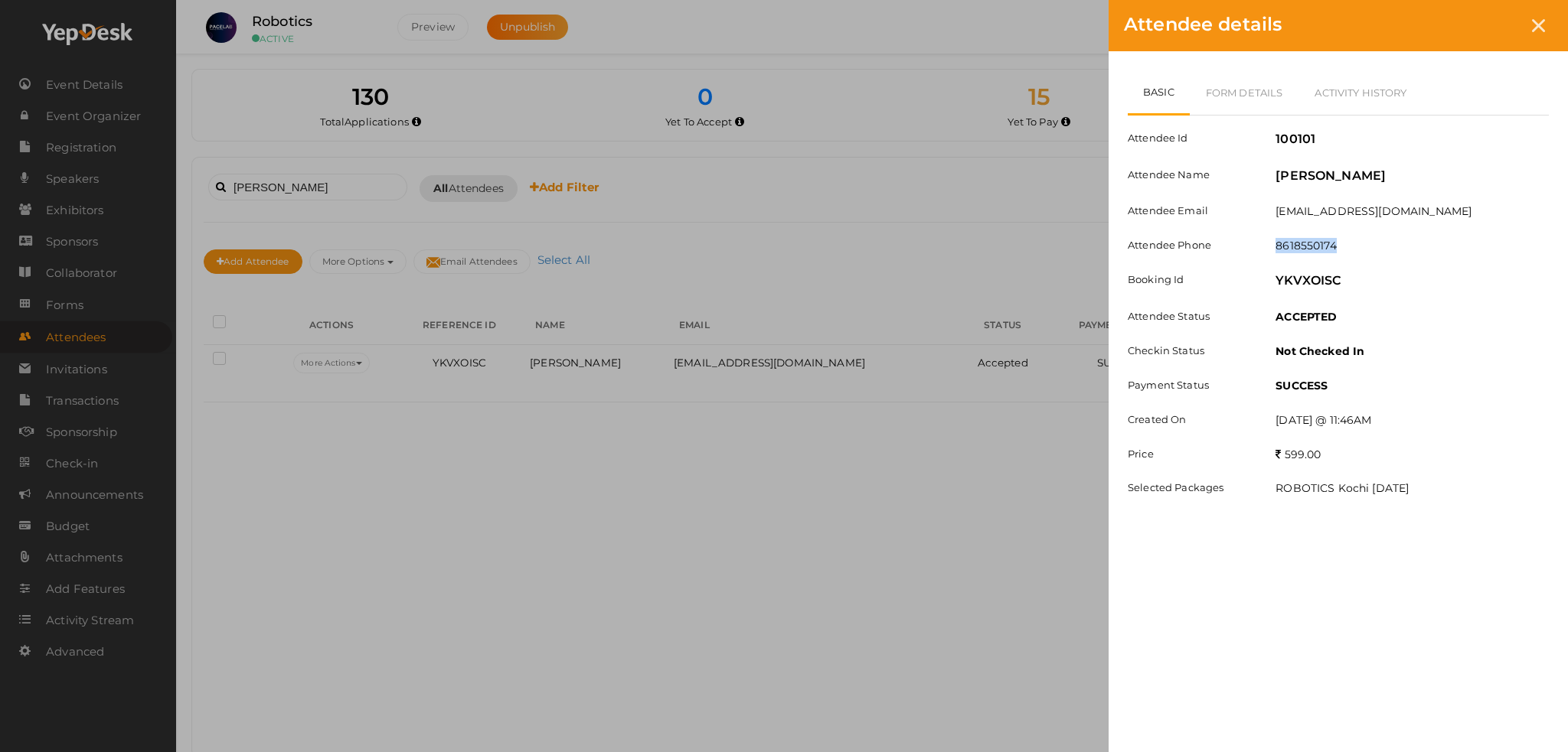
drag, startPoint x: 1275, startPoint y: 246, endPoint x: 1405, endPoint y: 246, distance: 130.0
click at [1405, 246] on div "8618550174" at bounding box center [1412, 247] width 297 height 19
copy label "8618550174"
click at [1250, 97] on link "Form Details" at bounding box center [1244, 92] width 110 height 44
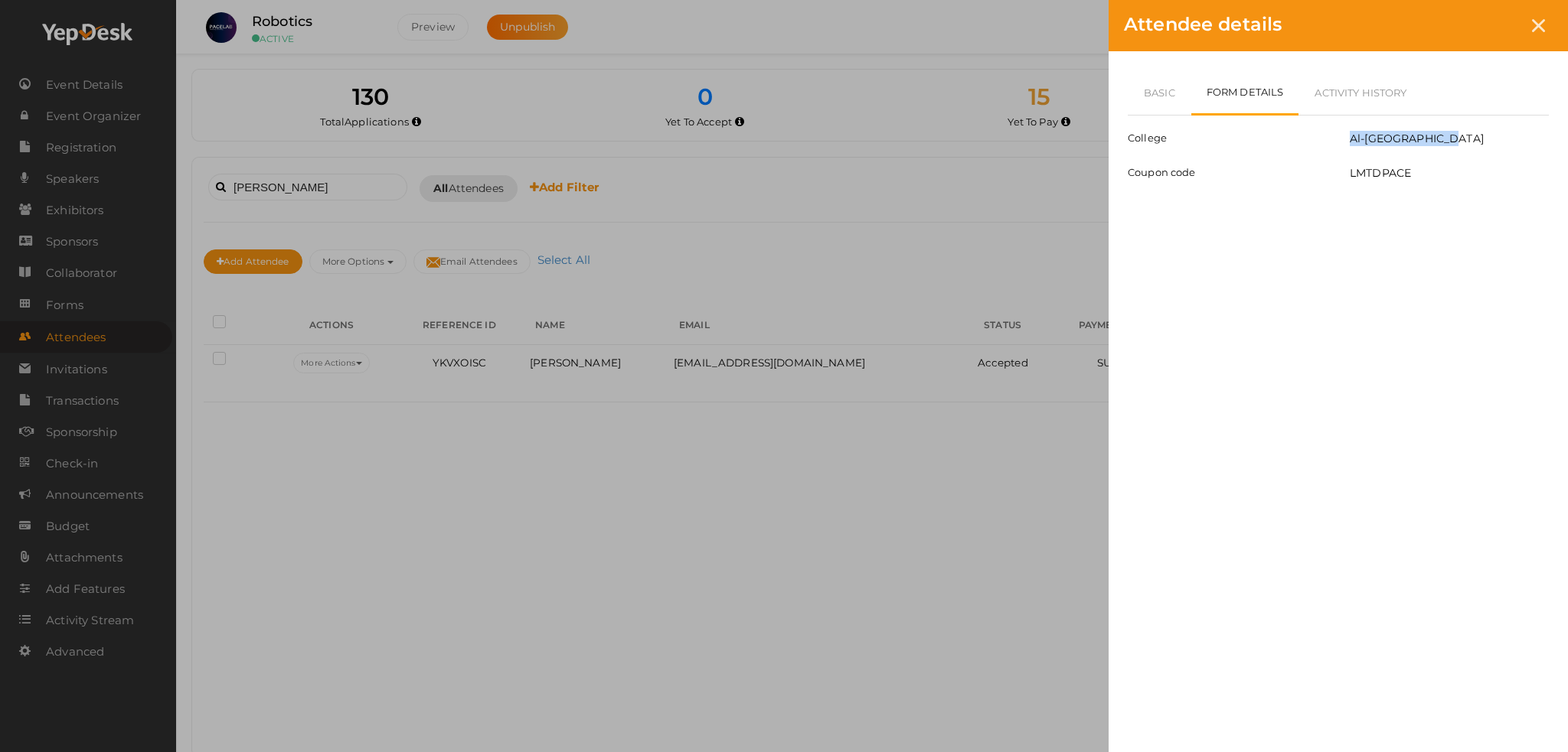
drag, startPoint x: 1350, startPoint y: 138, endPoint x: 1476, endPoint y: 142, distance: 126.1
click at [1476, 142] on div "Al-Ameen College" at bounding box center [1449, 139] width 222 height 19
copy label "Al-Ameen College"
click at [1552, 17] on div "Attendee details" at bounding box center [1338, 26] width 460 height 51
click at [1538, 28] on icon at bounding box center [1537, 25] width 13 height 13
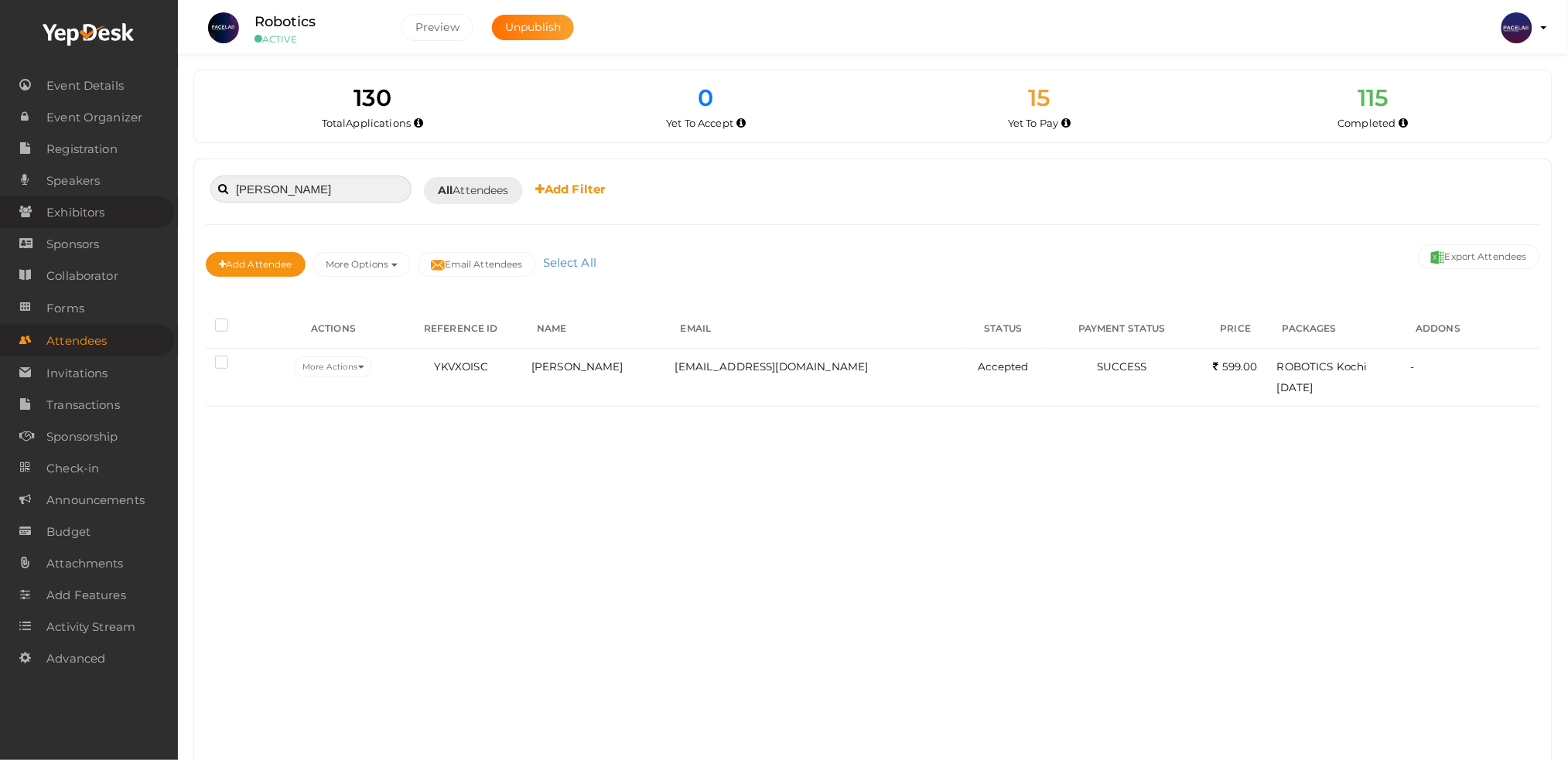
drag, startPoint x: 363, startPoint y: 197, endPoint x: 143, endPoint y: 196, distance: 220.0
click at [143, 196] on body "Discover Events How it works Powerful Registration / Ticketing Start selling yo…" at bounding box center [784, 380] width 1568 height 760
paste input "Mohammed Thesbi"
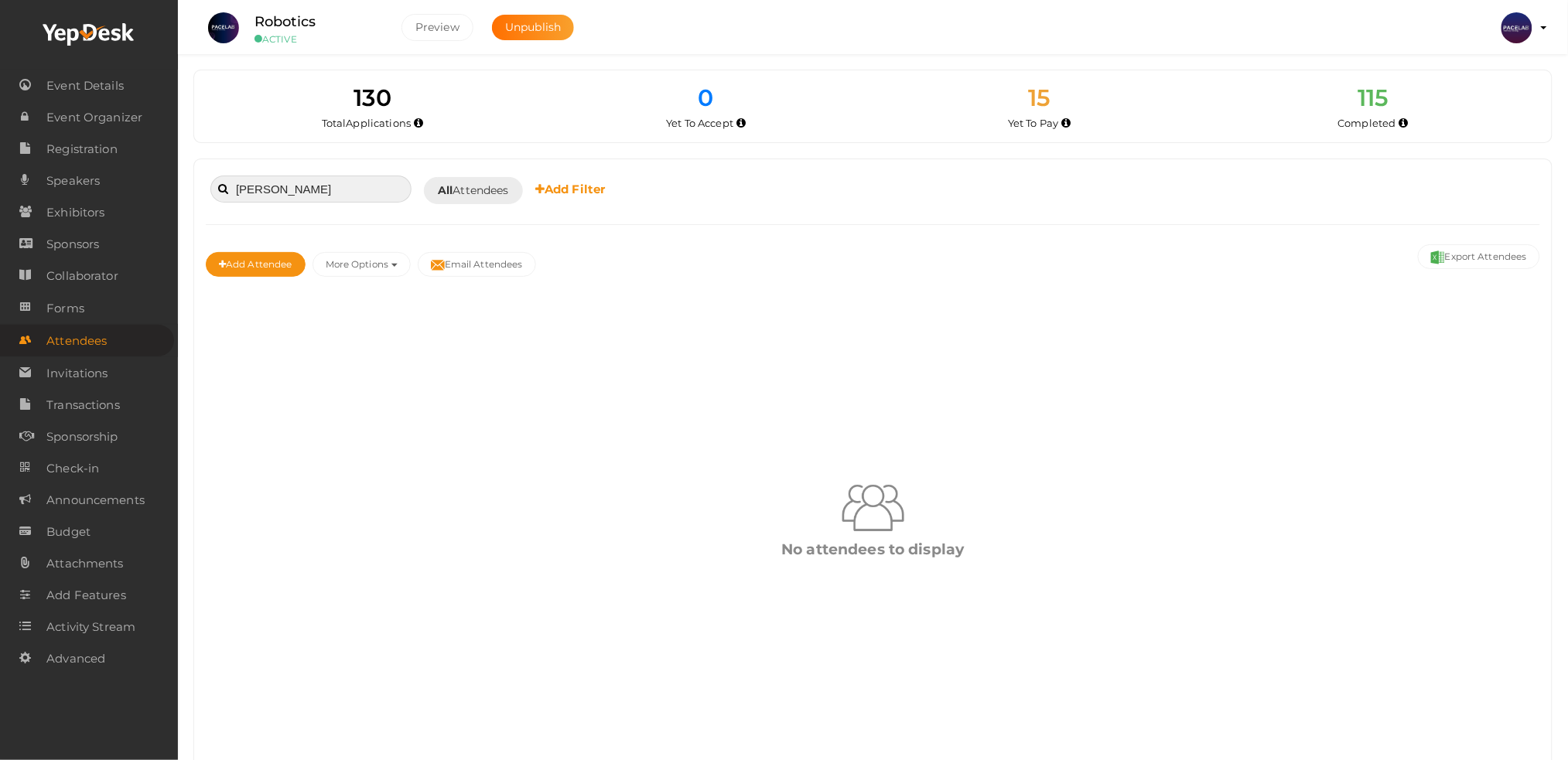
drag, startPoint x: 299, startPoint y: 190, endPoint x: 223, endPoint y: 201, distance: 76.8
click at [223, 201] on input "Mohammed Thesbi" at bounding box center [311, 189] width 201 height 27
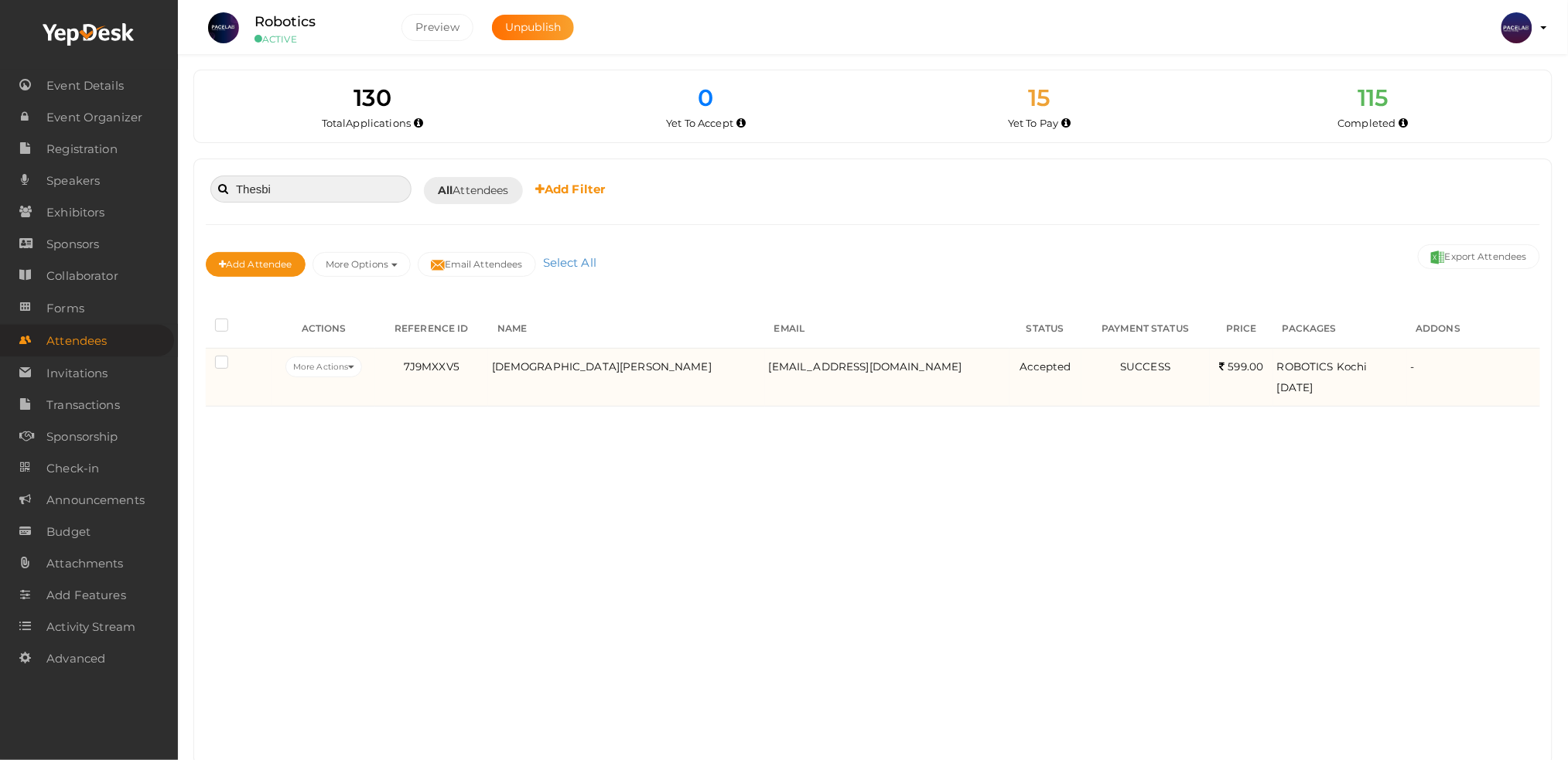
type input "Thesbi"
click at [611, 358] on td "Muhammed Thesbi Yousuf" at bounding box center [626, 377] width 277 height 58
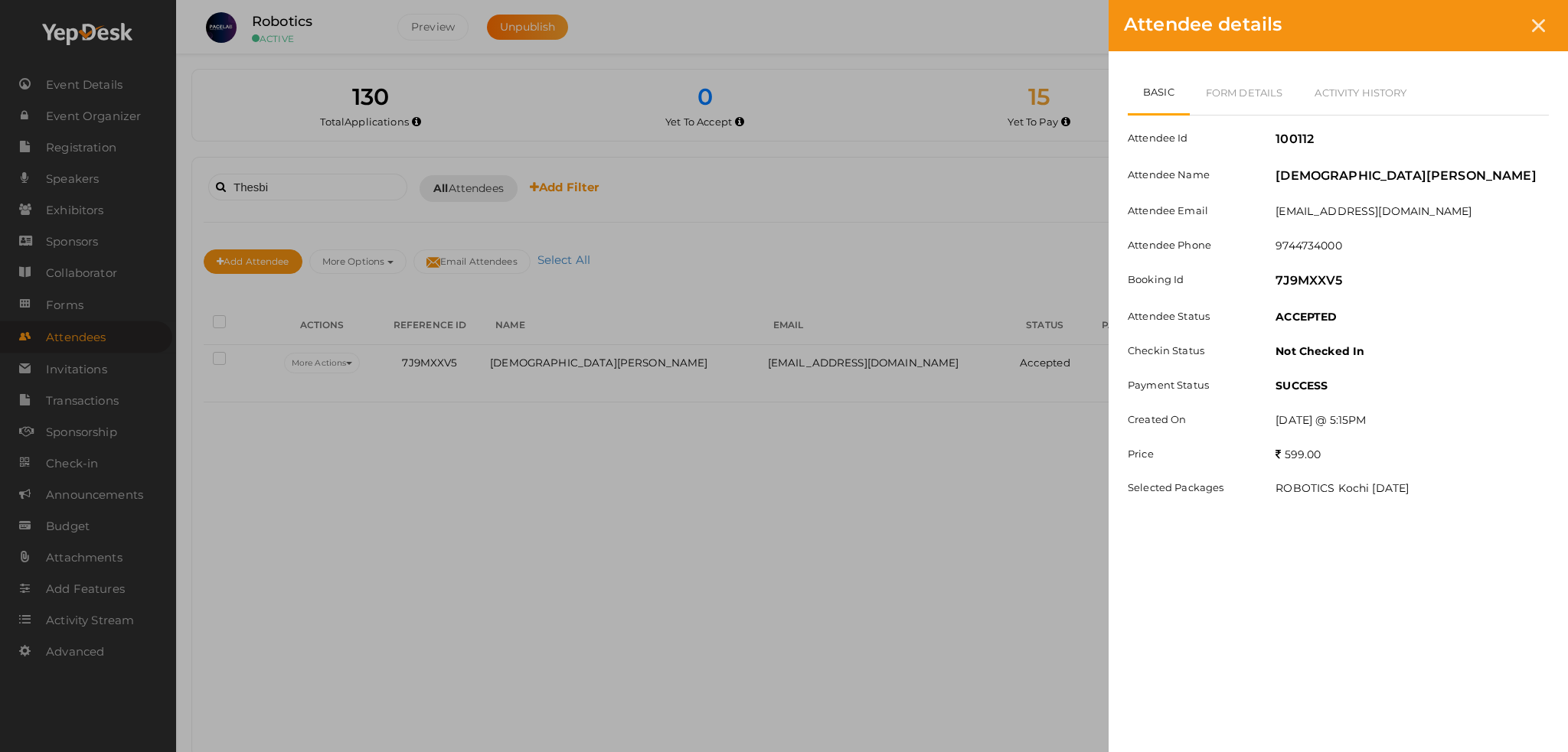
click at [629, 367] on div "Attendee details Basic Form Details Activity History Attendee Id 100112 Attende…" at bounding box center [784, 376] width 1568 height 752
click at [1282, 104] on link "Form Details" at bounding box center [1244, 92] width 110 height 44
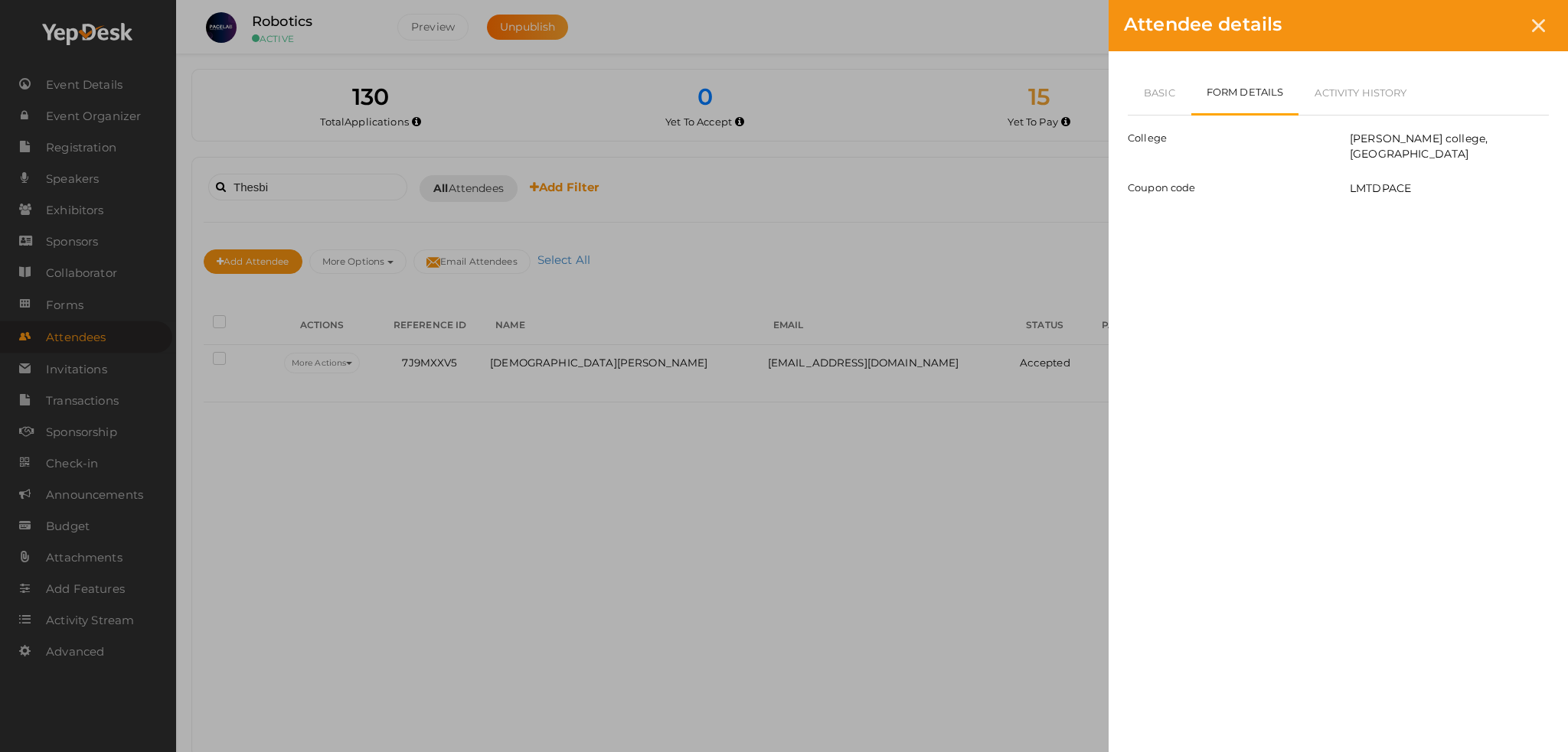
drag, startPoint x: 1104, startPoint y: 70, endPoint x: 1139, endPoint y: 63, distance: 35.7
click at [1106, 70] on div "Attendee details Basic Form Details Activity History Attendee Id 100112 Attende…" at bounding box center [784, 376] width 1568 height 752
click at [1142, 63] on div "Basic Form Details Activity History Attendee Id 100112 Attendee Name Muhammed T…" at bounding box center [1338, 142] width 460 height 183
click at [1153, 76] on link "Basic" at bounding box center [1160, 92] width 63 height 44
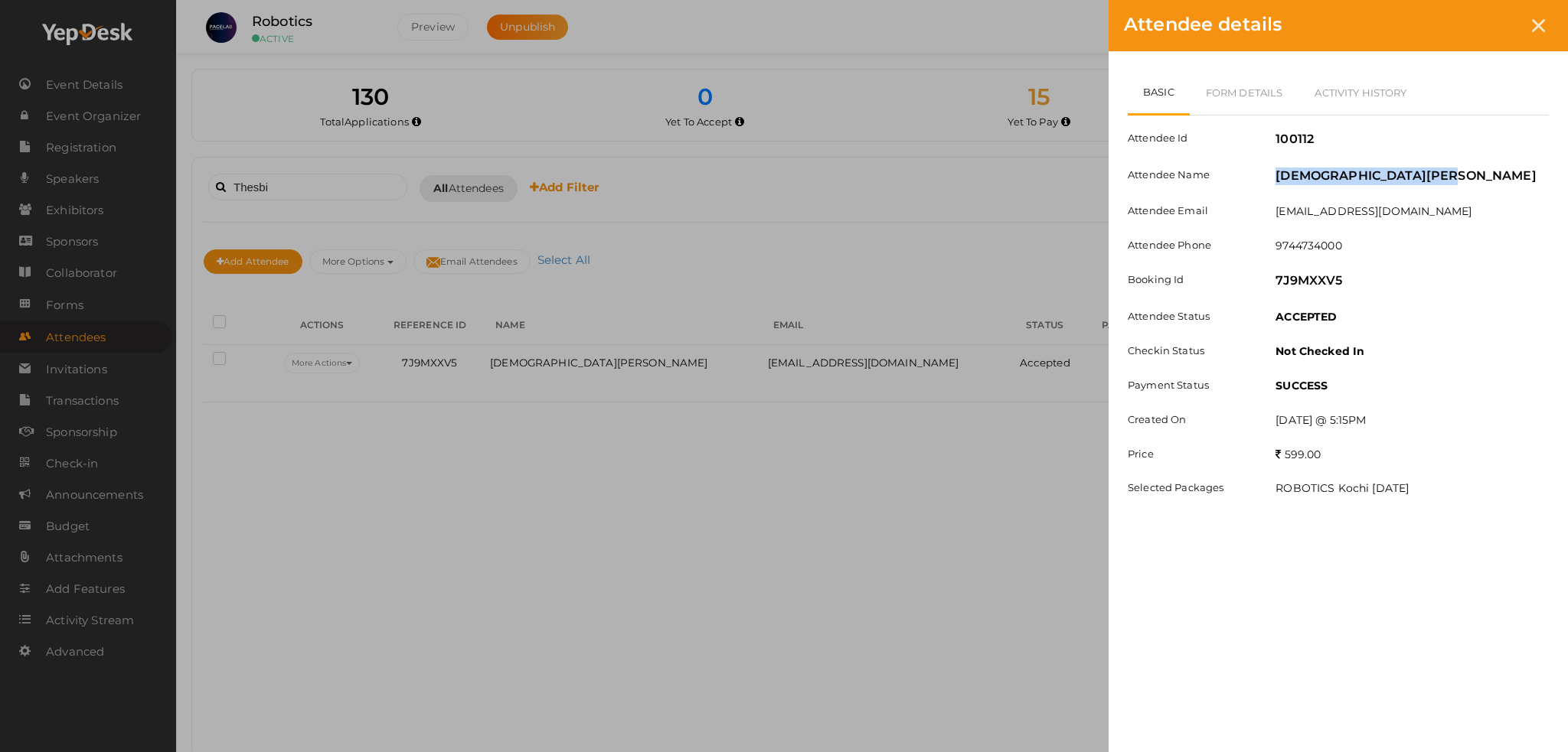
drag, startPoint x: 1266, startPoint y: 176, endPoint x: 1484, endPoint y: 176, distance: 218.0
click at [1484, 176] on div "Muhammed Thesbi Yousuf" at bounding box center [1412, 179] width 297 height 22
copy label "Muhammed Thesbi Yousuf"
click at [1243, 78] on link "Form Details" at bounding box center [1244, 92] width 110 height 44
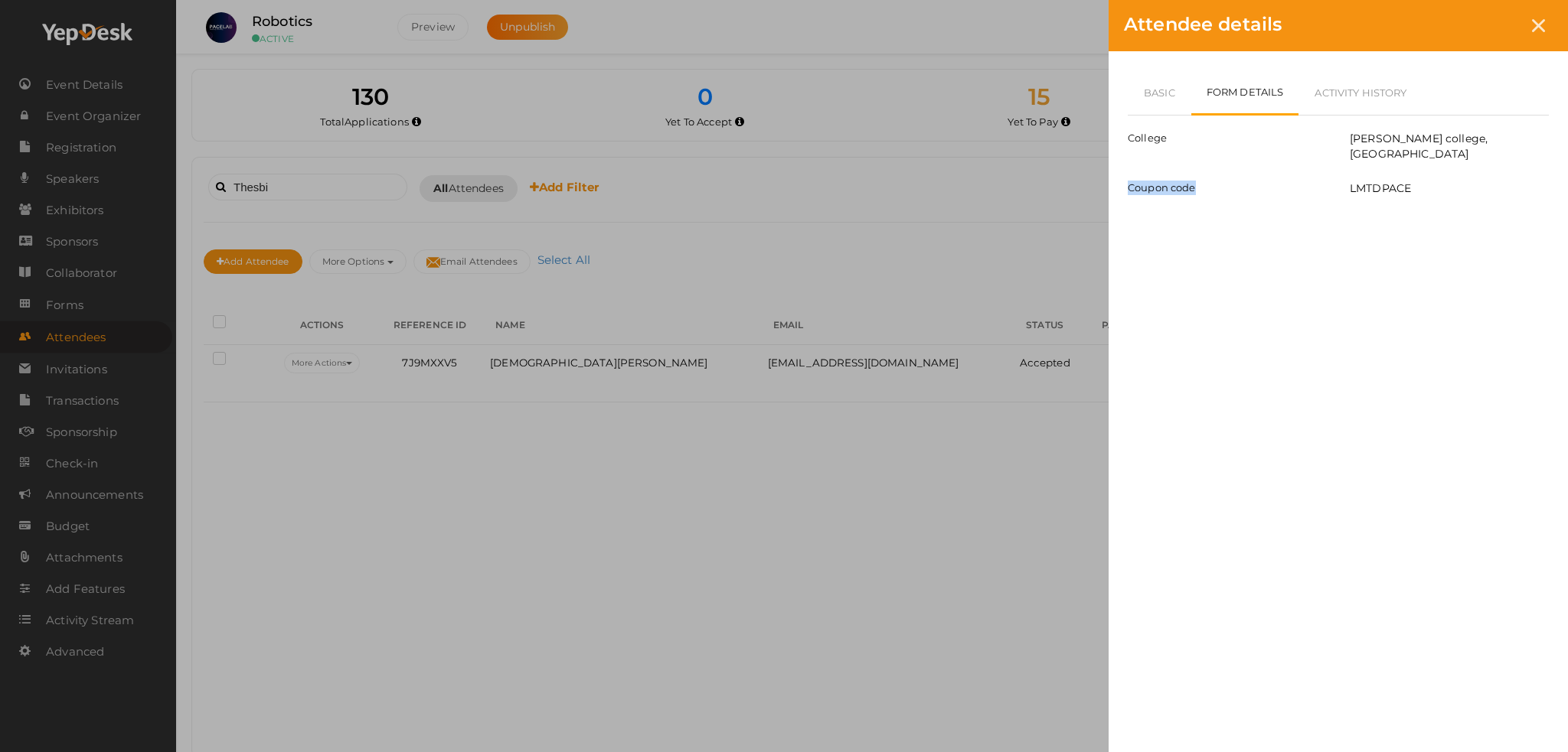
drag, startPoint x: 1345, startPoint y: 154, endPoint x: 1501, endPoint y: 139, distance: 156.7
click at [1501, 139] on div "College Al- Ameen college,Edathala Coupon code LMTDPACE" at bounding box center [1339, 157] width 421 height 84
click at [1490, 139] on label "Al- Ameen college,Edathala" at bounding box center [1448, 145] width 199 height 31
drag, startPoint x: 1350, startPoint y: 136, endPoint x: 1554, endPoint y: 136, distance: 204.0
click at [1554, 136] on div "Al- Ameen college,Edathala" at bounding box center [1449, 147] width 222 height 35
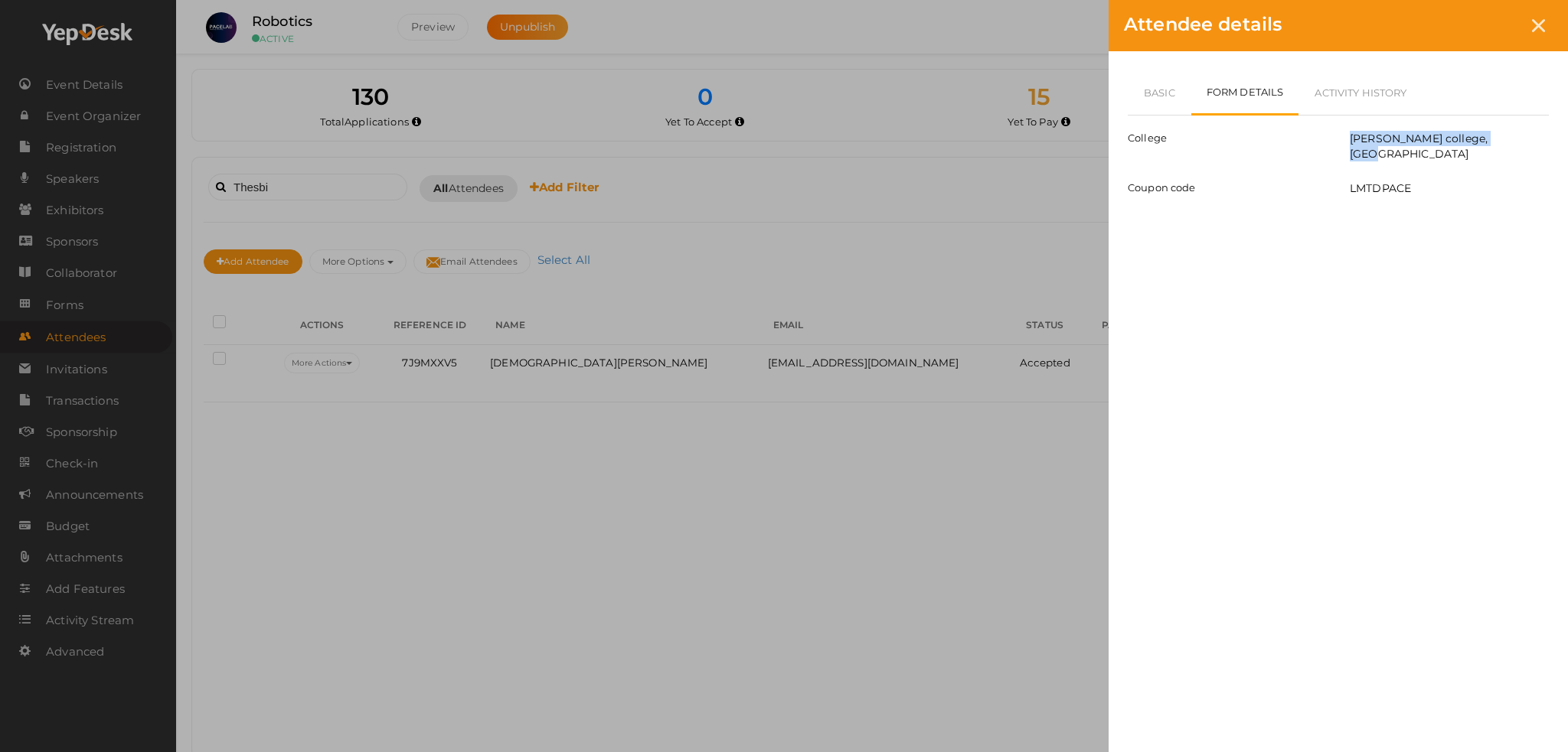
copy label "Al- Ameen college,Edathala"
click at [1145, 76] on link "Basic" at bounding box center [1160, 92] width 63 height 44
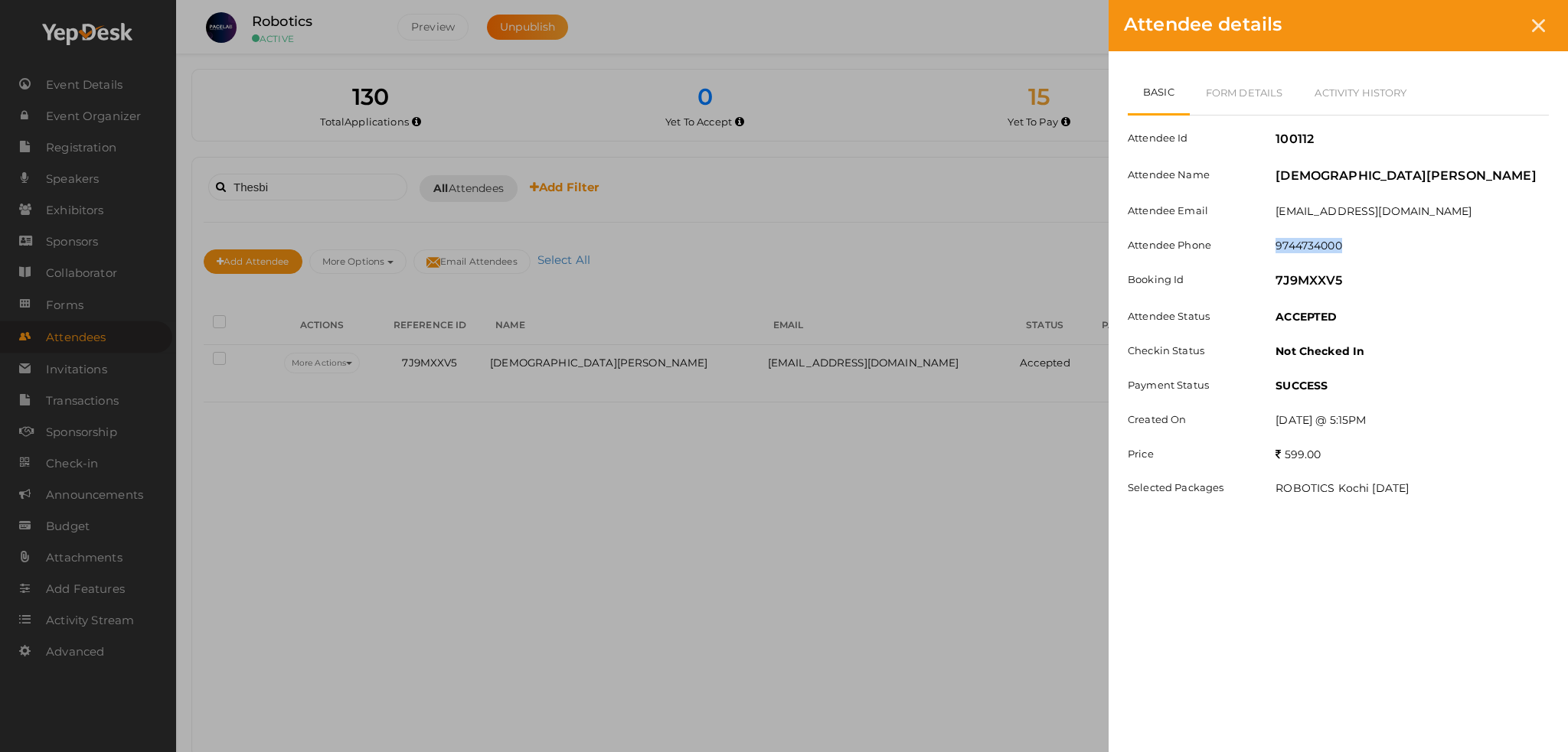
drag, startPoint x: 1272, startPoint y: 255, endPoint x: 1380, endPoint y: 247, distance: 108.3
click at [1380, 247] on div "9744734000" at bounding box center [1412, 247] width 297 height 19
copy label "9744734000"
click at [1535, 31] on icon at bounding box center [1537, 25] width 13 height 13
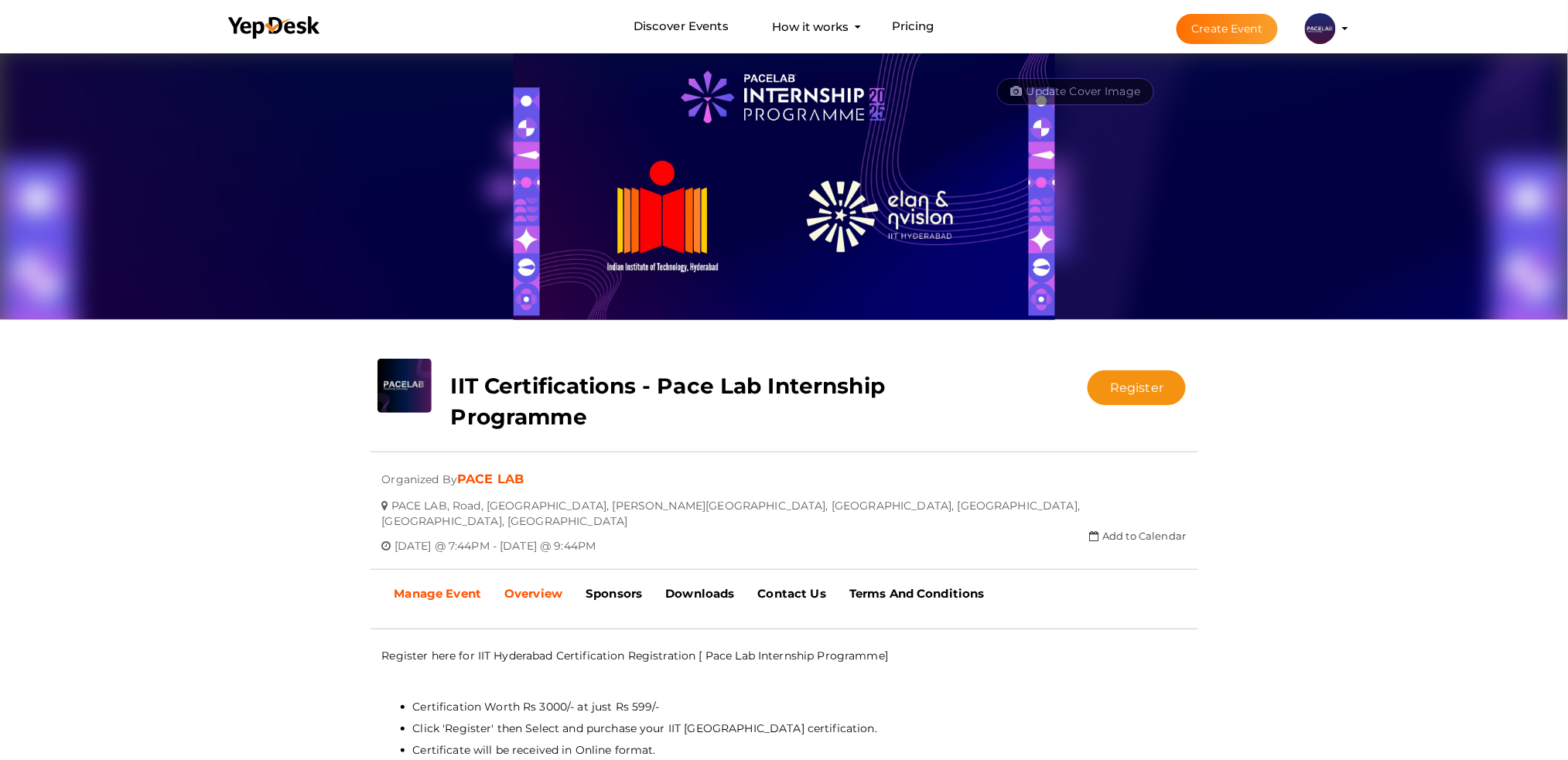
click at [417, 591] on link "Manage Event" at bounding box center [437, 593] width 111 height 39
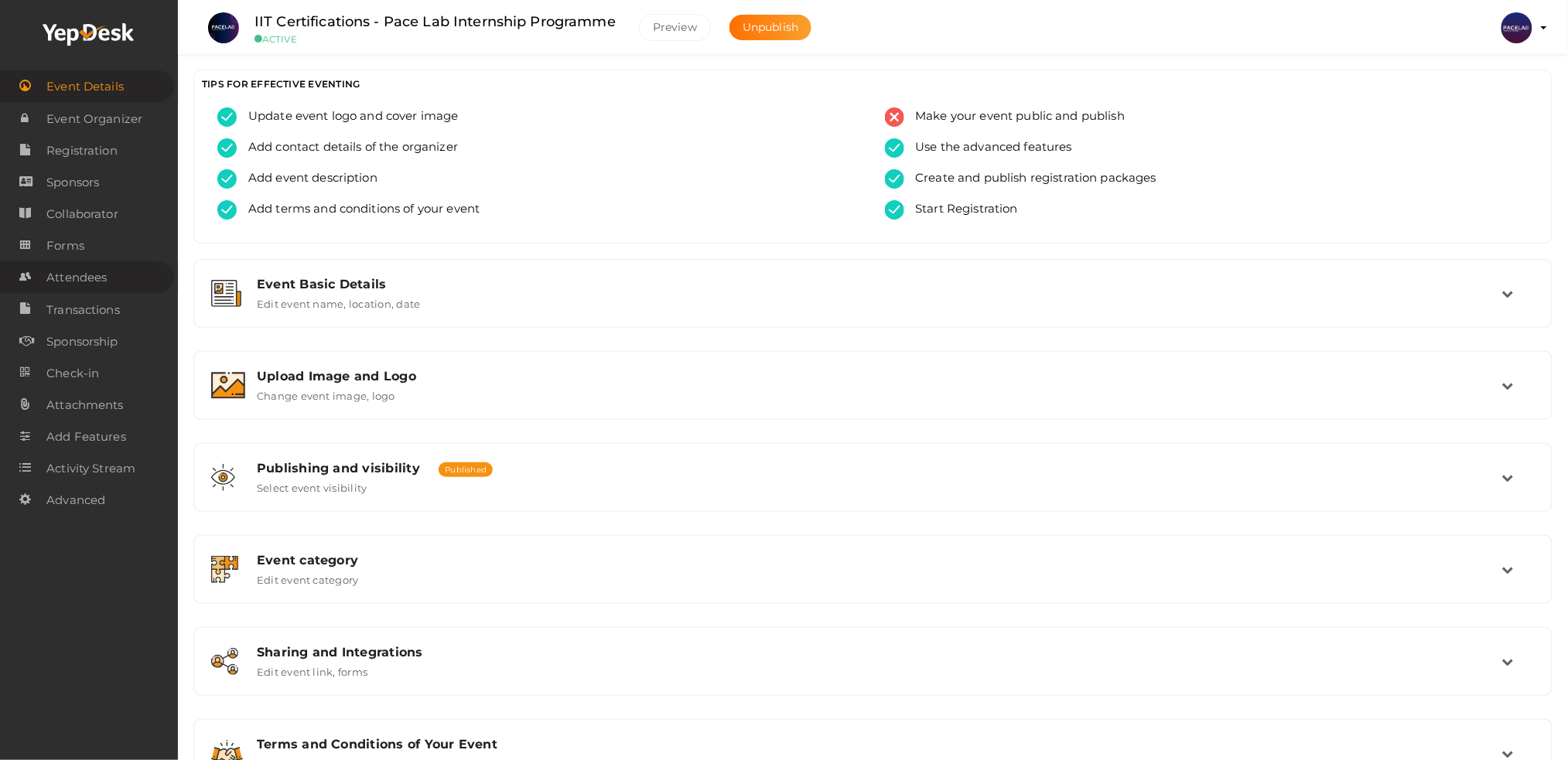
click at [73, 283] on span "Attendees" at bounding box center [76, 277] width 60 height 31
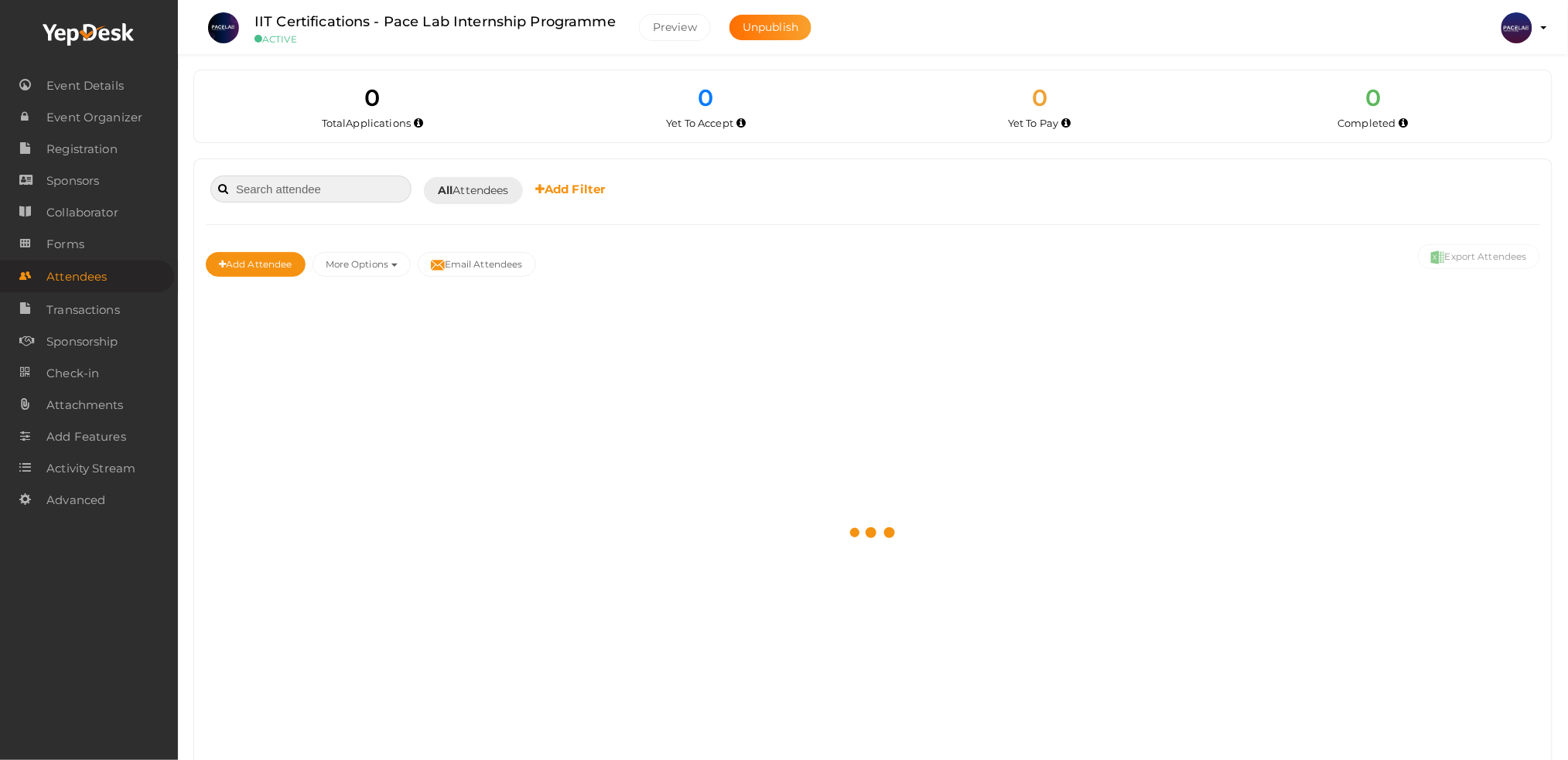
click at [264, 186] on input at bounding box center [311, 189] width 201 height 27
paste input "Mohammed Ahsan"
type input "Mohammed Ahsan"
drag, startPoint x: 345, startPoint y: 187, endPoint x: 205, endPoint y: 190, distance: 140.0
click at [206, 190] on div "Mohammed Ahsan Booked for Today Today Tomorrow This Week Custom Date All Attend…" at bounding box center [873, 190] width 1334 height 38
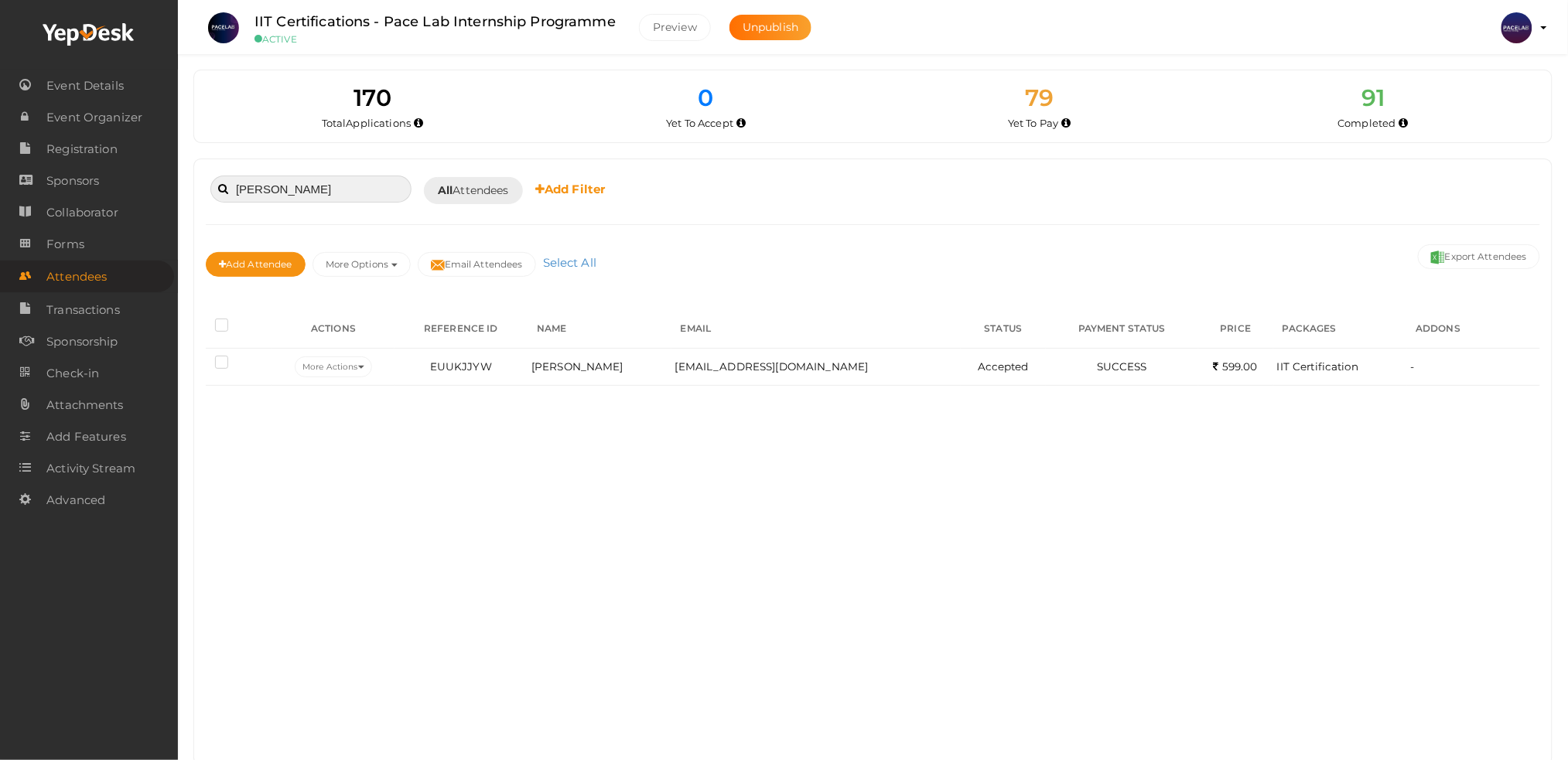
type input "neer"
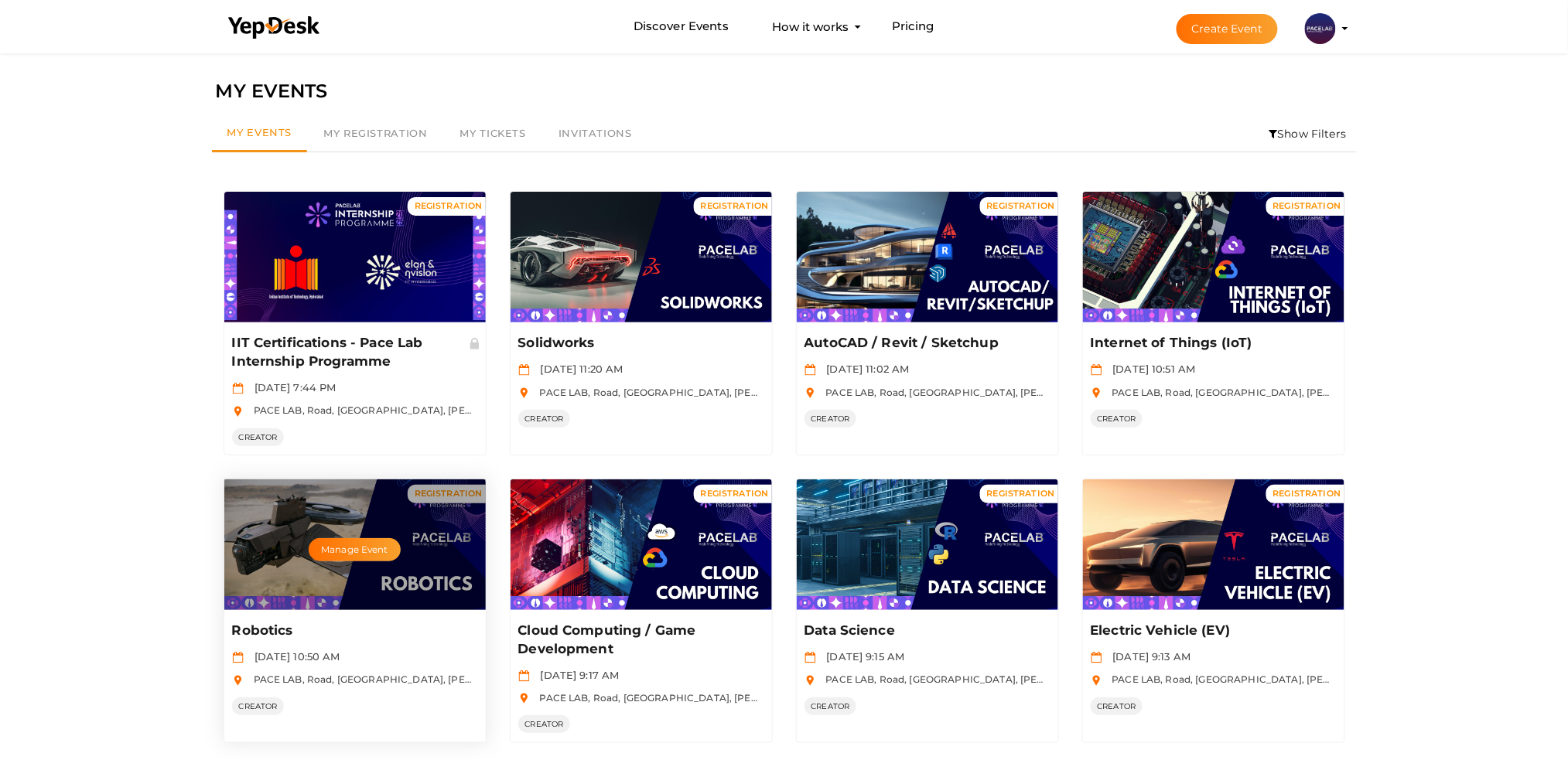
scroll to position [206, 0]
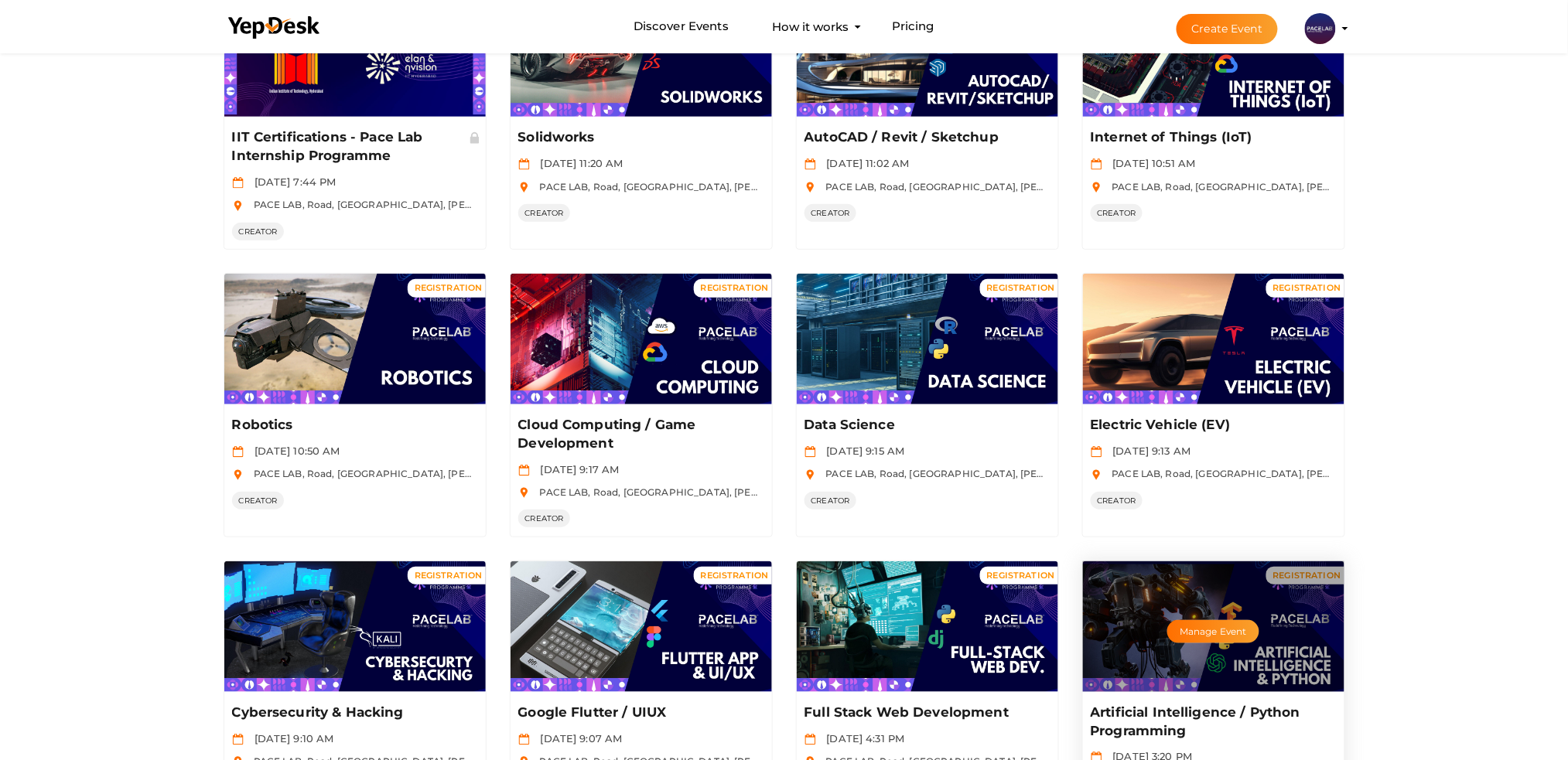
click at [1269, 639] on div "Manage Event" at bounding box center [1213, 626] width 262 height 131
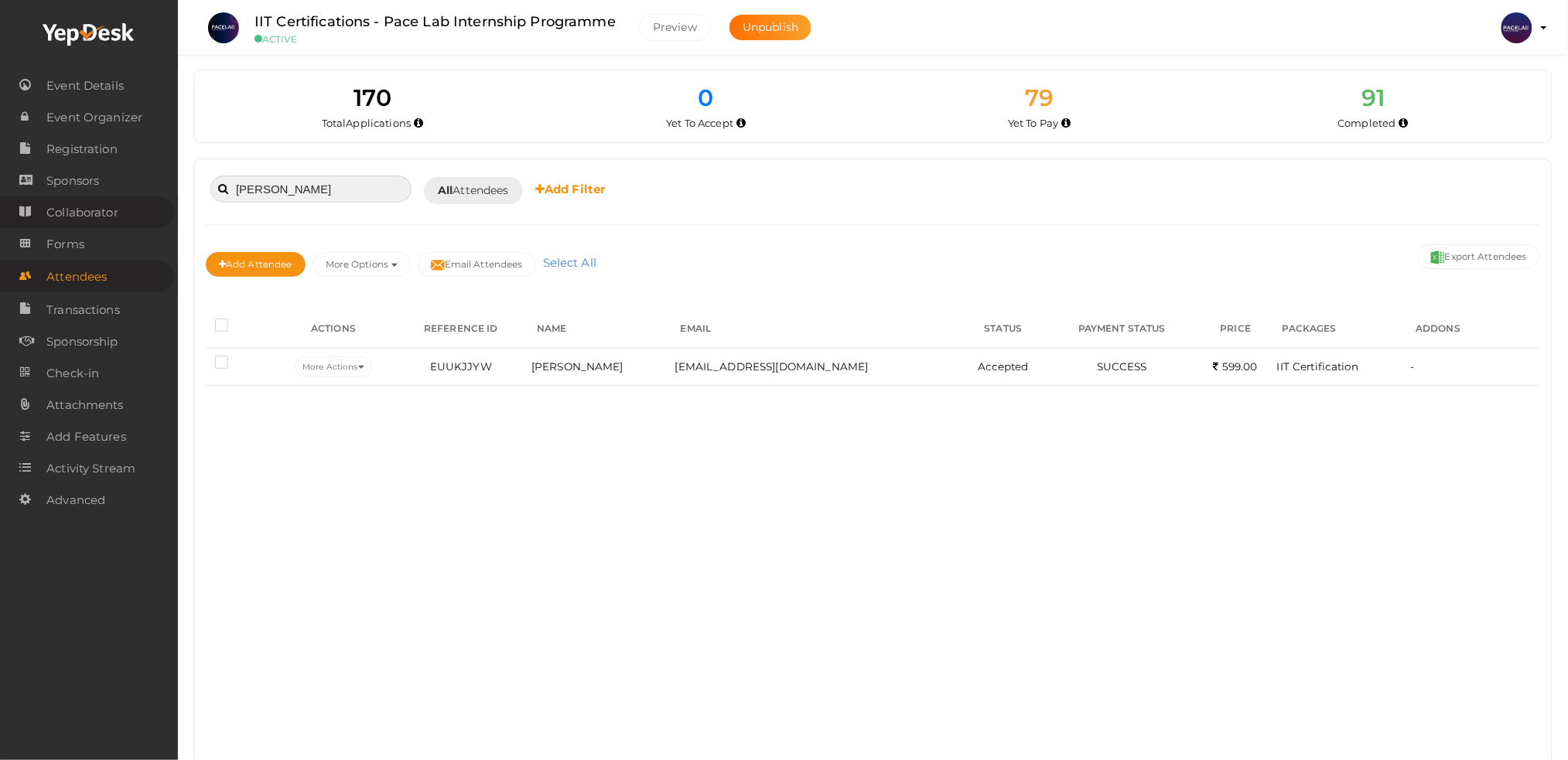
drag, startPoint x: 277, startPoint y: 198, endPoint x: 158, endPoint y: 195, distance: 119.0
click at [158, 196] on body "Discover Events How it works Powerful Registration / Ticketing Start selling yo…" at bounding box center [784, 380] width 1568 height 760
type input "thasrifa"
click at [287, 187] on input "thasrifa" at bounding box center [311, 189] width 201 height 27
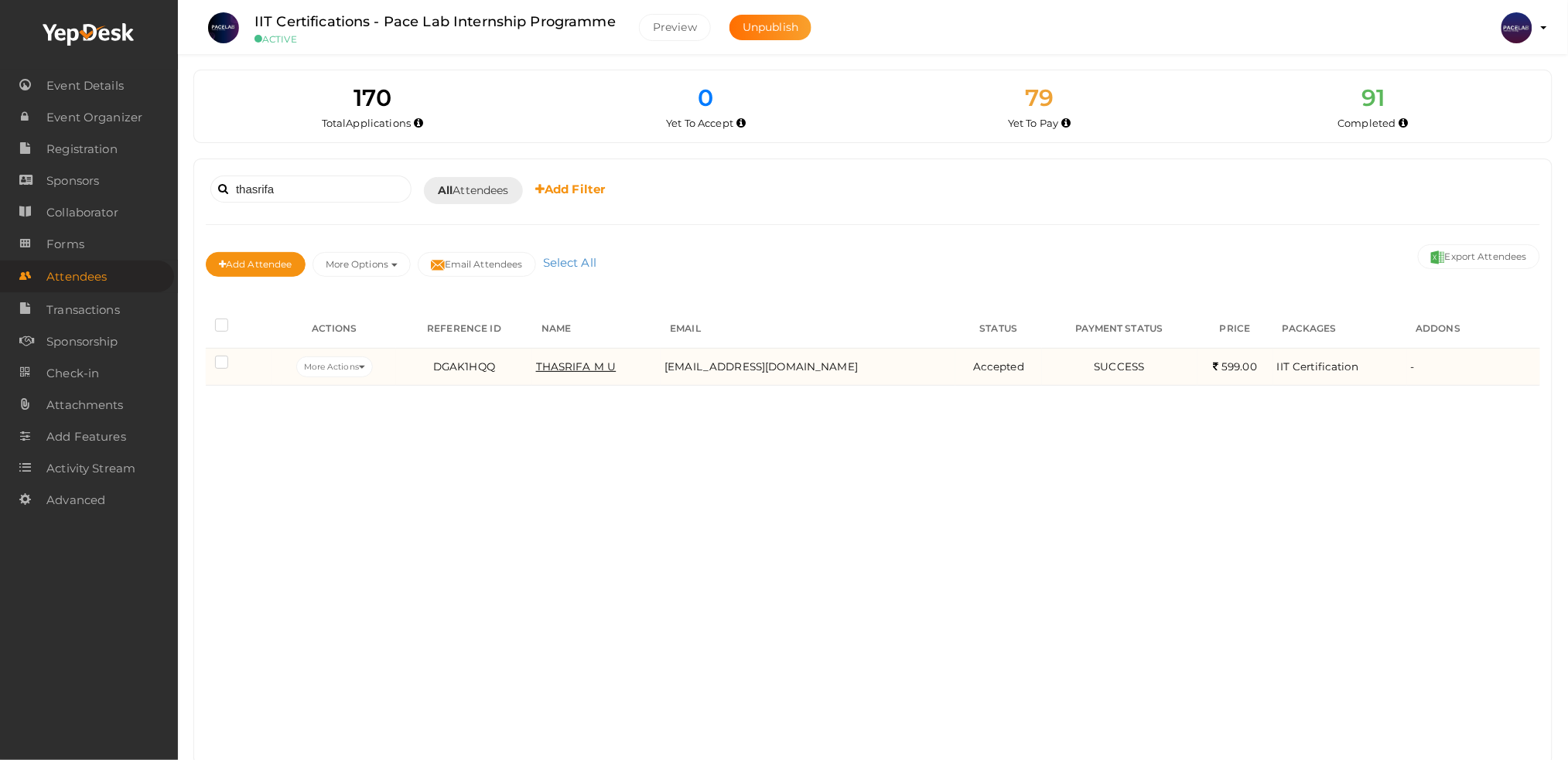
click at [594, 362] on span "THASRIFA M U" at bounding box center [576, 367] width 81 height 12
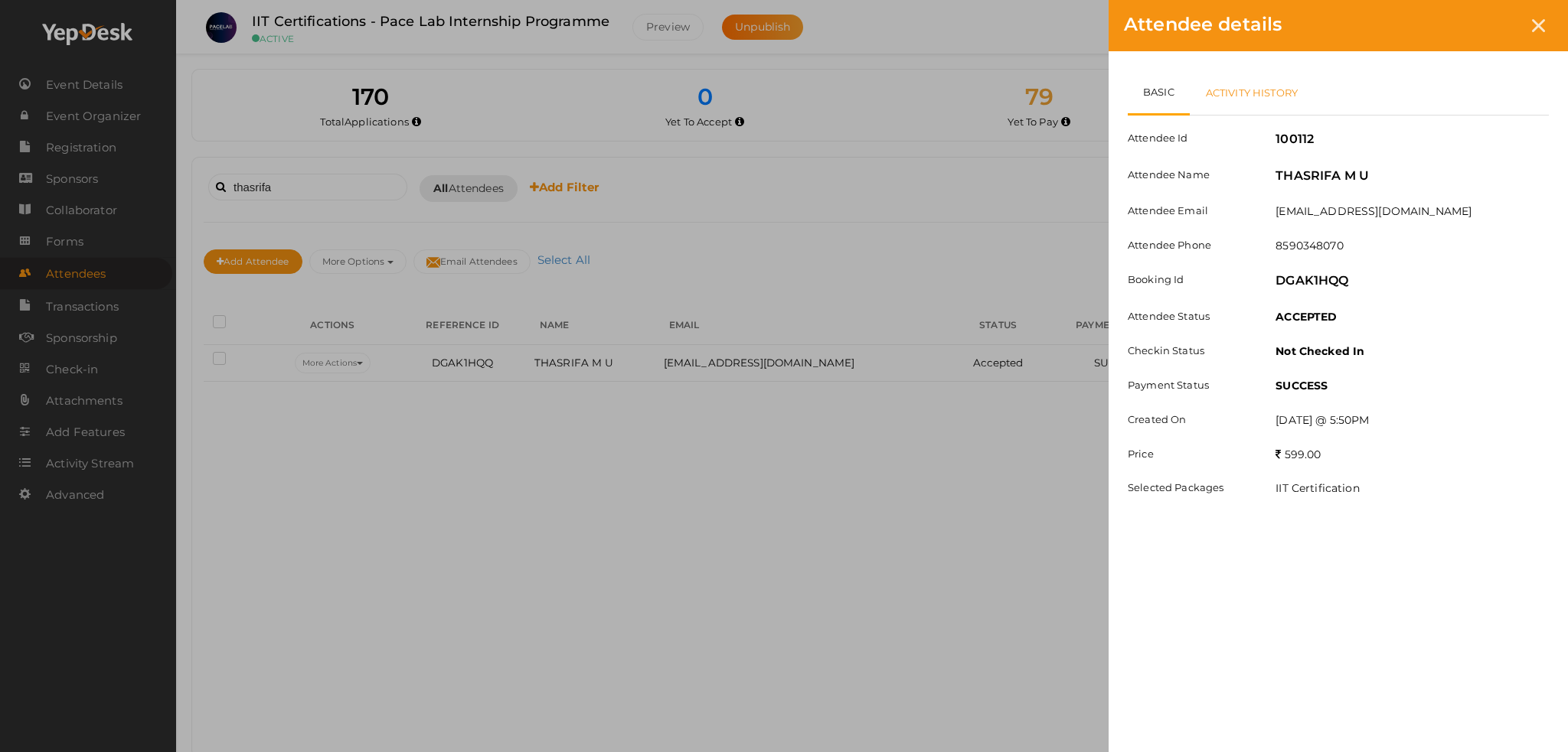
click at [1233, 98] on link "Activity History" at bounding box center [1251, 92] width 124 height 44
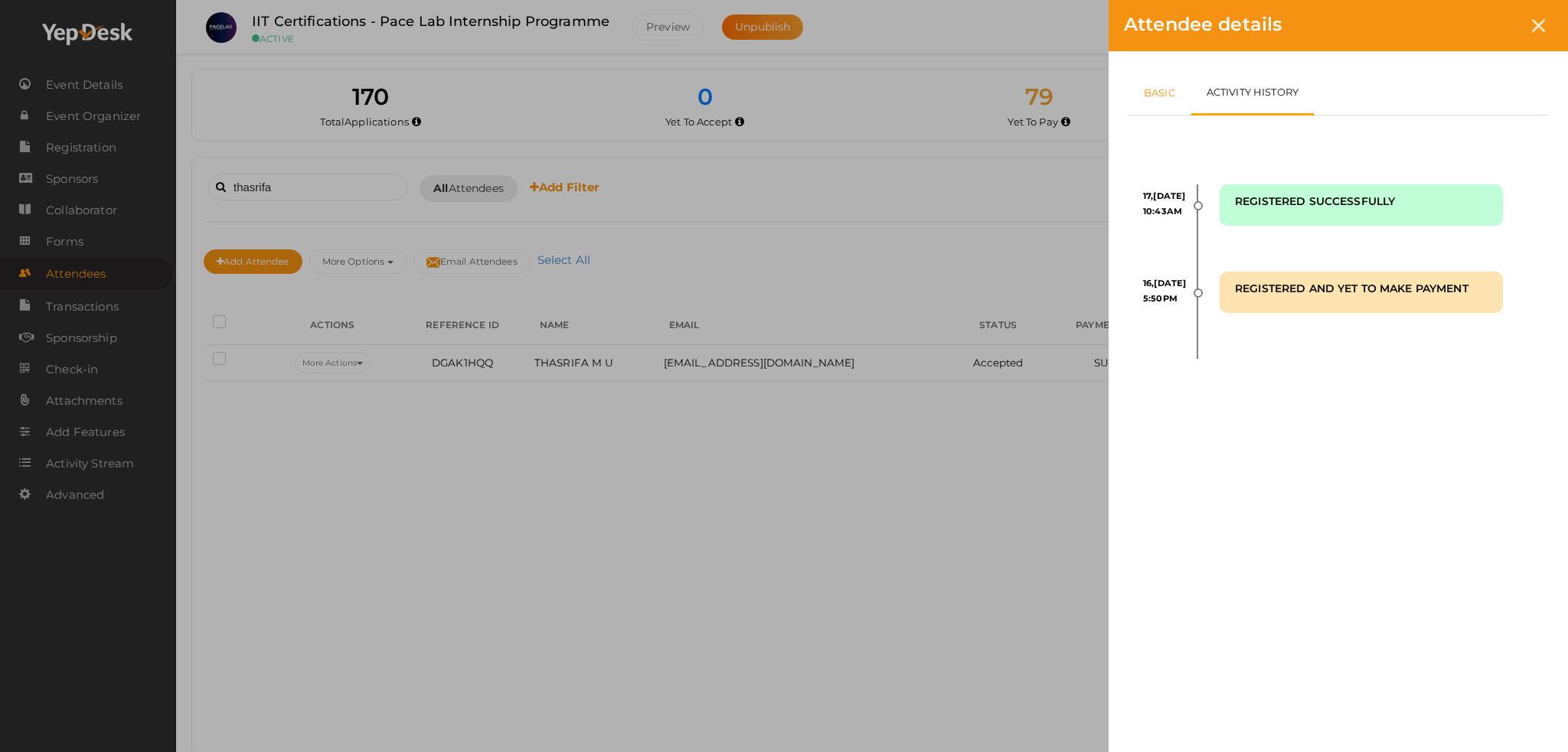
click at [1145, 89] on link "Basic" at bounding box center [1160, 92] width 63 height 44
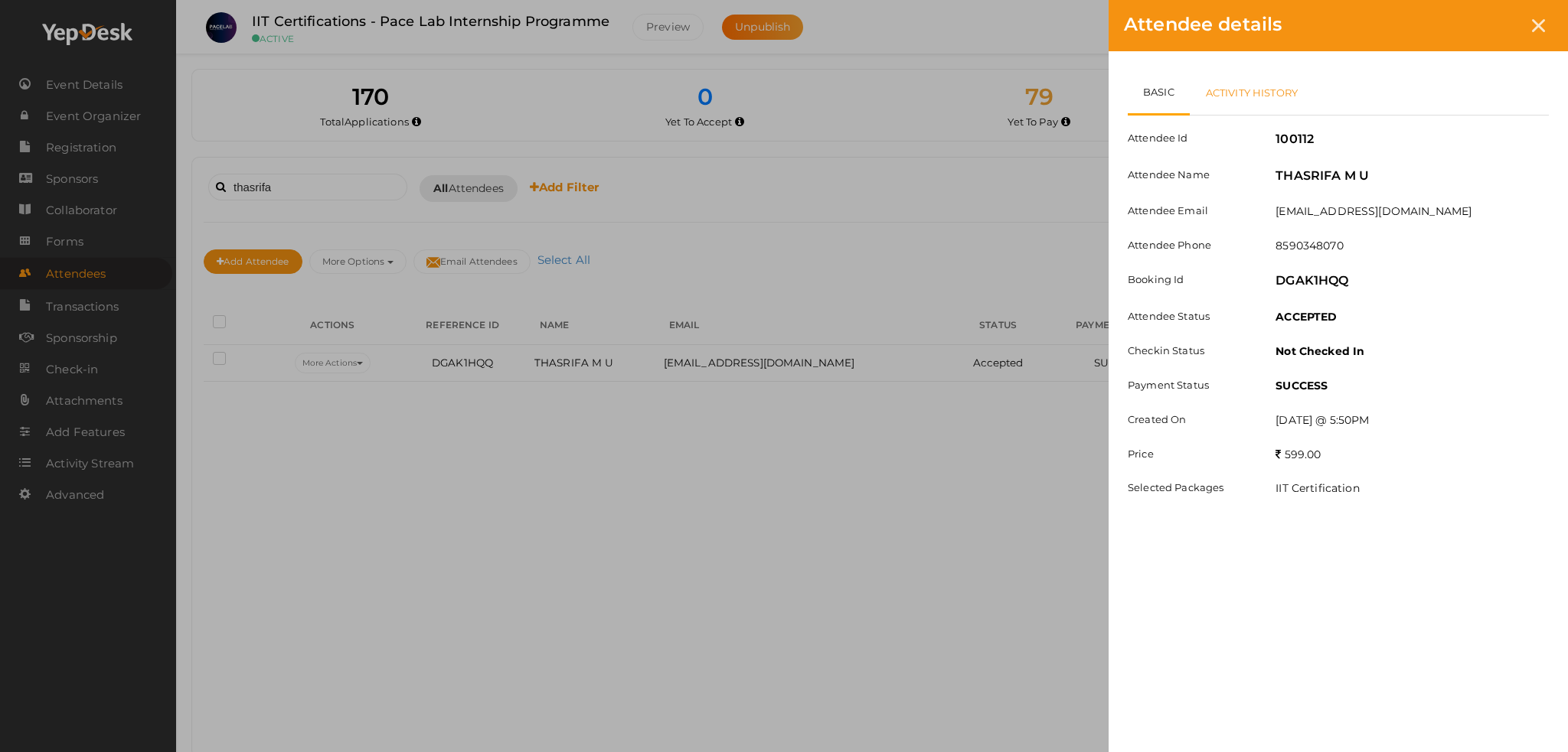
click at [1257, 104] on link "Activity History" at bounding box center [1251, 92] width 124 height 44
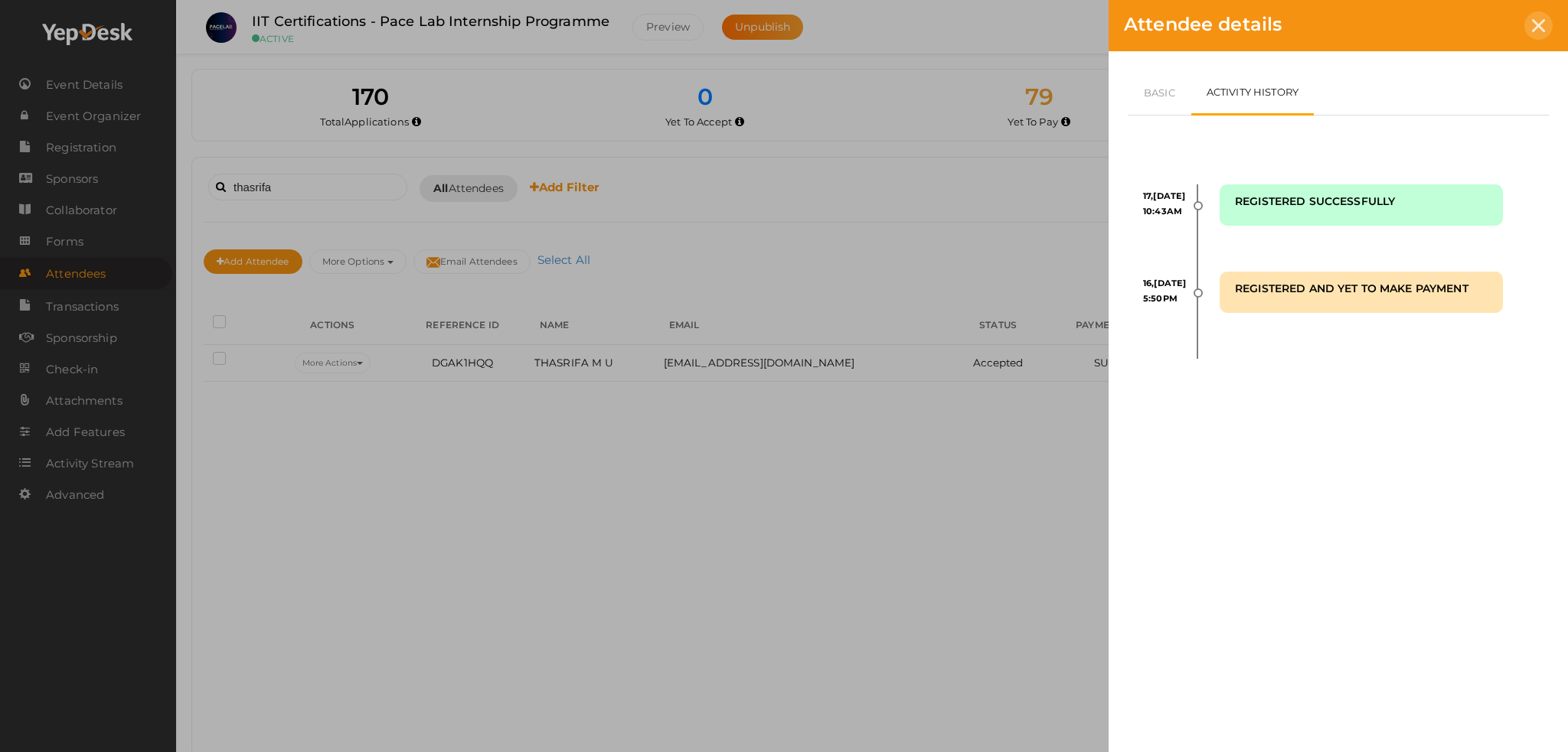
click at [1545, 35] on div at bounding box center [1538, 26] width 29 height 29
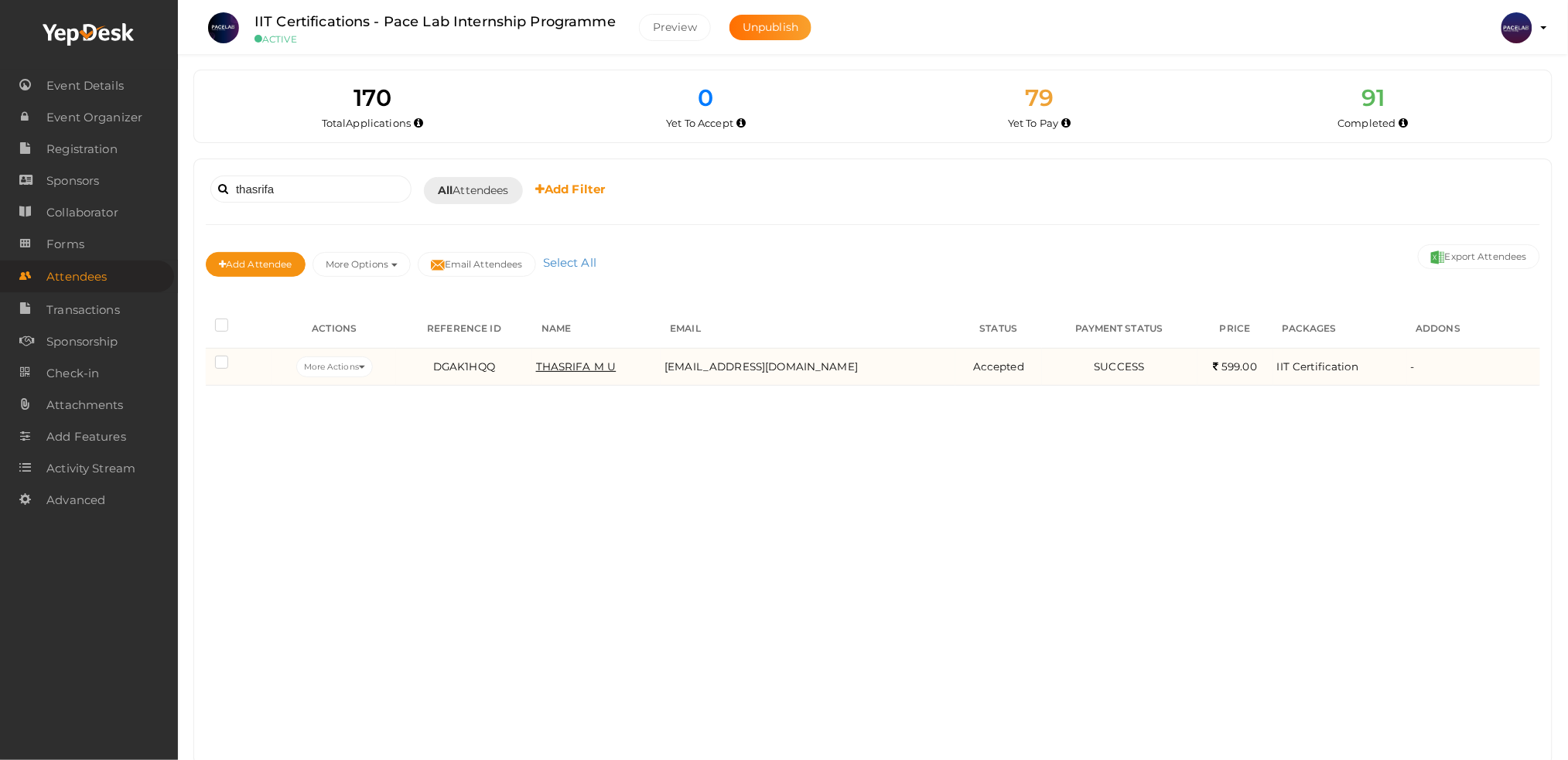
click at [616, 369] on span "THASRIFA M U" at bounding box center [576, 367] width 81 height 12
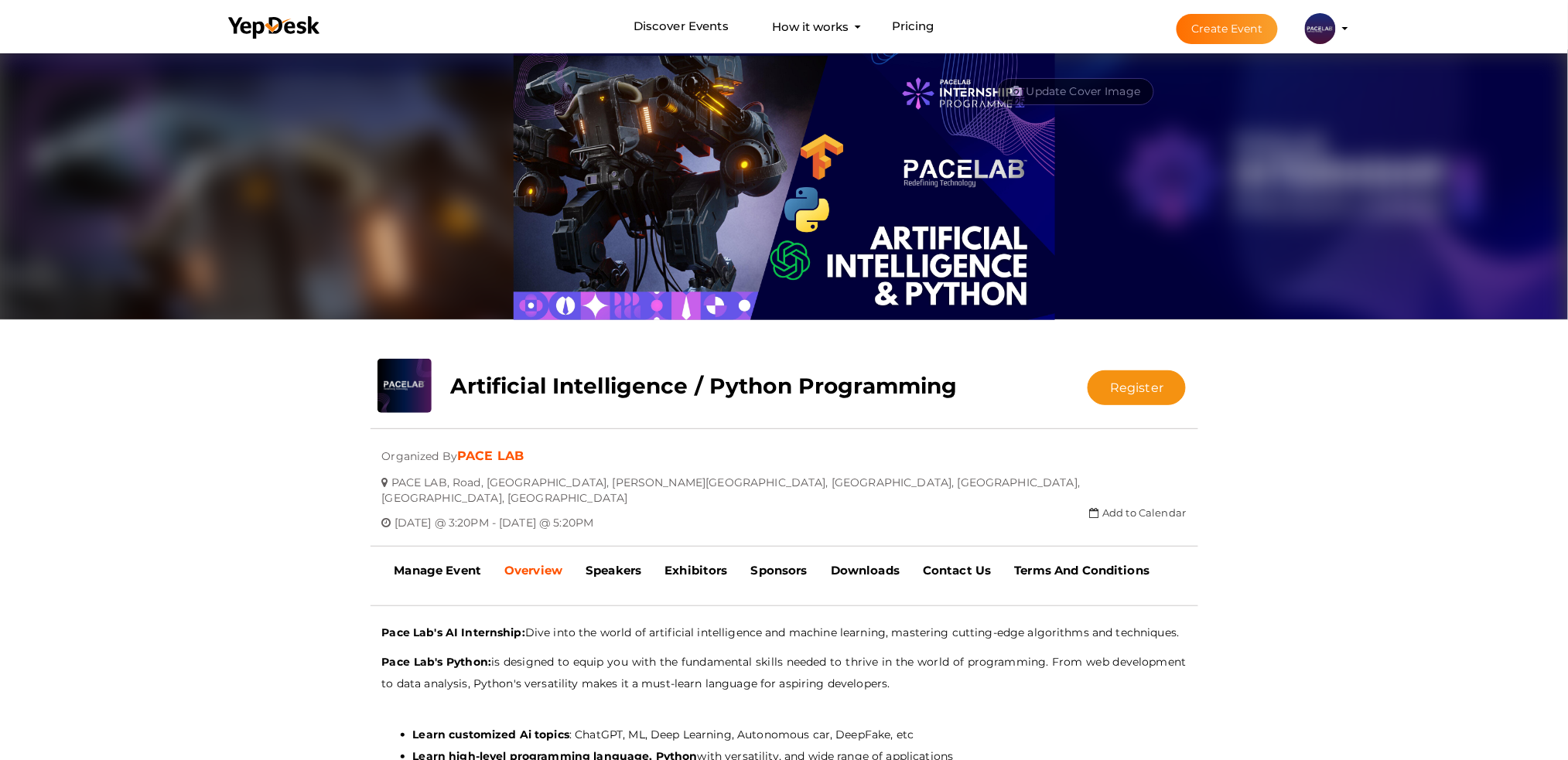
click at [450, 533] on div at bounding box center [784, 546] width 828 height 32
click at [447, 563] on b "Manage Event" at bounding box center [437, 570] width 87 height 15
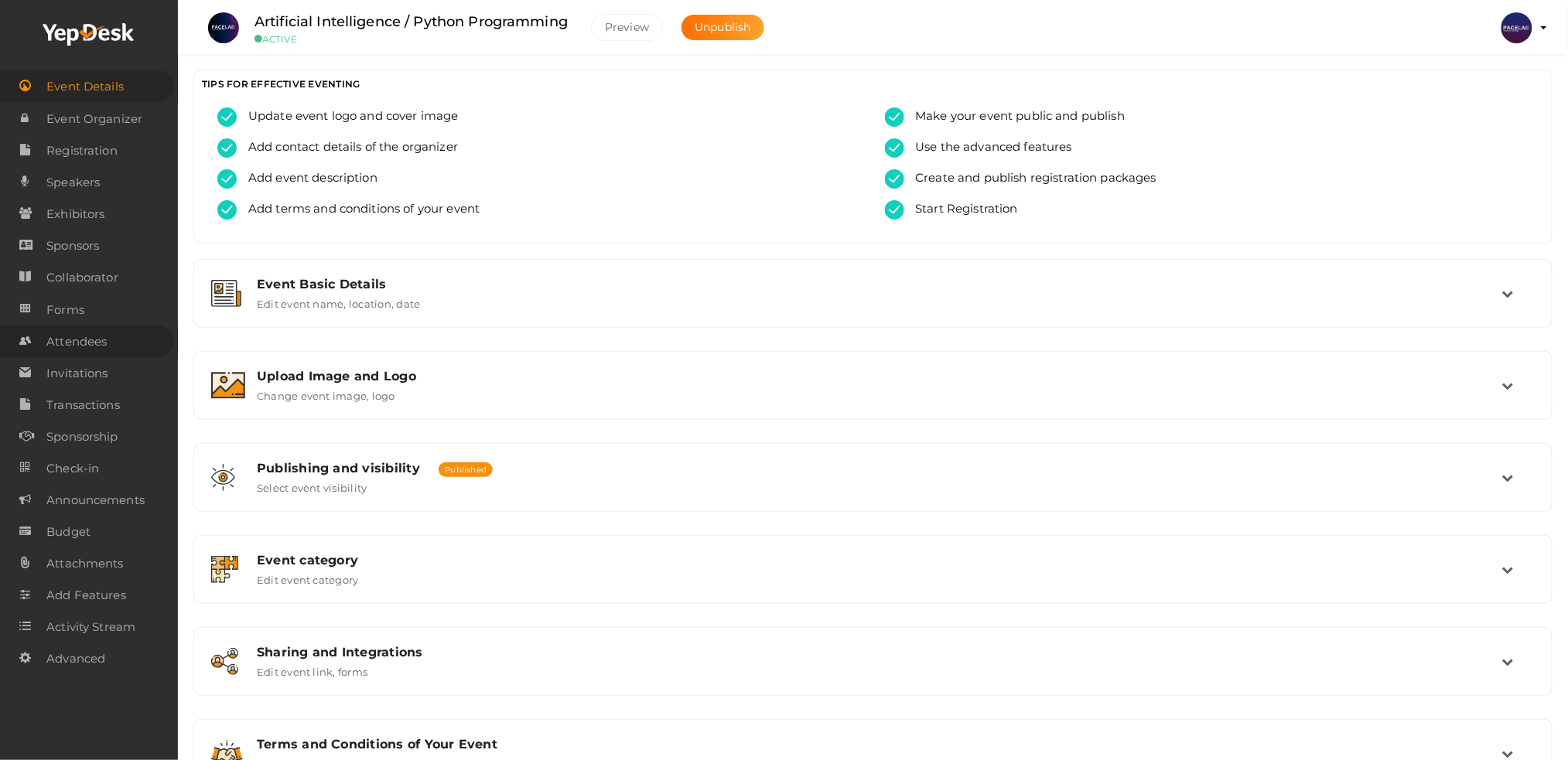
click at [91, 335] on span "Attendees" at bounding box center [76, 342] width 60 height 31
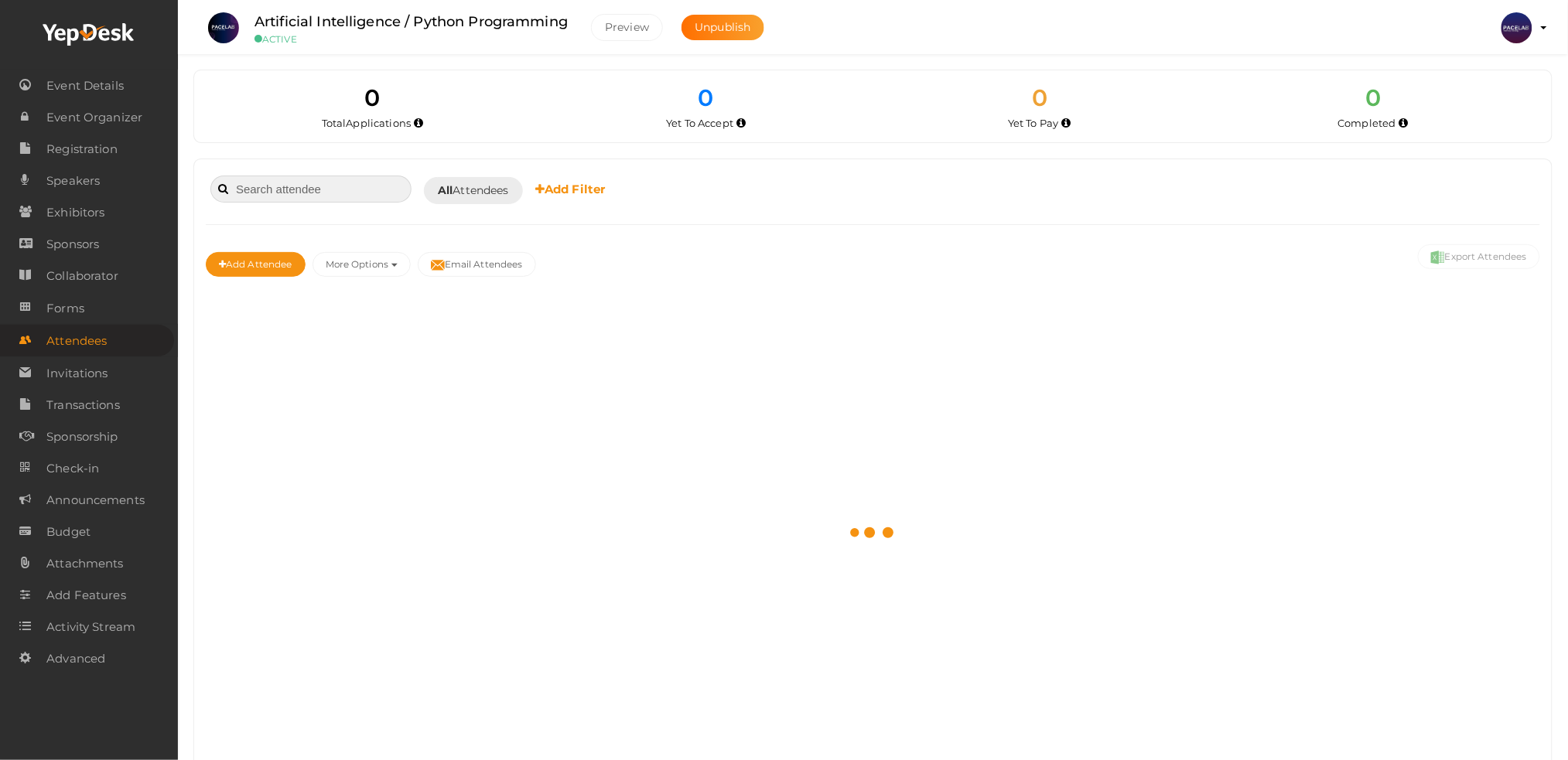
click at [313, 201] on input at bounding box center [311, 189] width 201 height 27
paste input "[PERSON_NAME] p"
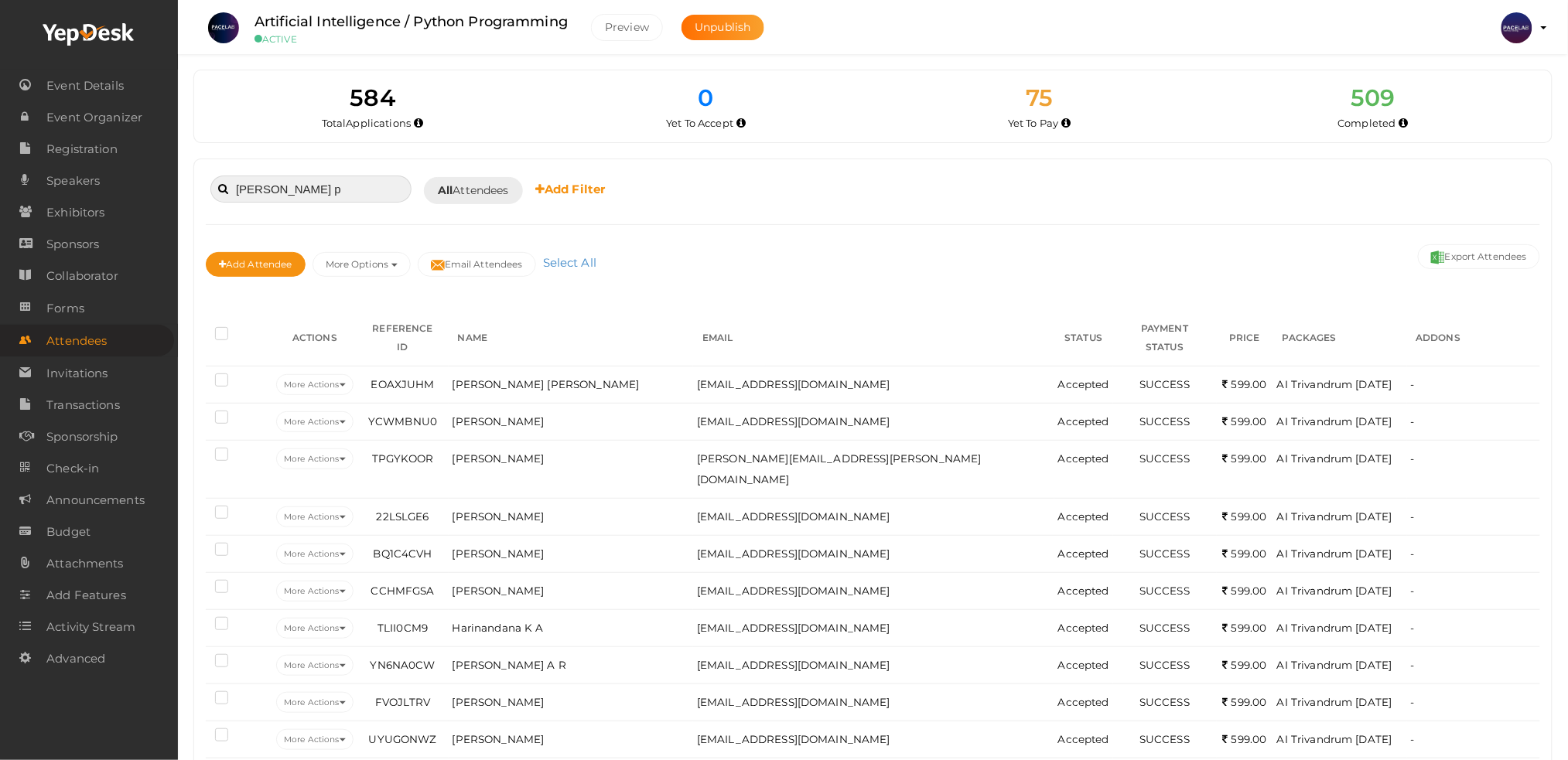
click at [362, 193] on input "[PERSON_NAME] p" at bounding box center [311, 189] width 201 height 27
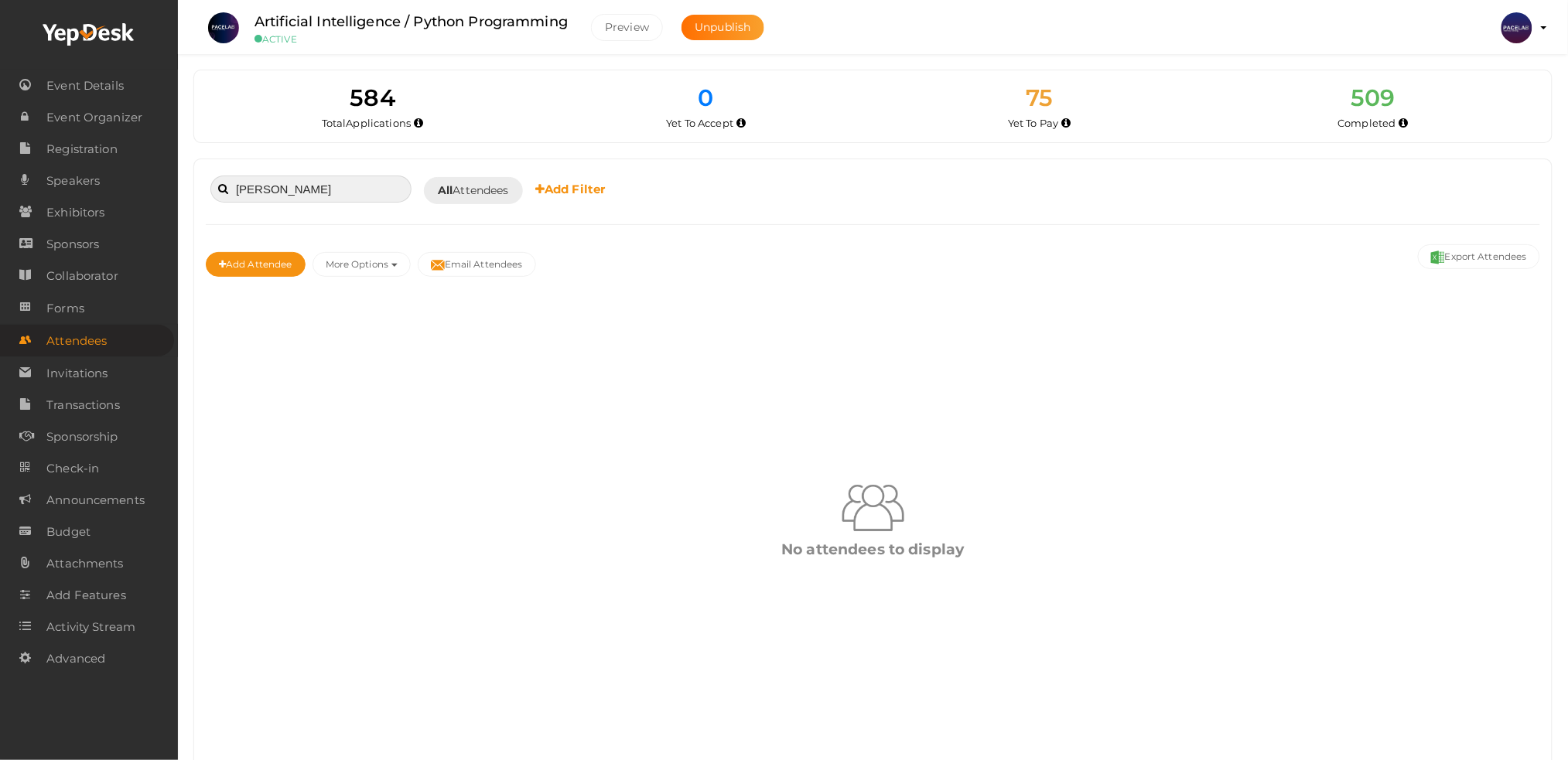
type input "[PERSON_NAME]"
drag, startPoint x: 319, startPoint y: 186, endPoint x: 228, endPoint y: 198, distance: 91.8
click at [228, 198] on input "[PERSON_NAME]" at bounding box center [311, 189] width 201 height 27
paste input "9207488017"
type input "9207488017"
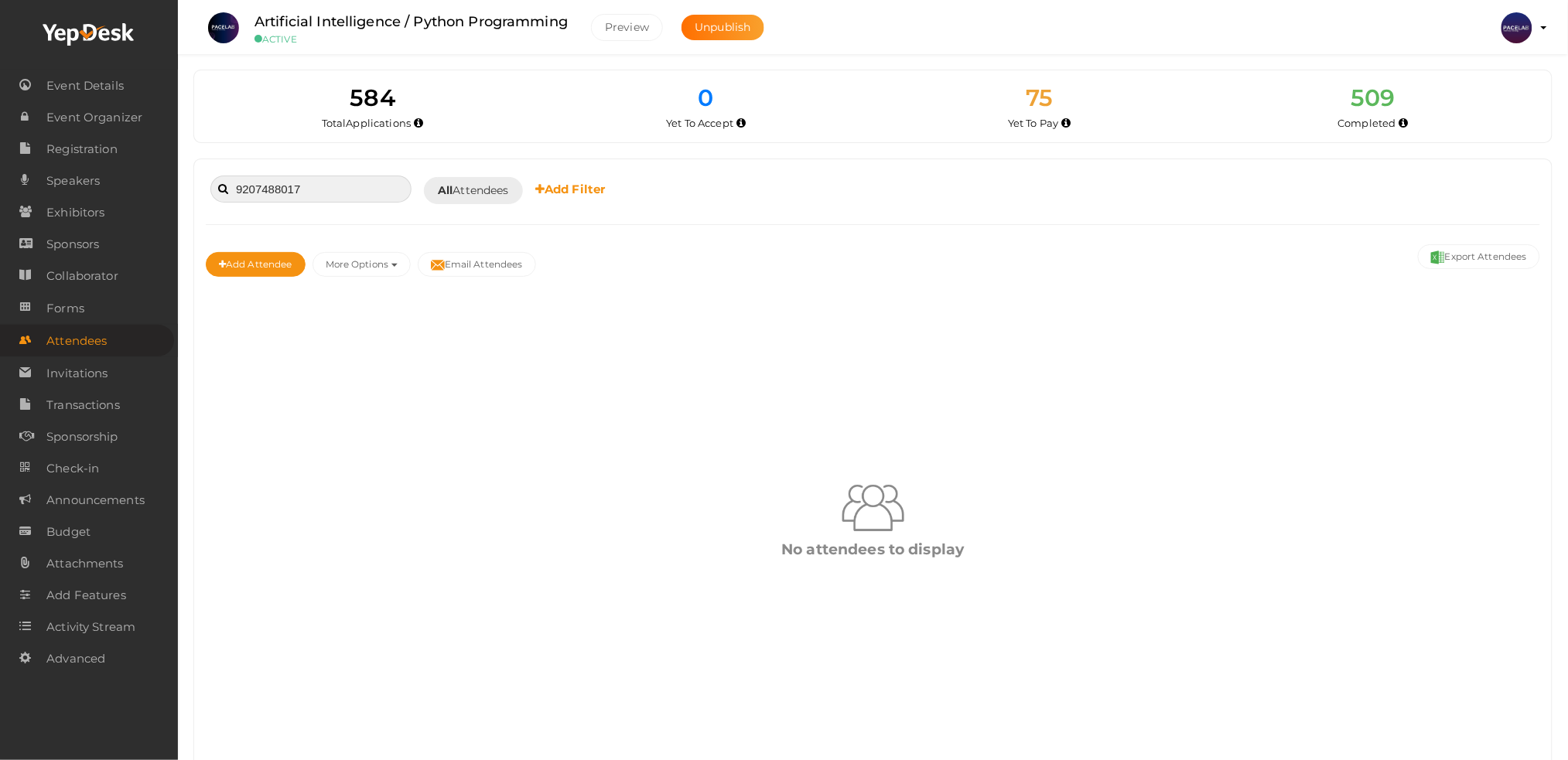
drag, startPoint x: 290, startPoint y: 191, endPoint x: 180, endPoint y: 198, distance: 110.2
click at [180, 198] on div "584 Total Applications 0 Total Tickets Sold 75 Yet To Pay 0 Yet To Accept 75 Ye…" at bounding box center [872, 401] width 1389 height 803
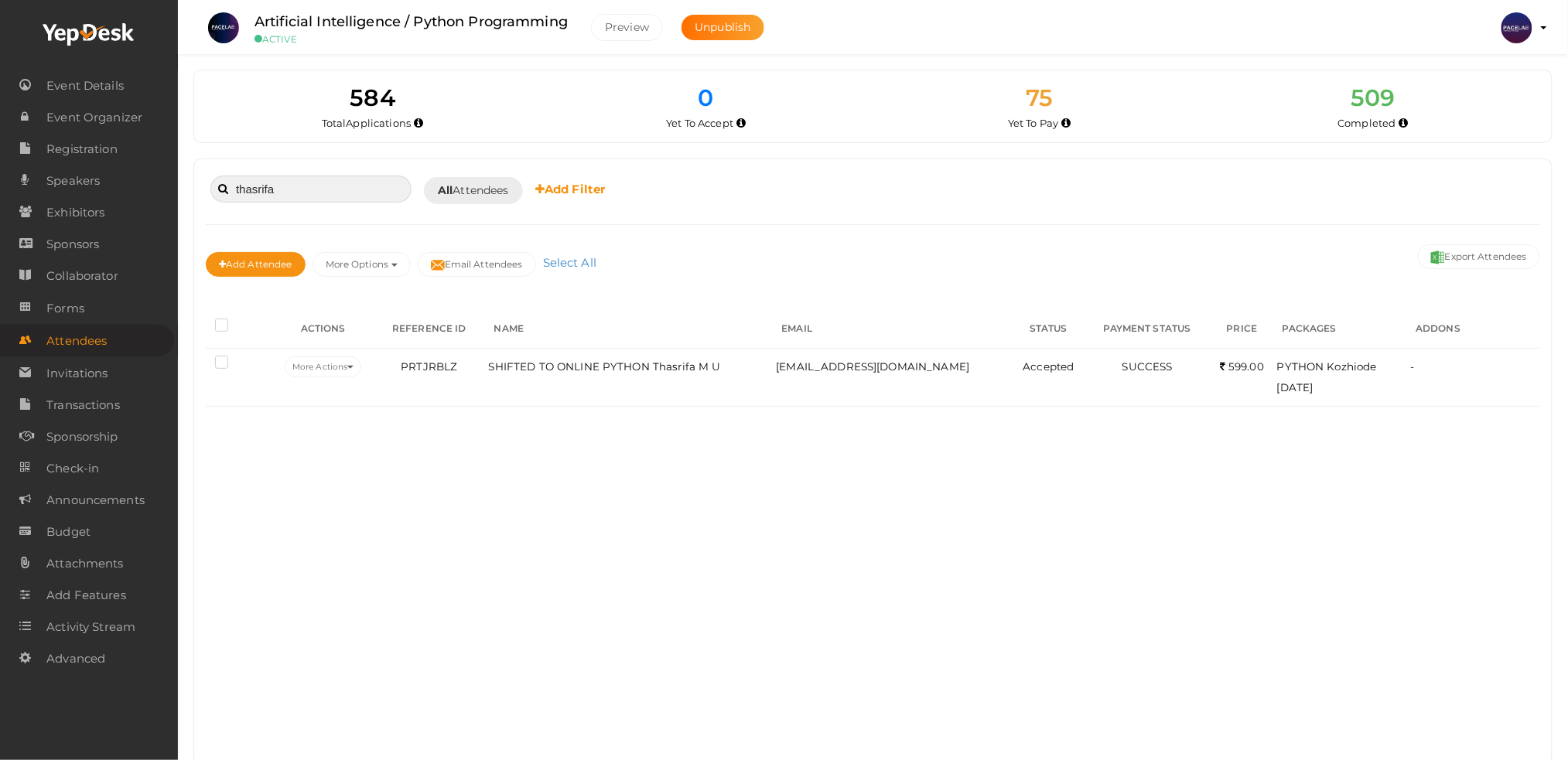
type input "thasrifa"
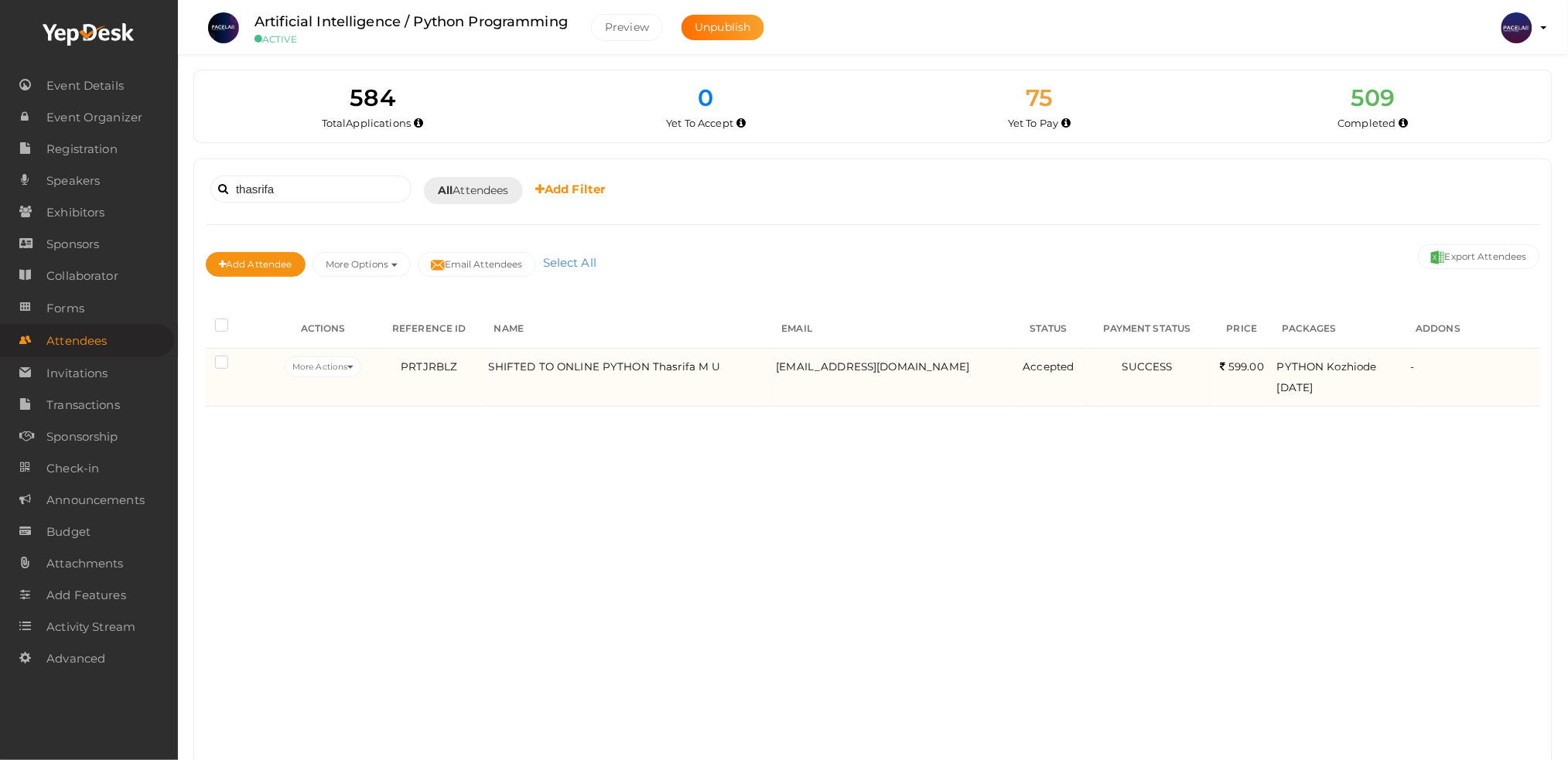
click at [650, 359] on td "SHIFTED TO ONLINE PYTHON Thasrifa M U" at bounding box center [628, 377] width 288 height 58
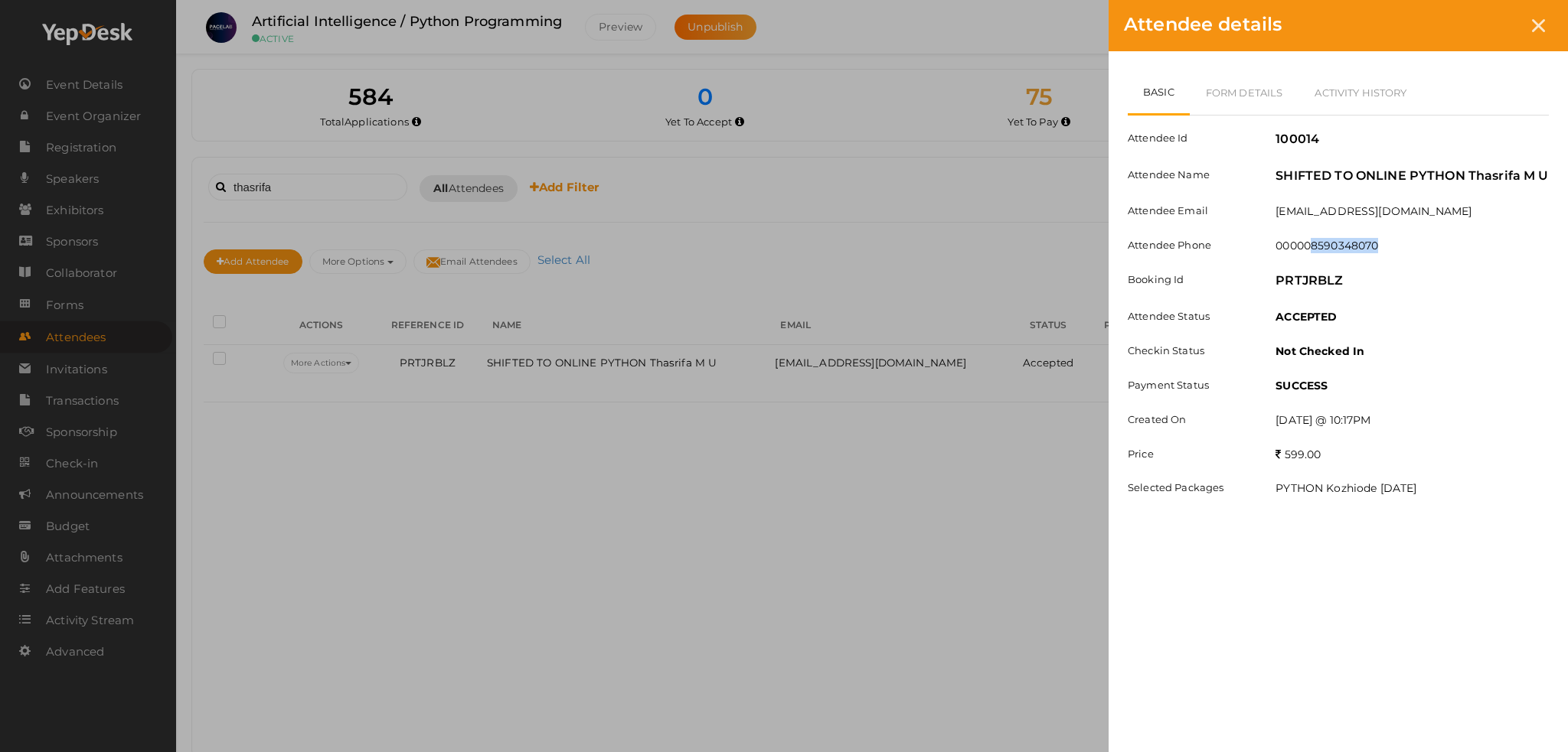
drag, startPoint x: 1315, startPoint y: 246, endPoint x: 1402, endPoint y: 255, distance: 87.5
click at [1402, 255] on div "000008590348070" at bounding box center [1412, 247] width 297 height 19
copy label "8590348070"
click at [1219, 70] on link "Form Details" at bounding box center [1244, 92] width 110 height 44
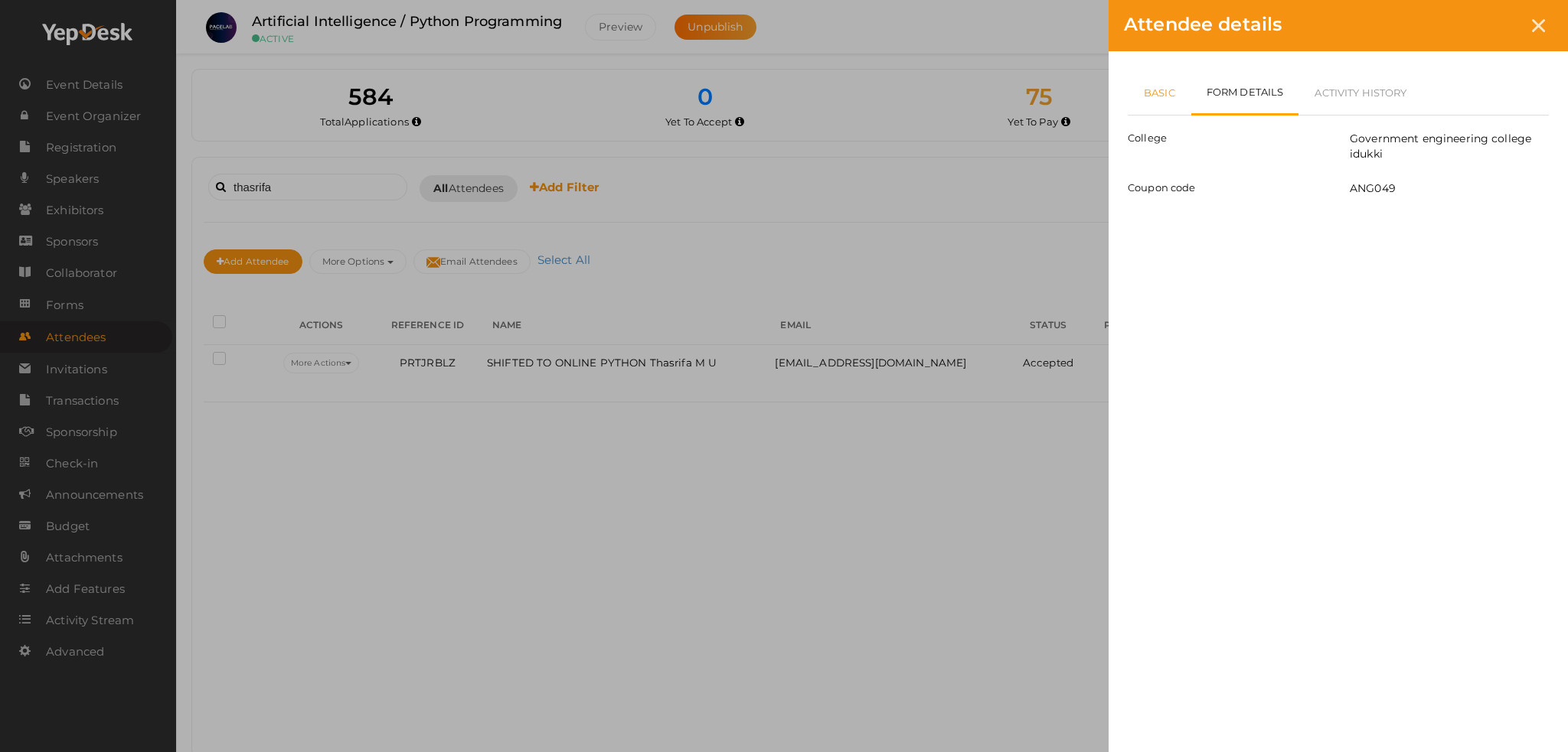
click at [1156, 90] on link "Basic" at bounding box center [1160, 92] width 63 height 44
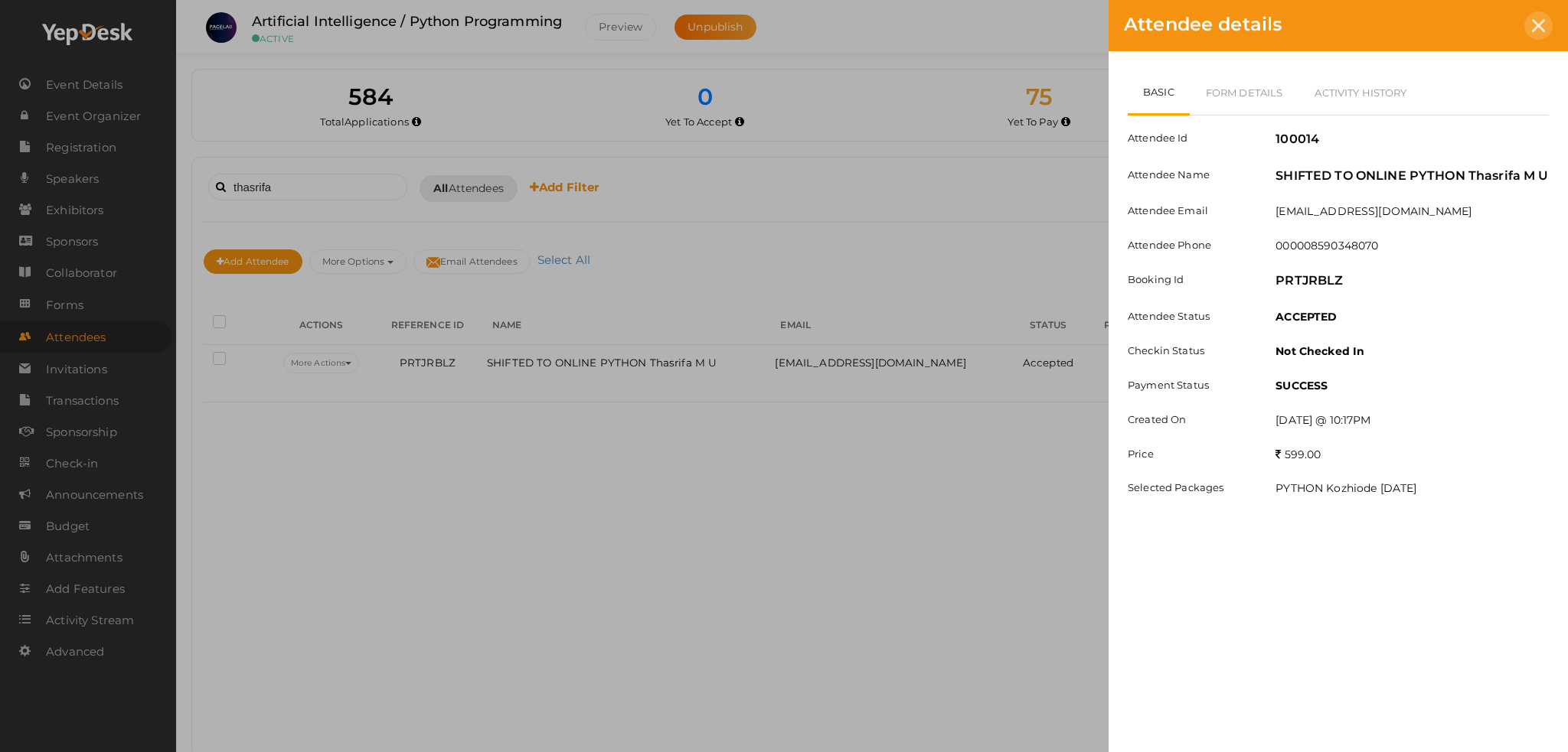
click at [1538, 26] on icon at bounding box center [1537, 25] width 13 height 13
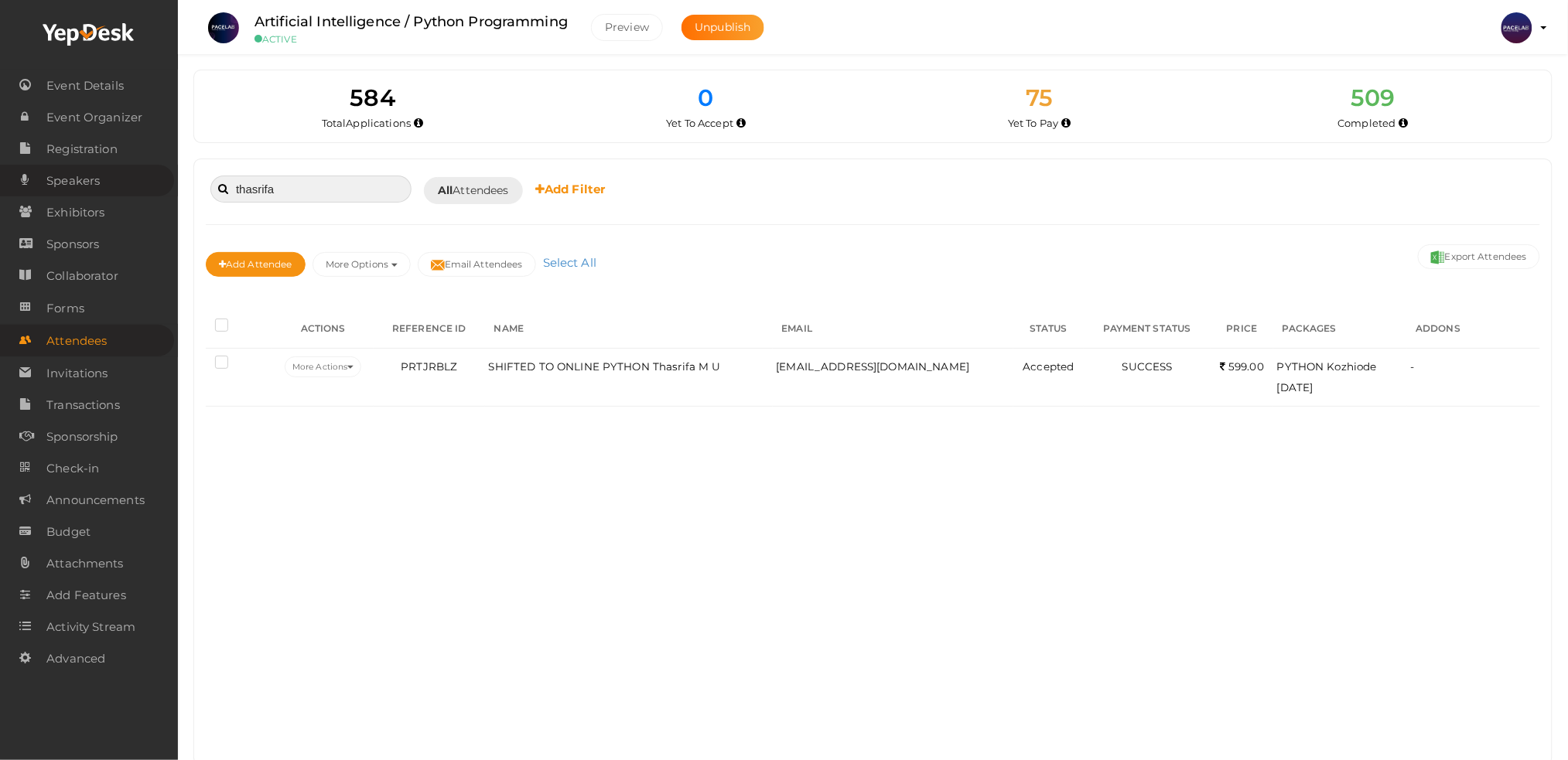
drag, startPoint x: 285, startPoint y: 190, endPoint x: 175, endPoint y: 190, distance: 110.0
click at [176, 190] on body "Discover Events How it works Powerful Registration / Ticketing Start selling yo…" at bounding box center [784, 380] width 1568 height 760
paste input "9207488017"
type input "9207488017"
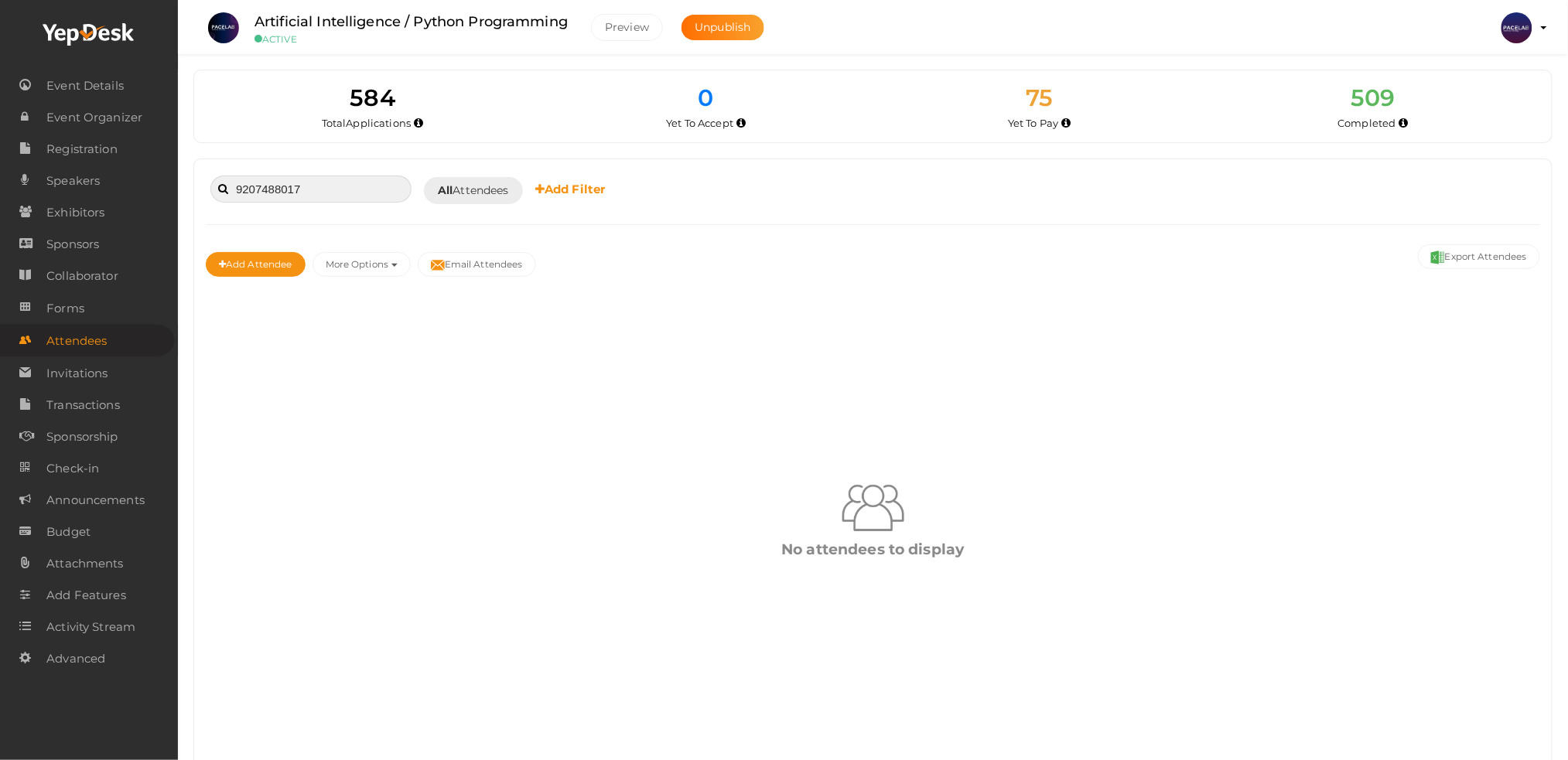
drag, startPoint x: 314, startPoint y: 180, endPoint x: 209, endPoint y: 195, distance: 106.1
click at [209, 195] on div "9207488017 Booked for [DATE] [DATE] [DATE] This Week Custom Date All Attendees …" at bounding box center [873, 190] width 1334 height 38
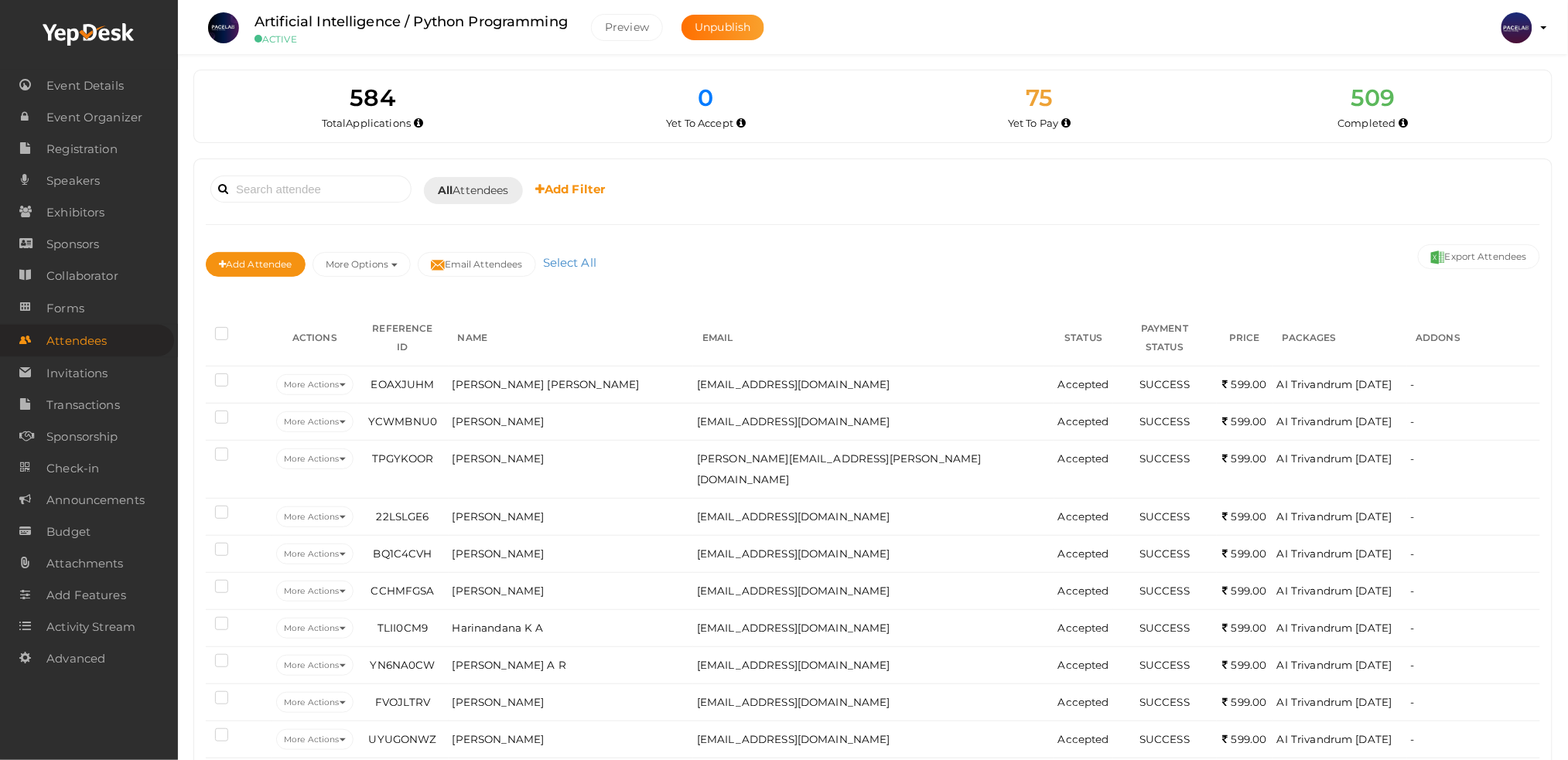
click at [553, 225] on hr at bounding box center [873, 225] width 1334 height 1
click at [550, 197] on link "Add Filter" at bounding box center [570, 189] width 70 height 16
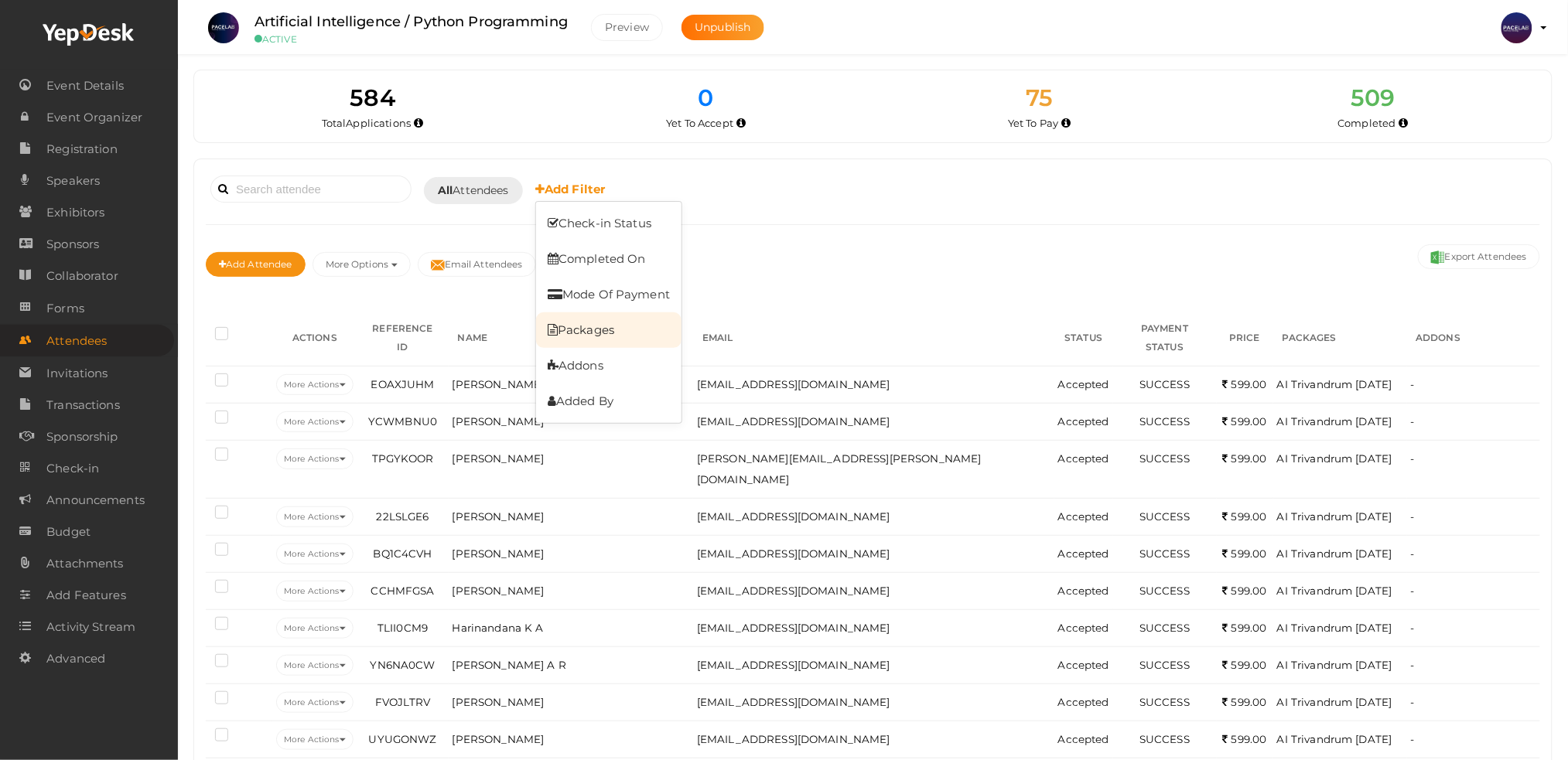
click at [618, 334] on link "Packages" at bounding box center [609, 331] width 146 height 36
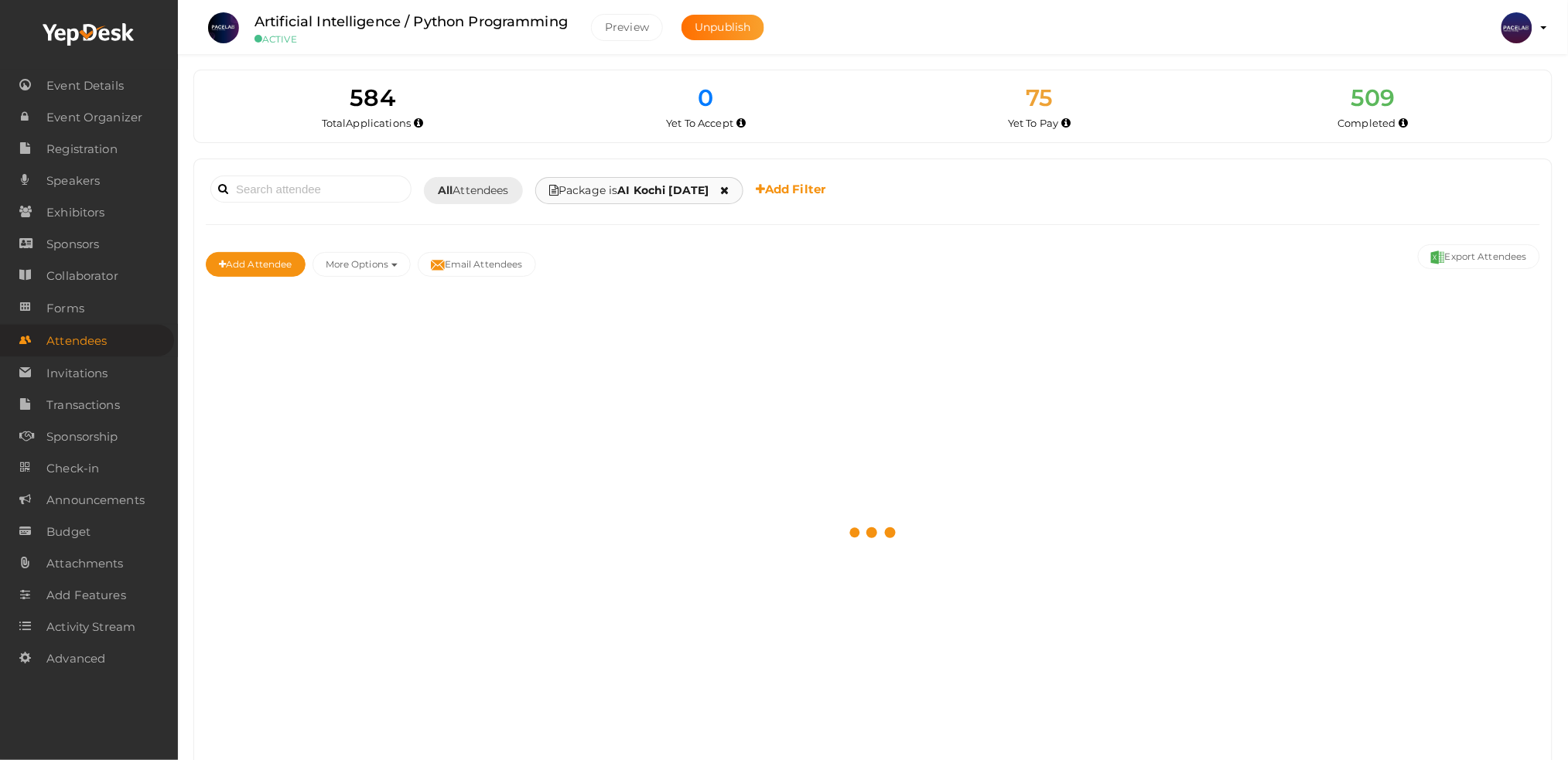
click at [622, 187] on span "Package is AI Kochi [DATE]" at bounding box center [629, 191] width 160 height 16
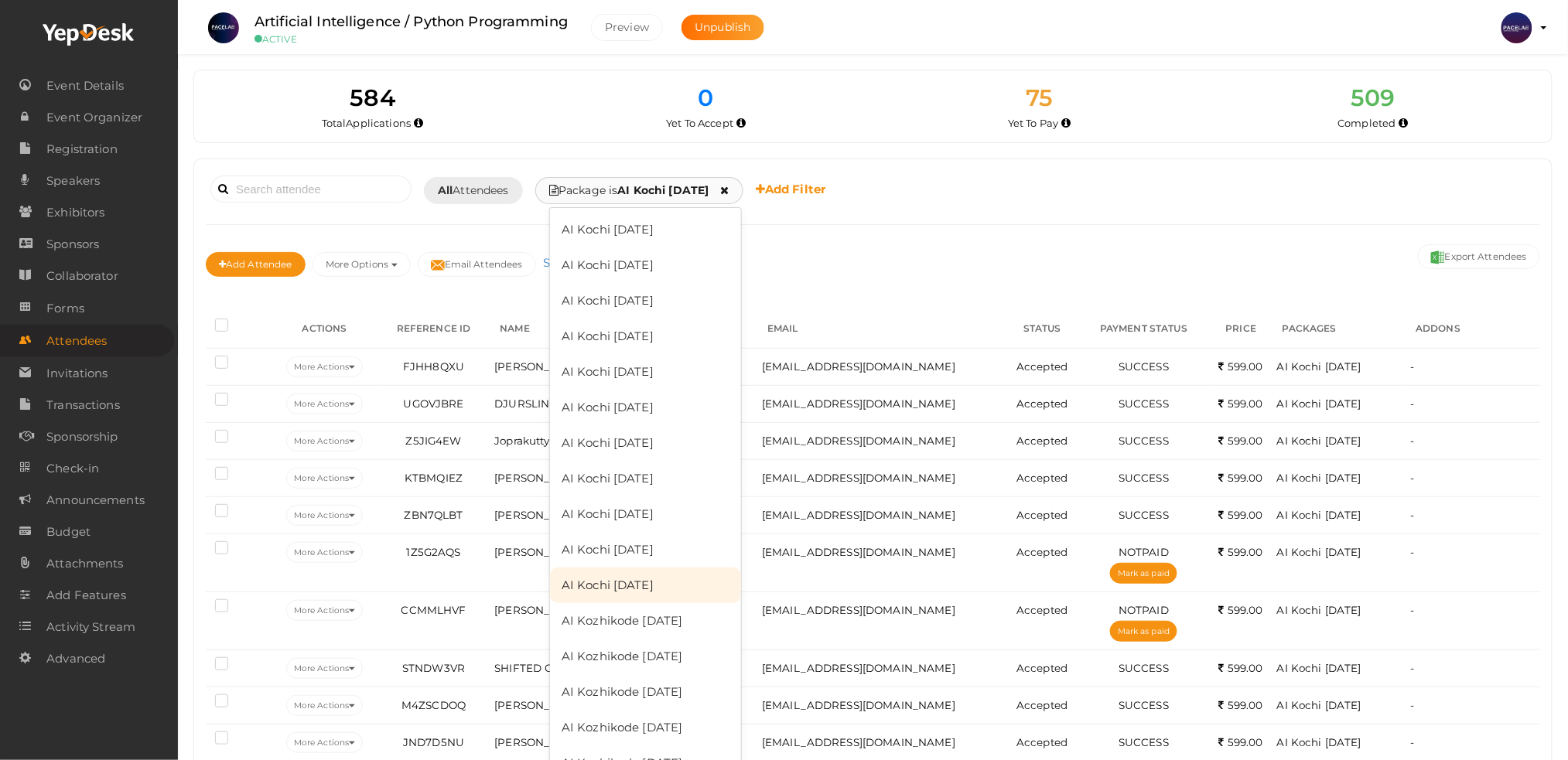
click at [695, 585] on link "AI Kochi [DATE]" at bounding box center [645, 585] width 191 height 36
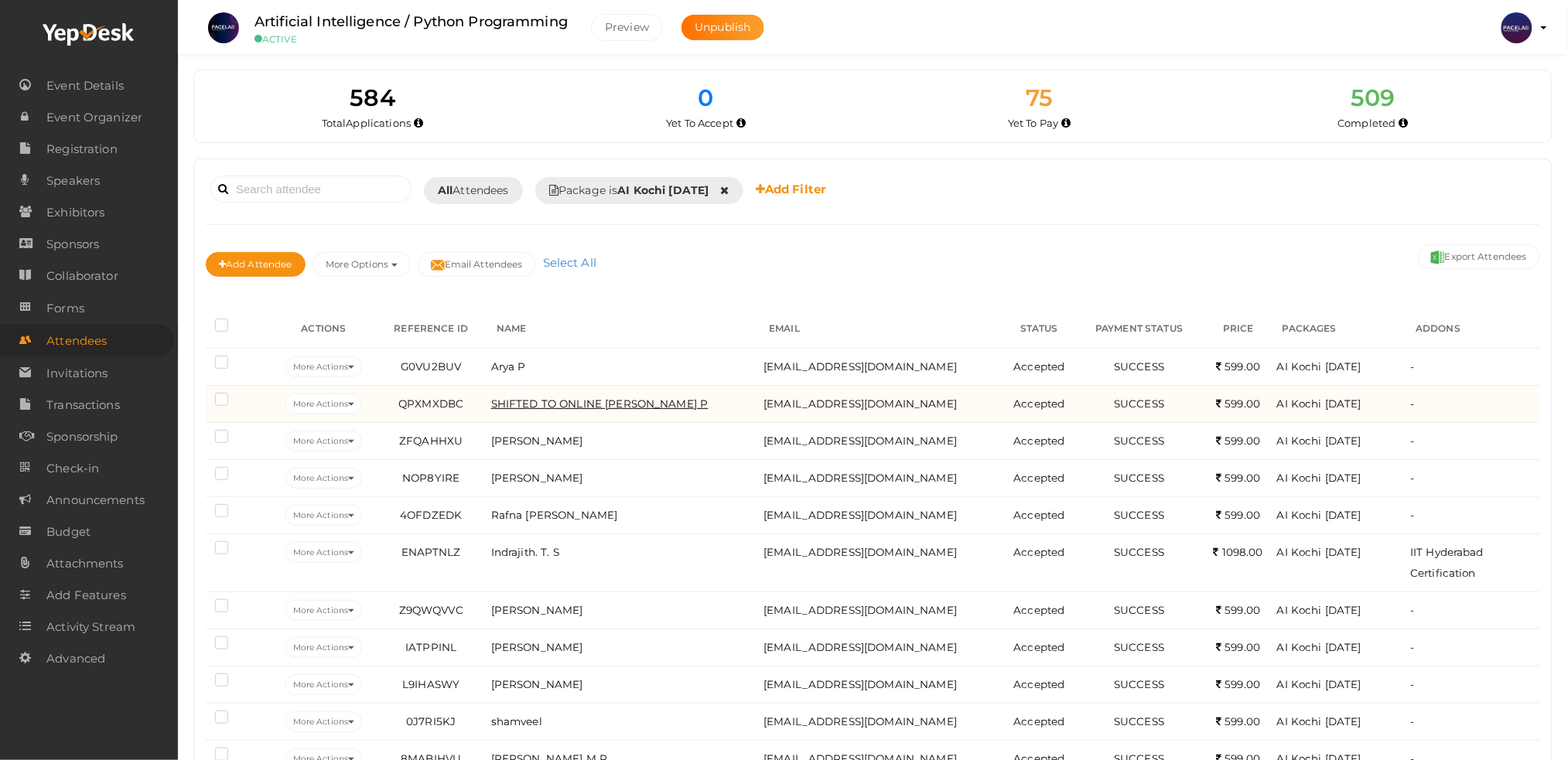
click at [663, 407] on span "SHIFTED TO ONLINE [PERSON_NAME] P" at bounding box center [600, 403] width 218 height 12
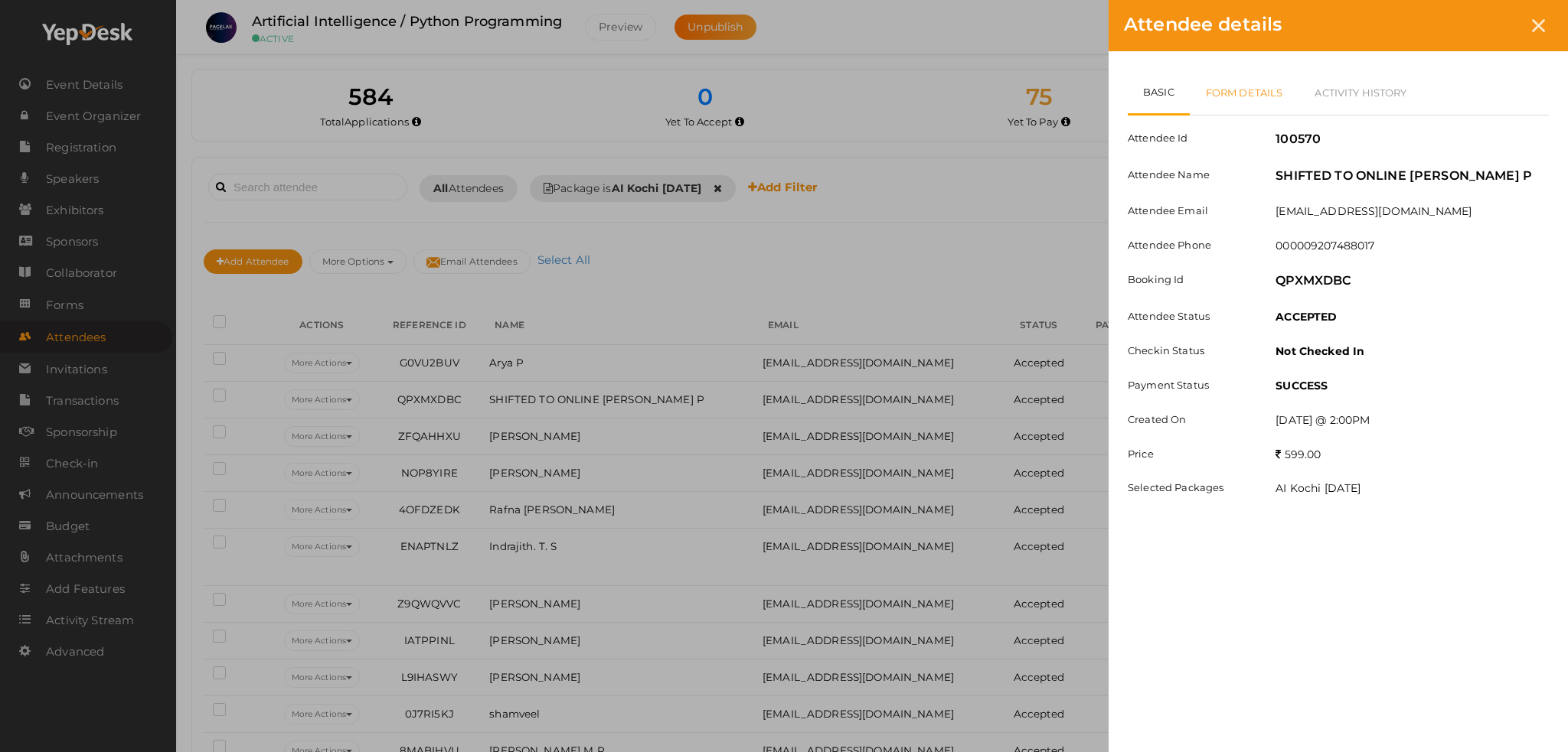
click at [1219, 99] on link "Form Details" at bounding box center [1244, 92] width 110 height 44
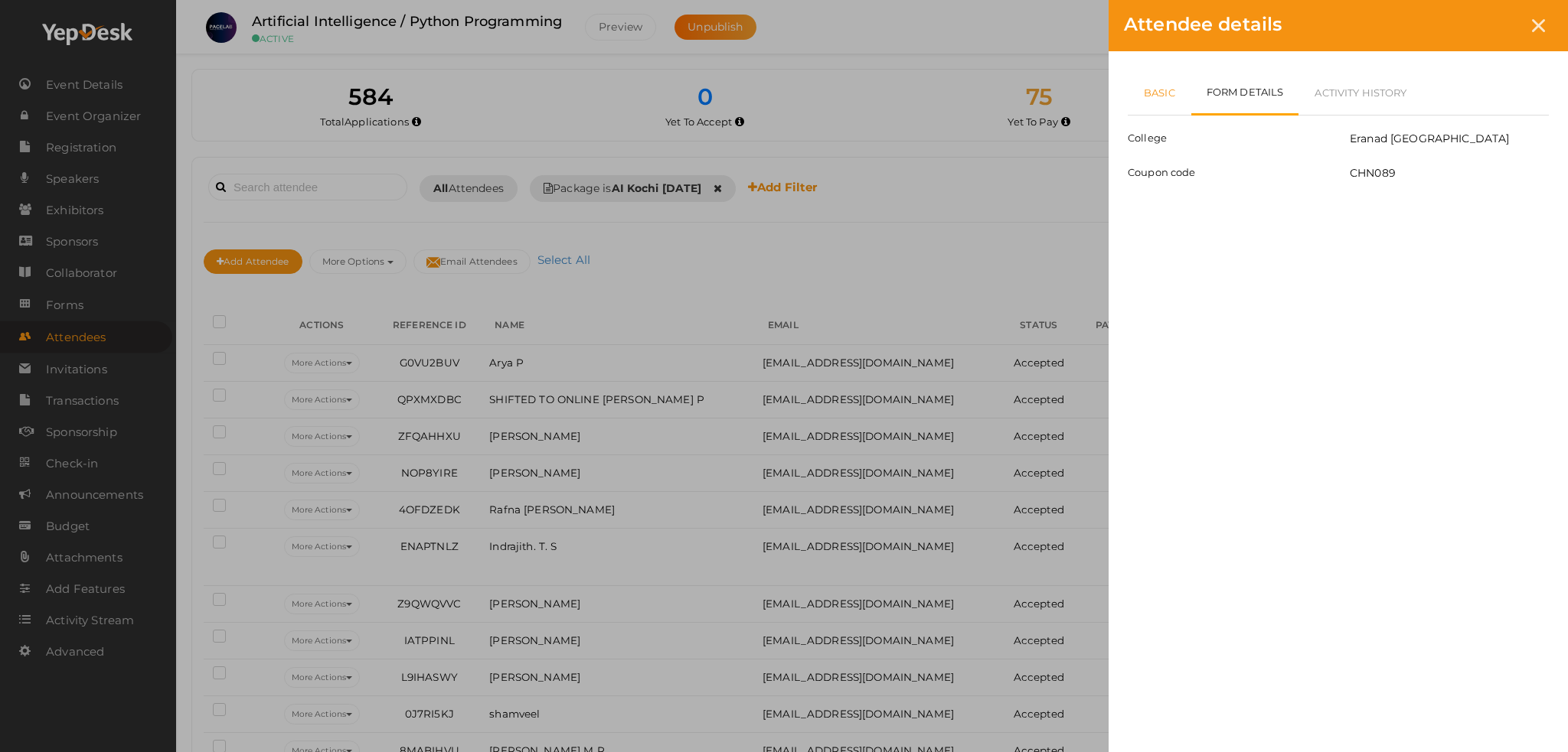
click at [1149, 99] on link "Basic" at bounding box center [1160, 92] width 63 height 44
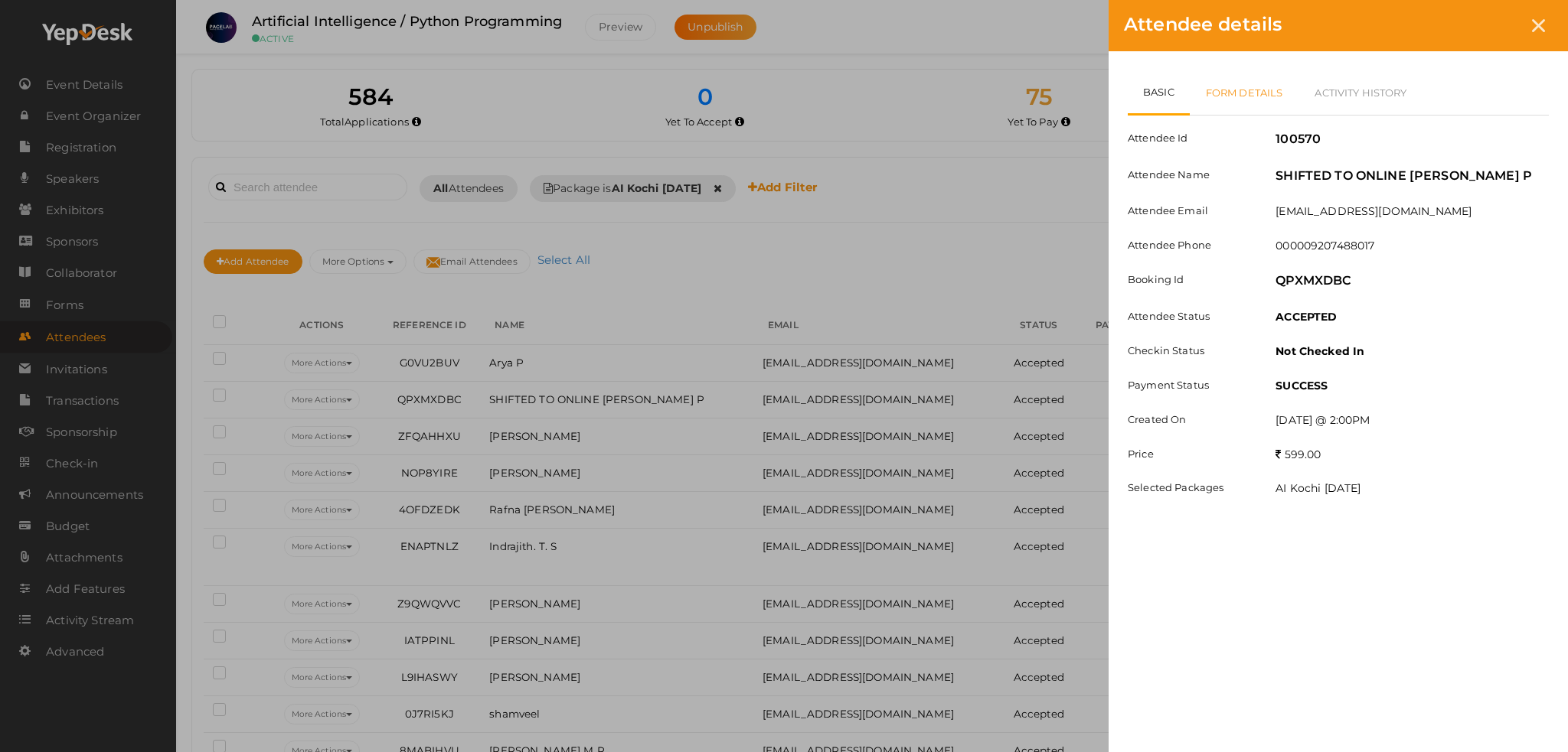
click at [1258, 86] on link "Form Details" at bounding box center [1244, 92] width 110 height 44
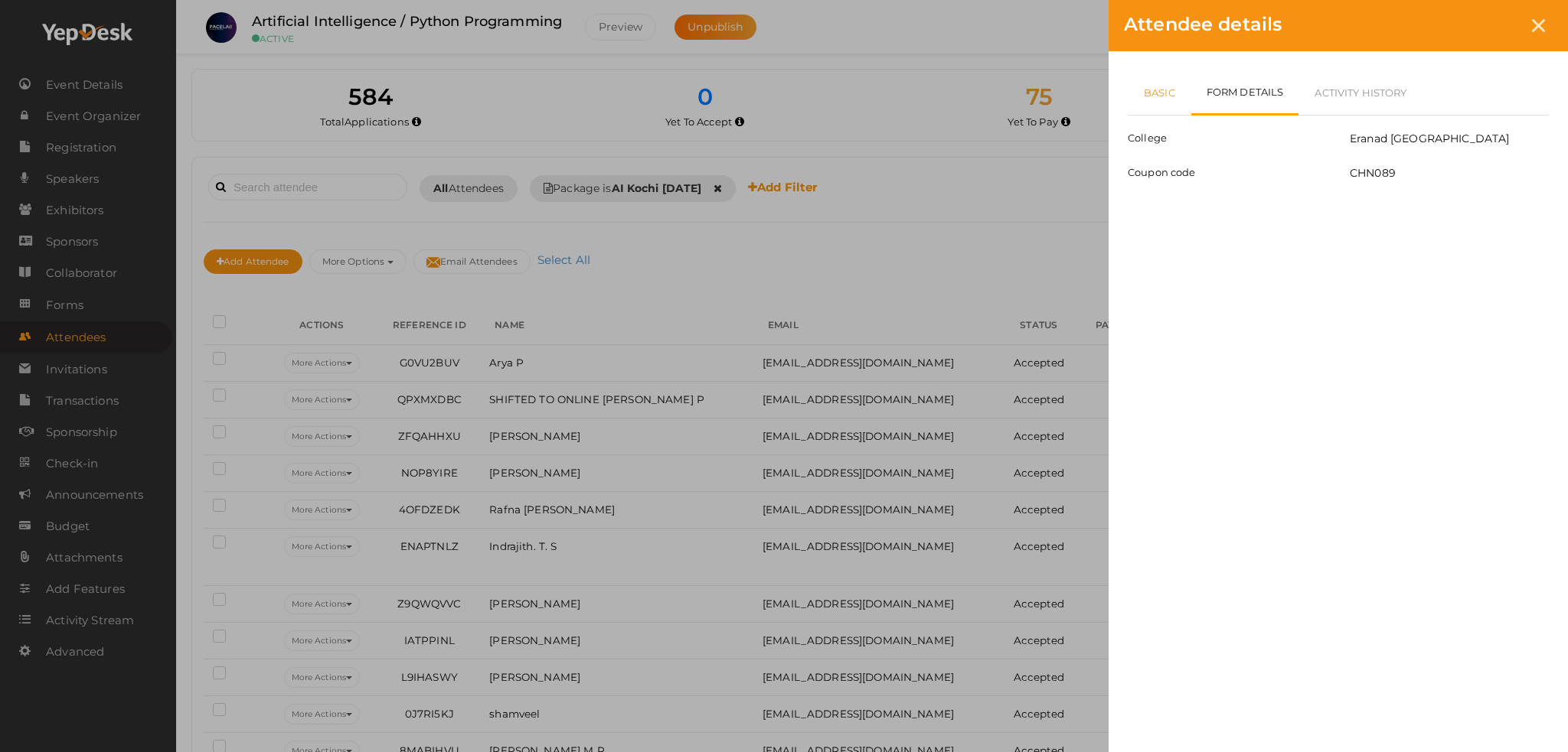
click at [1155, 84] on link "Basic" at bounding box center [1160, 92] width 63 height 44
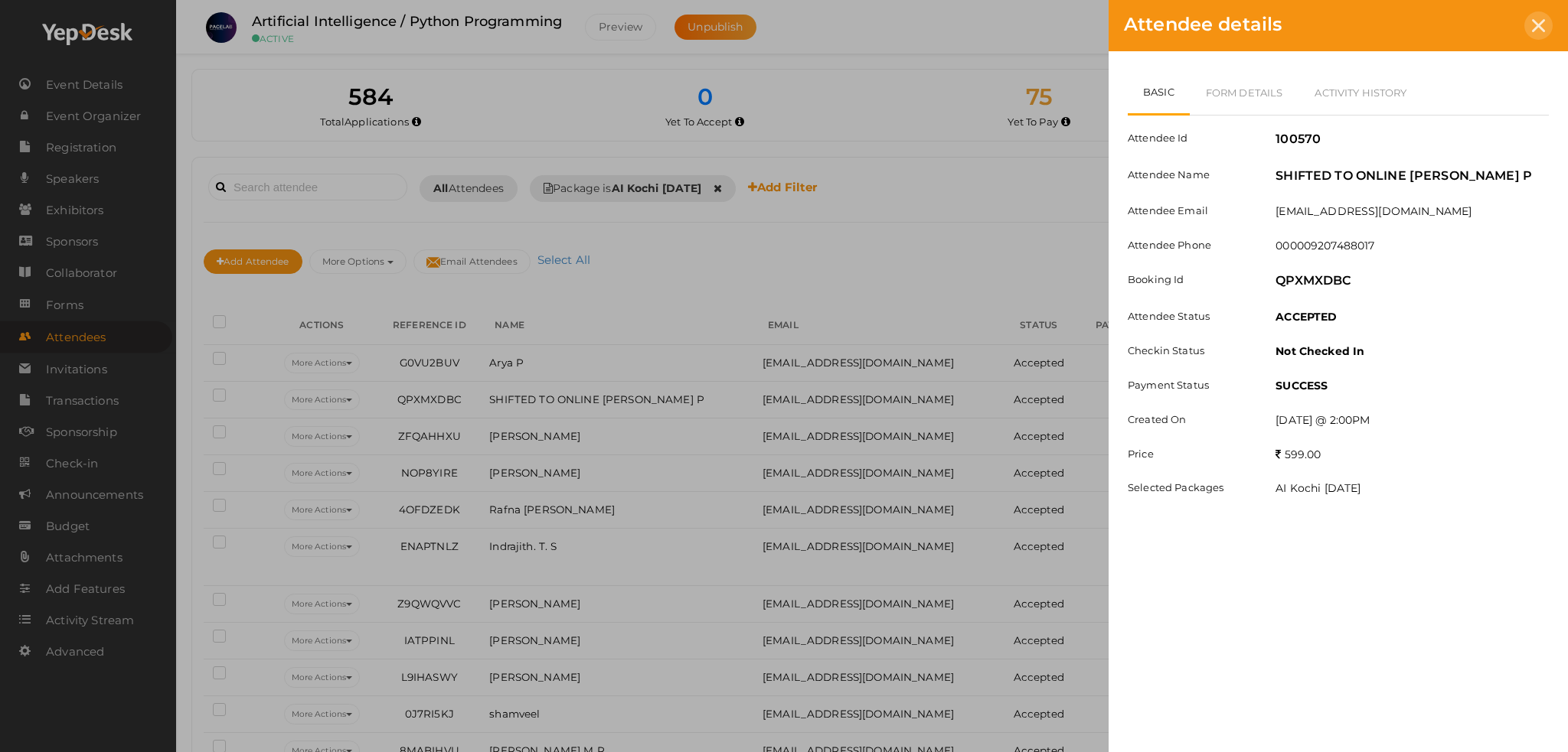
click at [1543, 32] on div at bounding box center [1538, 26] width 29 height 29
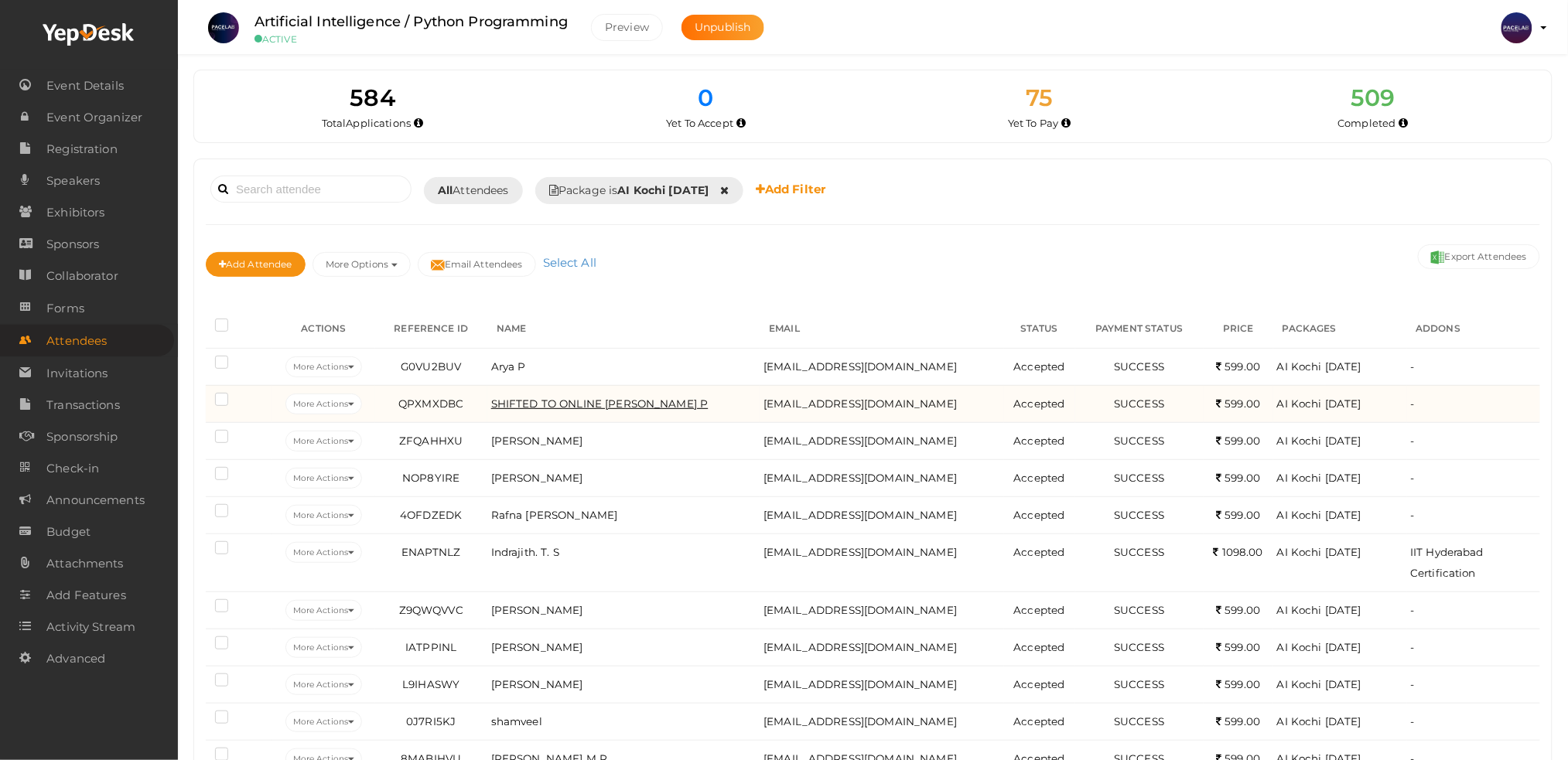
click at [663, 403] on span "SHIFTED TO ONLINE [PERSON_NAME] P" at bounding box center [600, 403] width 218 height 12
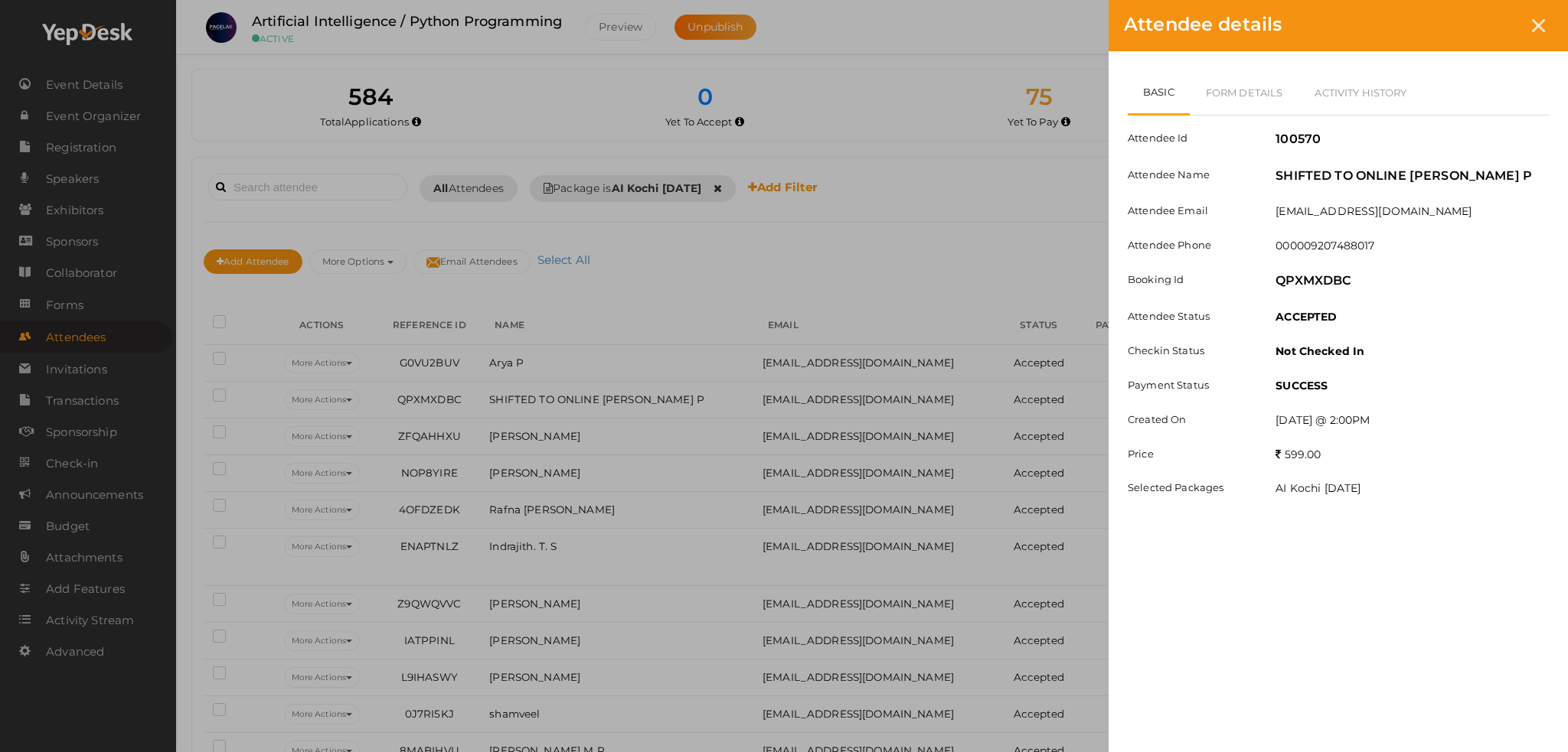
drag, startPoint x: 1414, startPoint y: 178, endPoint x: 1545, endPoint y: 175, distance: 131.0
click at [1545, 175] on div "SHIFTED TO ONLINE [PERSON_NAME] P" at bounding box center [1412, 179] width 297 height 22
copy label "AI Aswathkrishnan P"
click at [1471, 204] on label "[EMAIL_ADDRESS][DOMAIN_NAME]" at bounding box center [1373, 210] width 196 height 15
drag, startPoint x: 1434, startPoint y: 181, endPoint x: 1566, endPoint y: 171, distance: 132.4
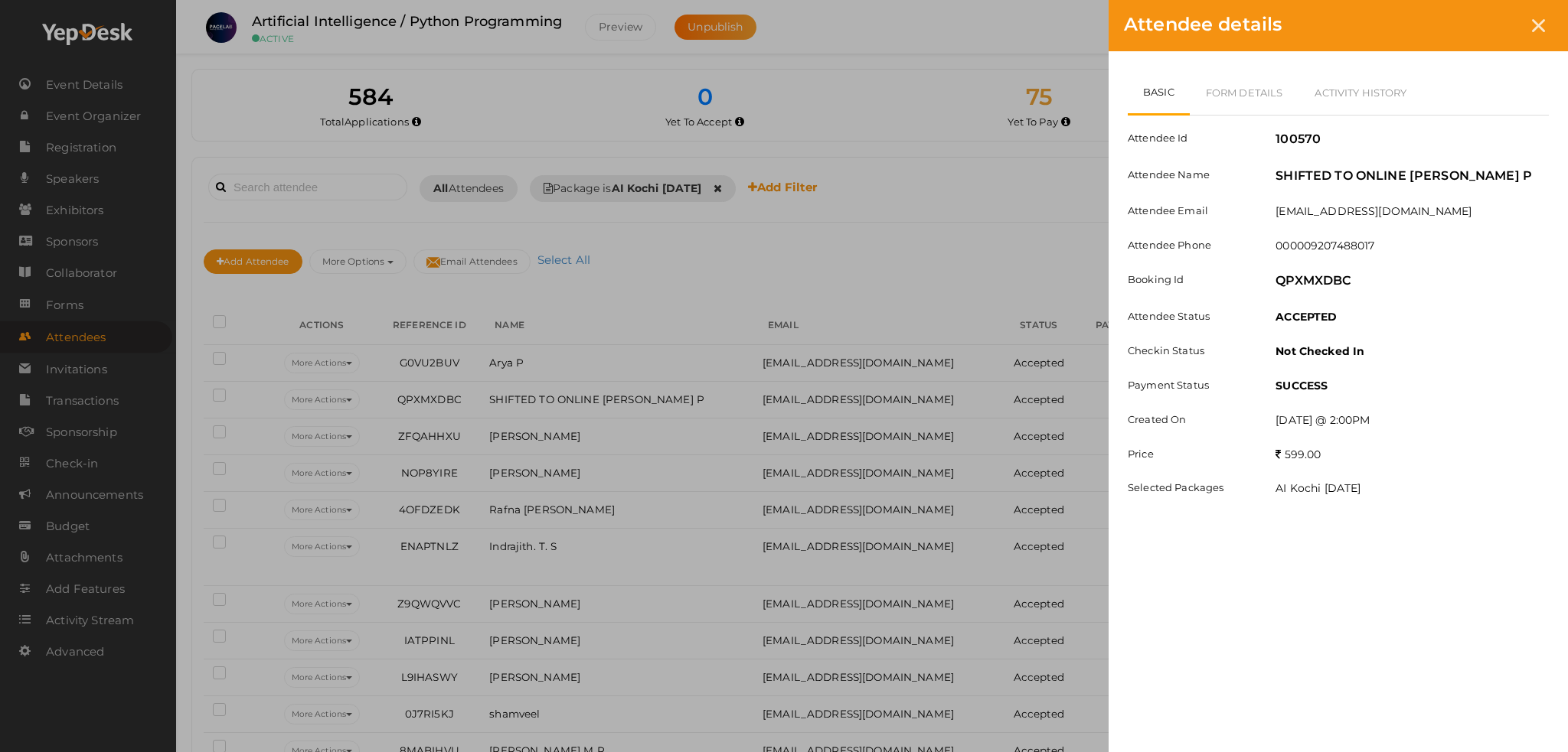
click at [1566, 171] on div "Basic Form Details Activity History Attendee Id 100570 Attendee Name SHIFTED TO…" at bounding box center [1338, 298] width 460 height 494
copy label "swathkrishnan P"
click at [1343, 193] on div "Attendee Id 100570 Attendee Name SHIFTED TO ONLINE AI Aswathkrishnan P Attendee…" at bounding box center [1339, 313] width 421 height 395
drag, startPoint x: 1275, startPoint y: 175, endPoint x: 1485, endPoint y: 175, distance: 210.0
click at [1485, 175] on label "SHIFTED TO ONLINE [PERSON_NAME] P" at bounding box center [1403, 177] width 256 height 18
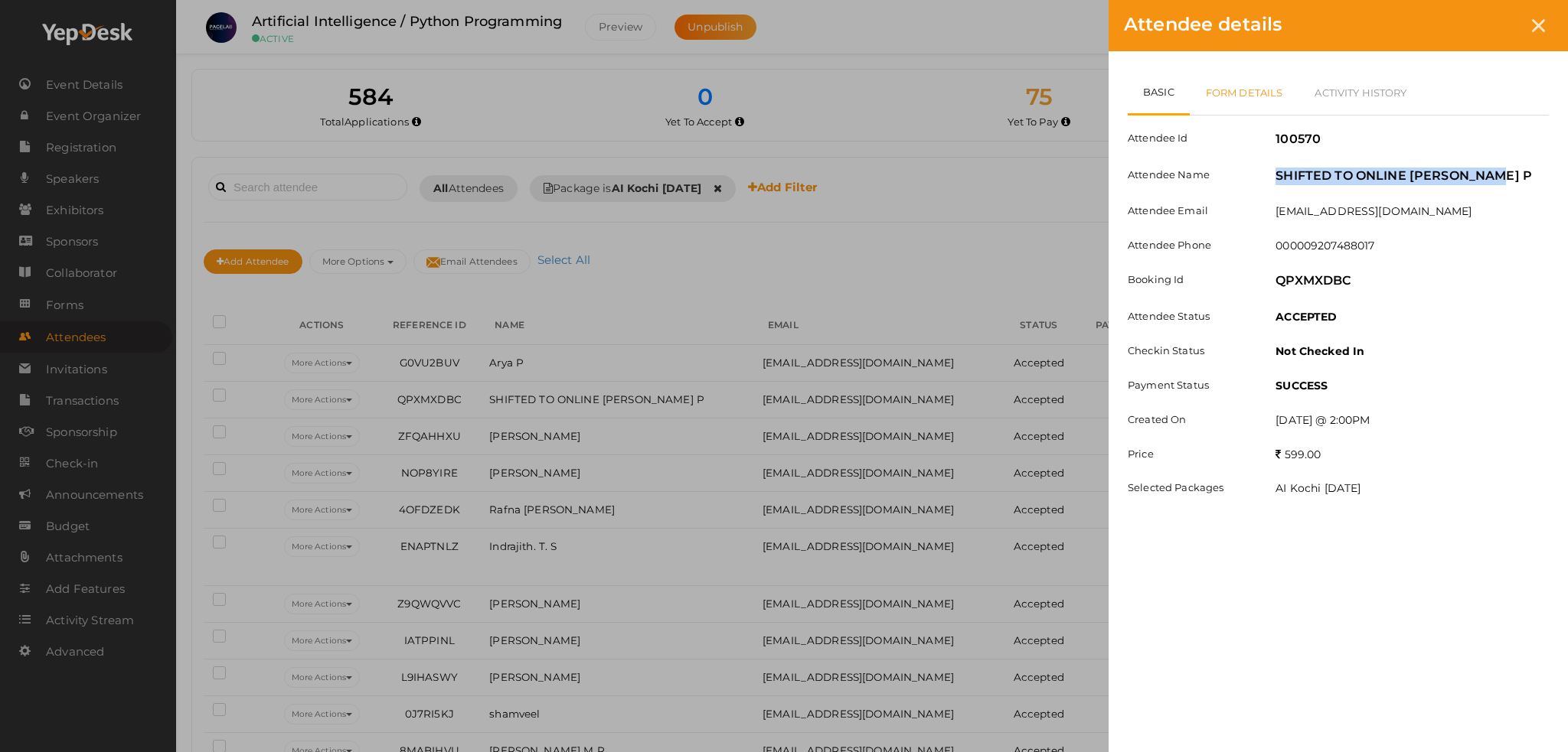
click at [1223, 91] on link "Form Details" at bounding box center [1244, 92] width 110 height 44
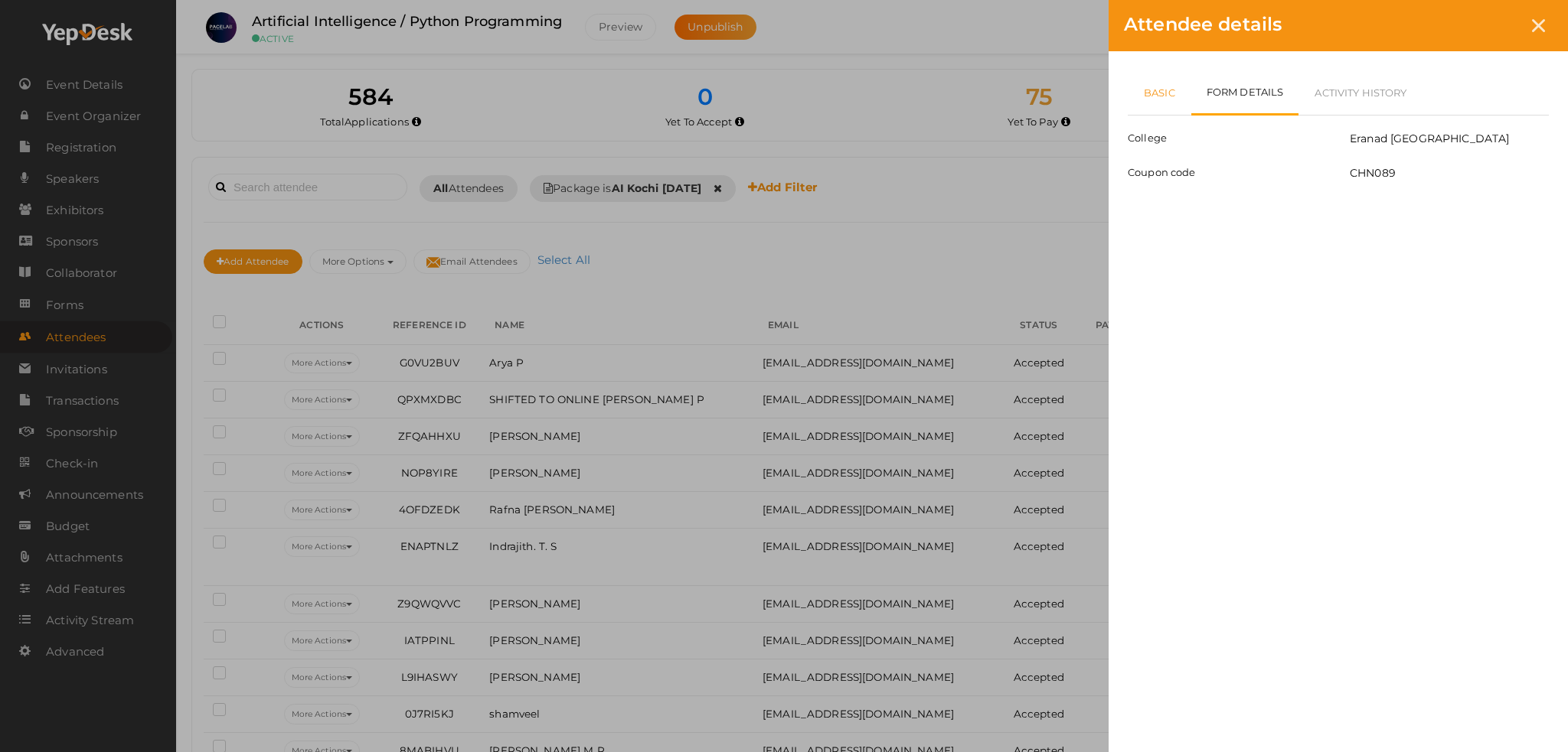
click at [1166, 75] on link "Basic" at bounding box center [1160, 92] width 63 height 44
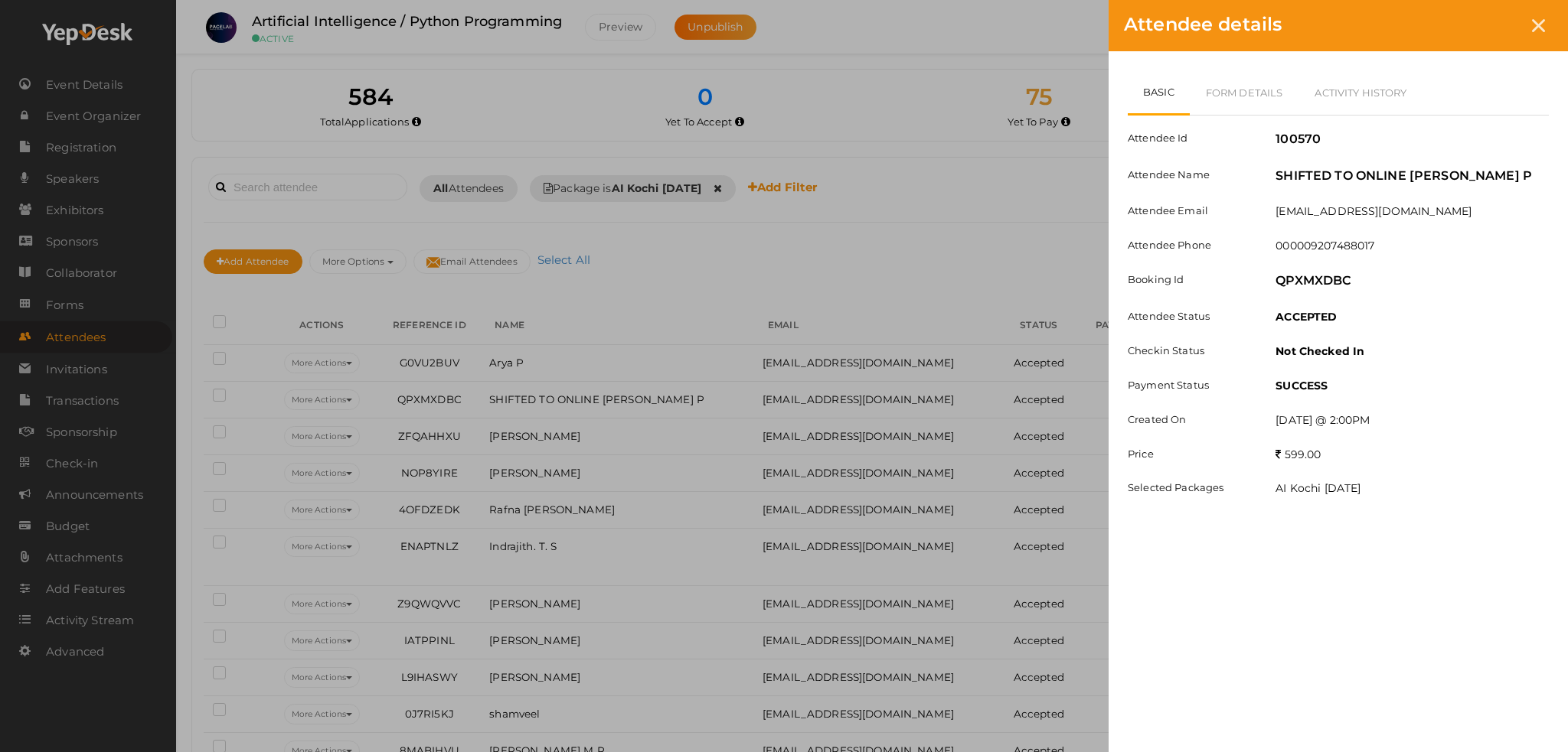
click at [1486, 164] on div "Attendee Id 100570 Attendee Name SHIFTED TO ONLINE AI Aswathkrishnan P Attendee…" at bounding box center [1339, 313] width 421 height 395
drag, startPoint x: 1274, startPoint y: 175, endPoint x: 1552, endPoint y: 164, distance: 278.2
click at [1552, 164] on div "Basic Form Details Activity History Attendee Id 100570 Attendee Name SHIFTED TO…" at bounding box center [1338, 298] width 460 height 494
copy label "SHIFTED TO ONLINE [PERSON_NAME] P"
click at [1223, 96] on link "Form Details" at bounding box center [1244, 92] width 110 height 44
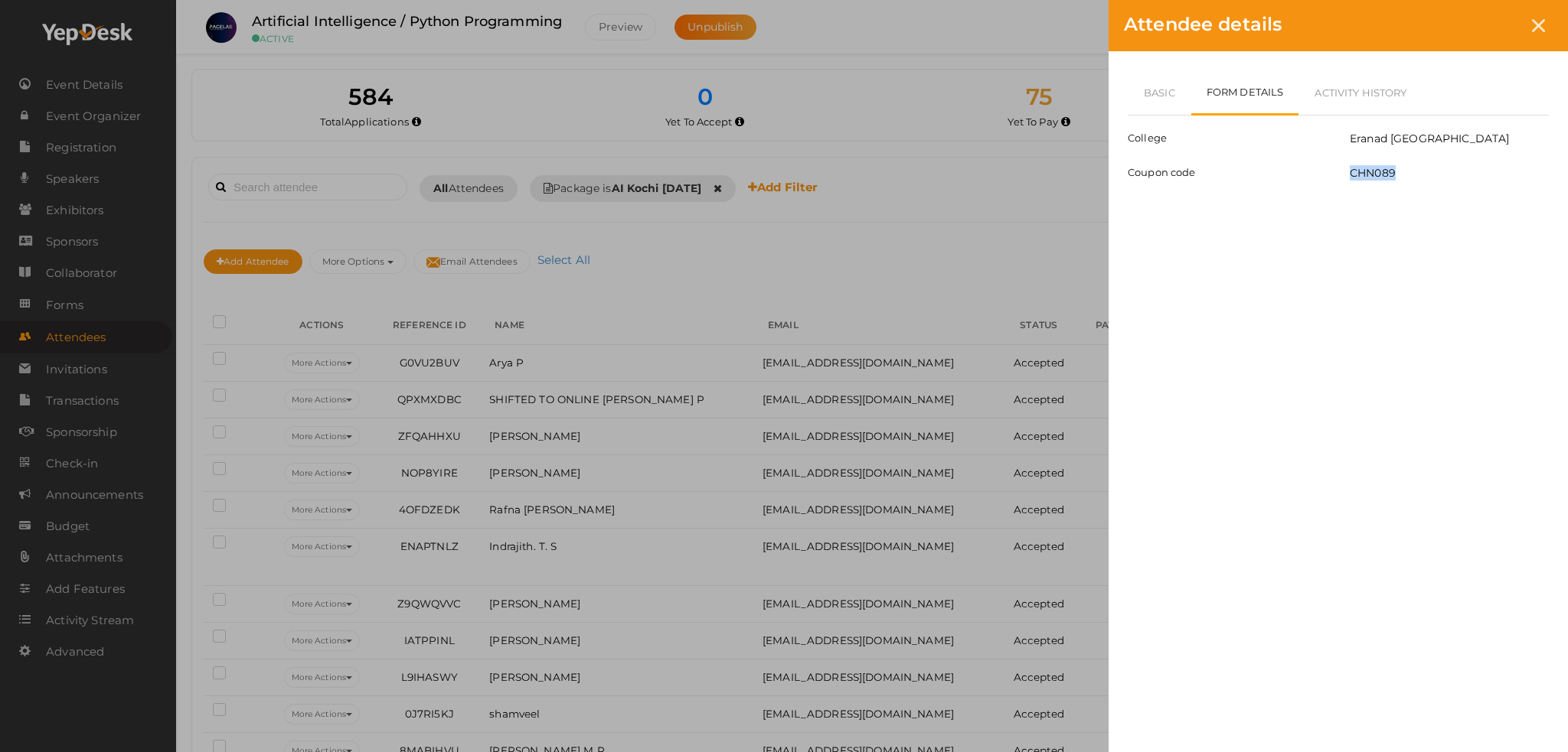
drag, startPoint x: 1348, startPoint y: 198, endPoint x: 1413, endPoint y: 197, distance: 65.0
click at [1413, 185] on div "CHN089" at bounding box center [1449, 174] width 222 height 19
copy label "CHN089"
